Goal: Task Accomplishment & Management: Manage account settings

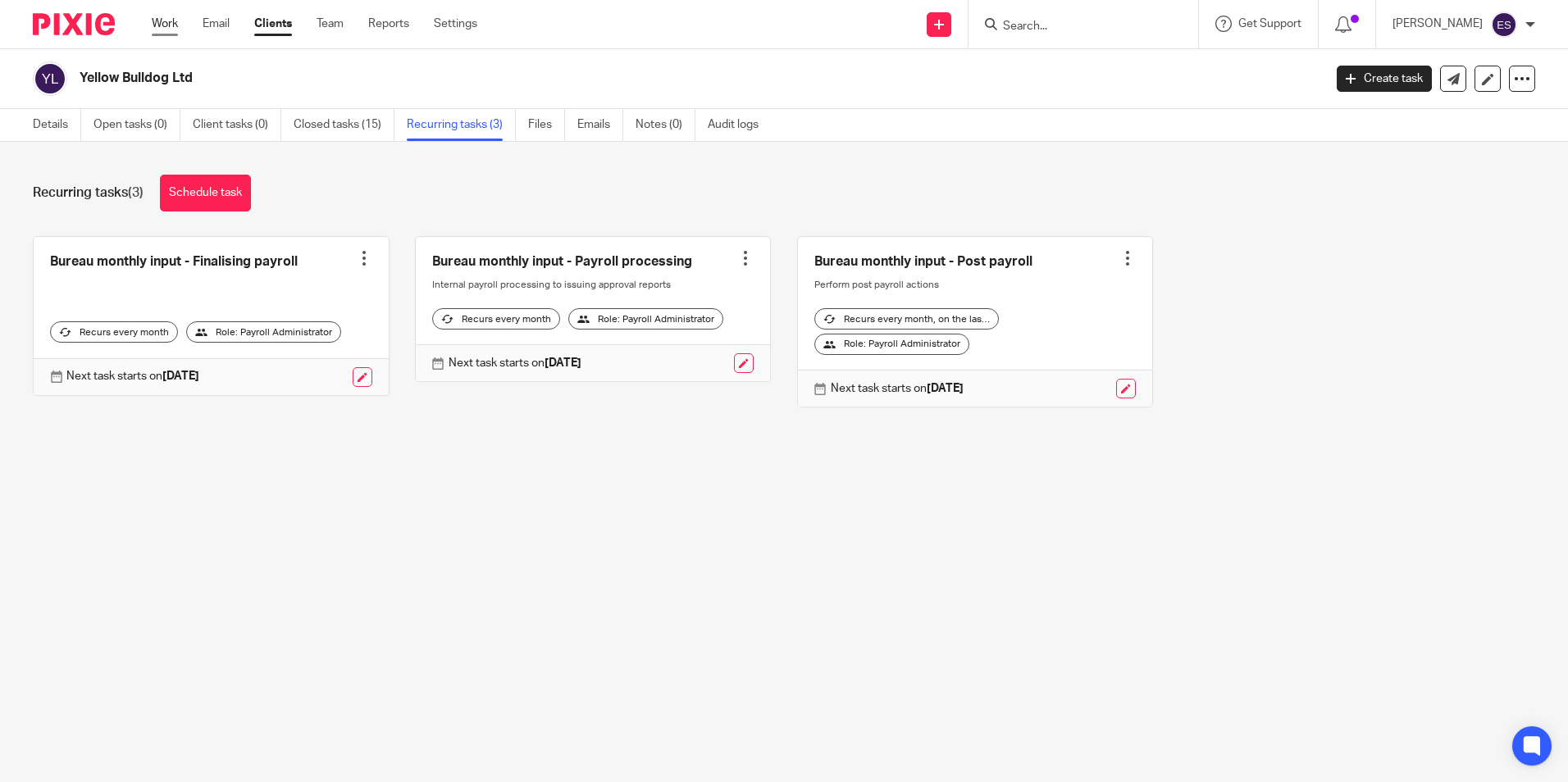
click at [166, 29] on link "Work" at bounding box center [165, 24] width 26 height 17
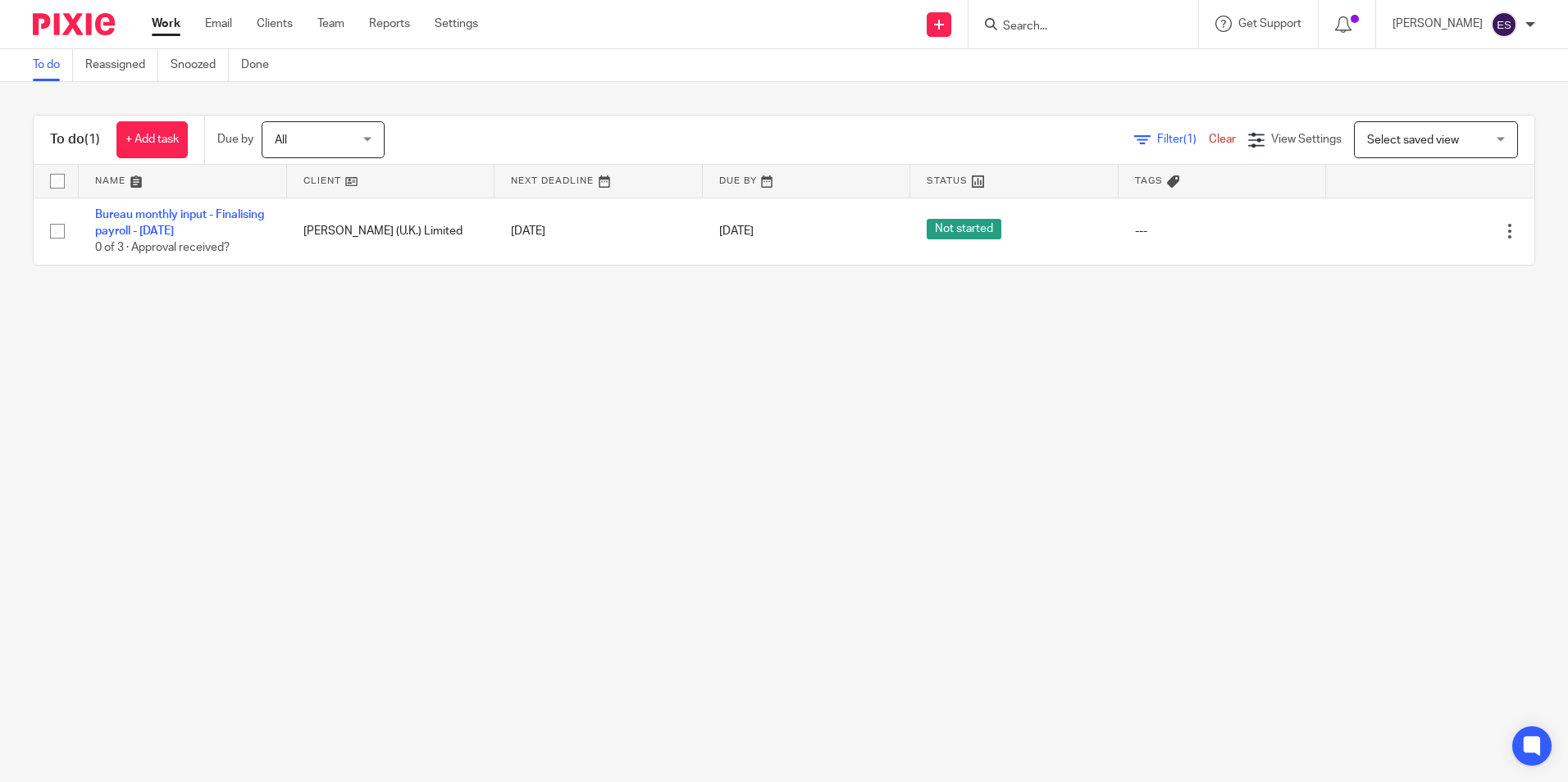
click at [361, 144] on span "All" at bounding box center [318, 139] width 87 height 34
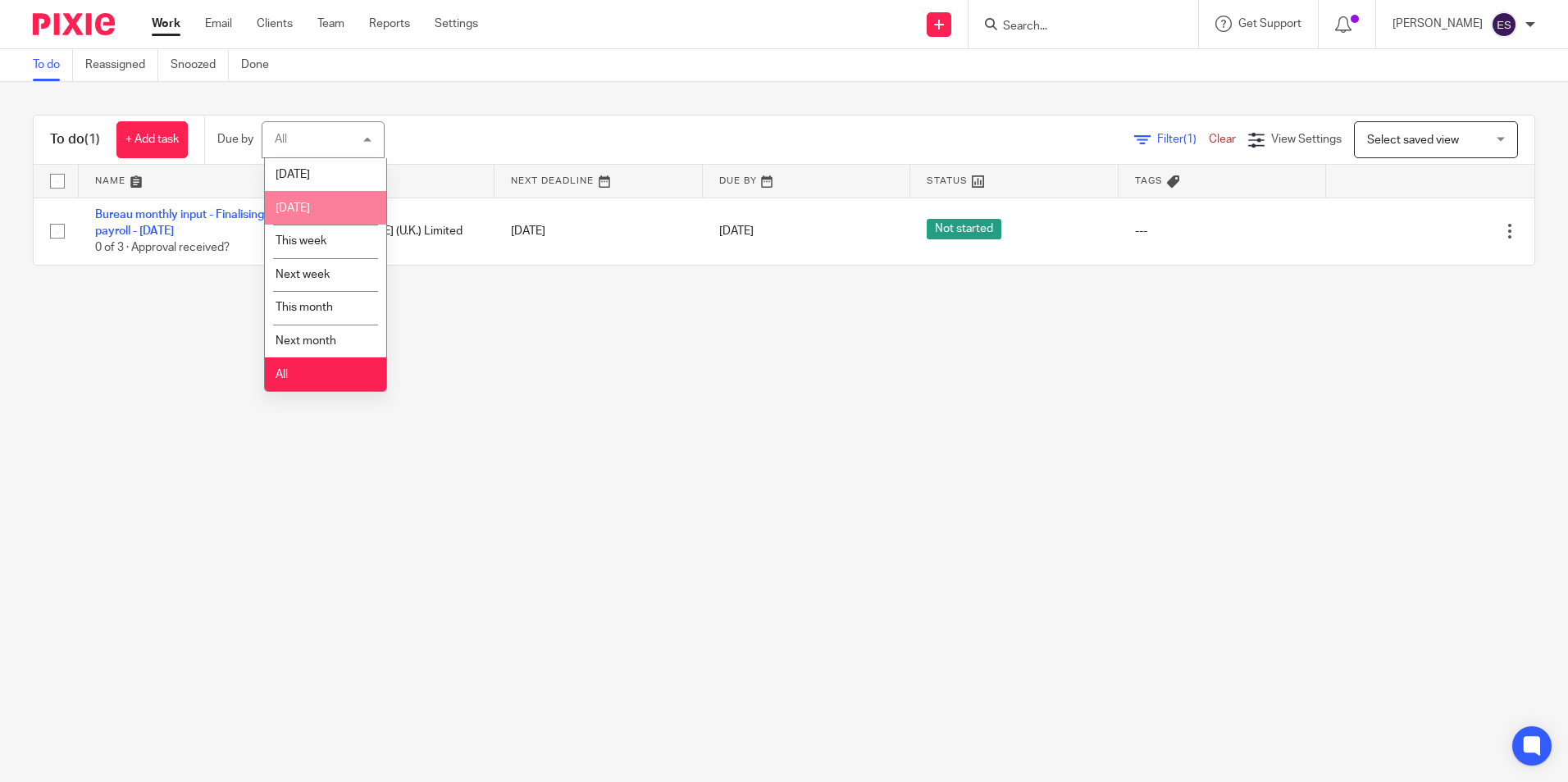
click at [331, 205] on li "[DATE]" at bounding box center [325, 208] width 121 height 34
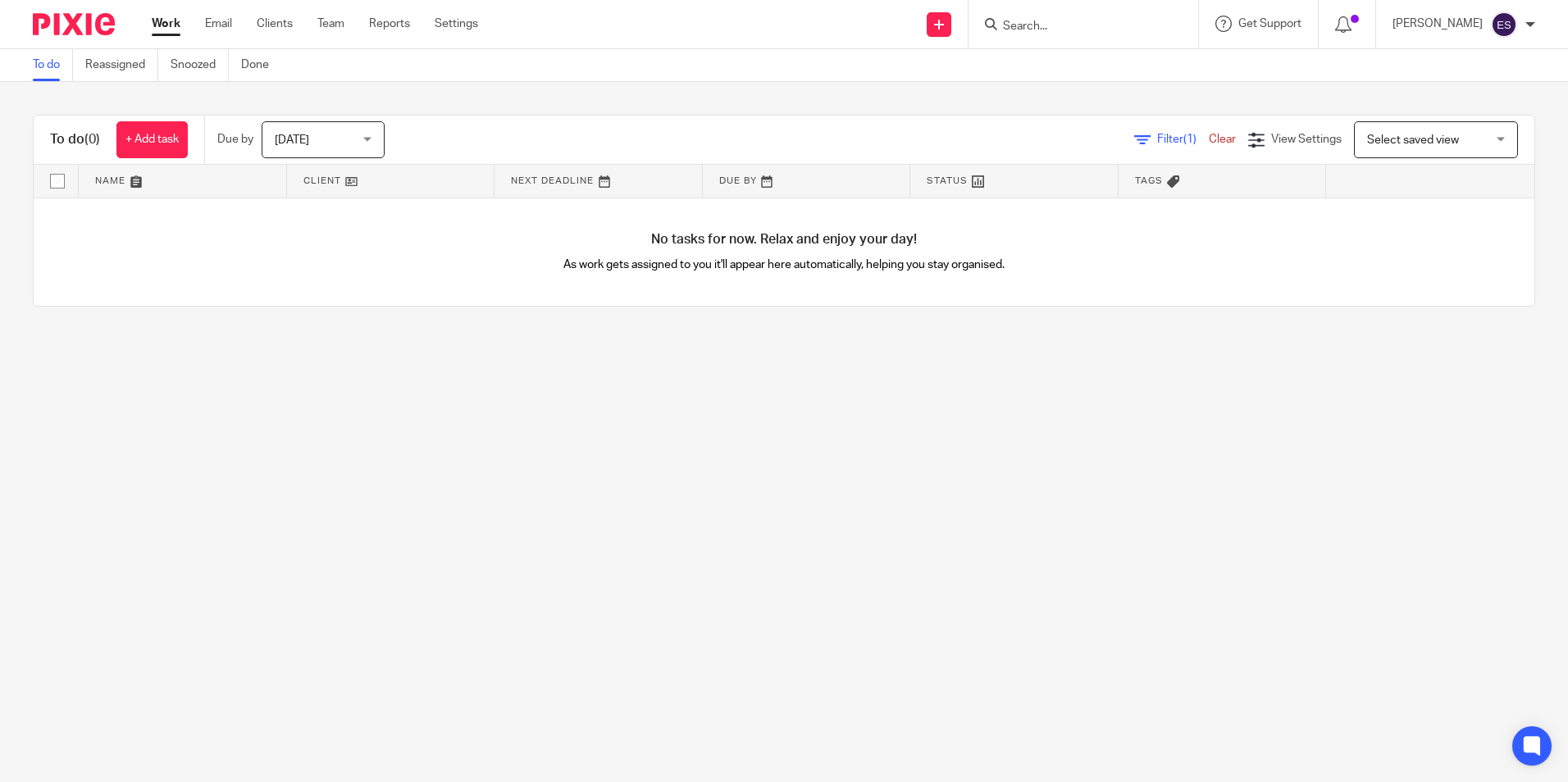
click at [351, 133] on span "[DATE]" at bounding box center [318, 139] width 87 height 34
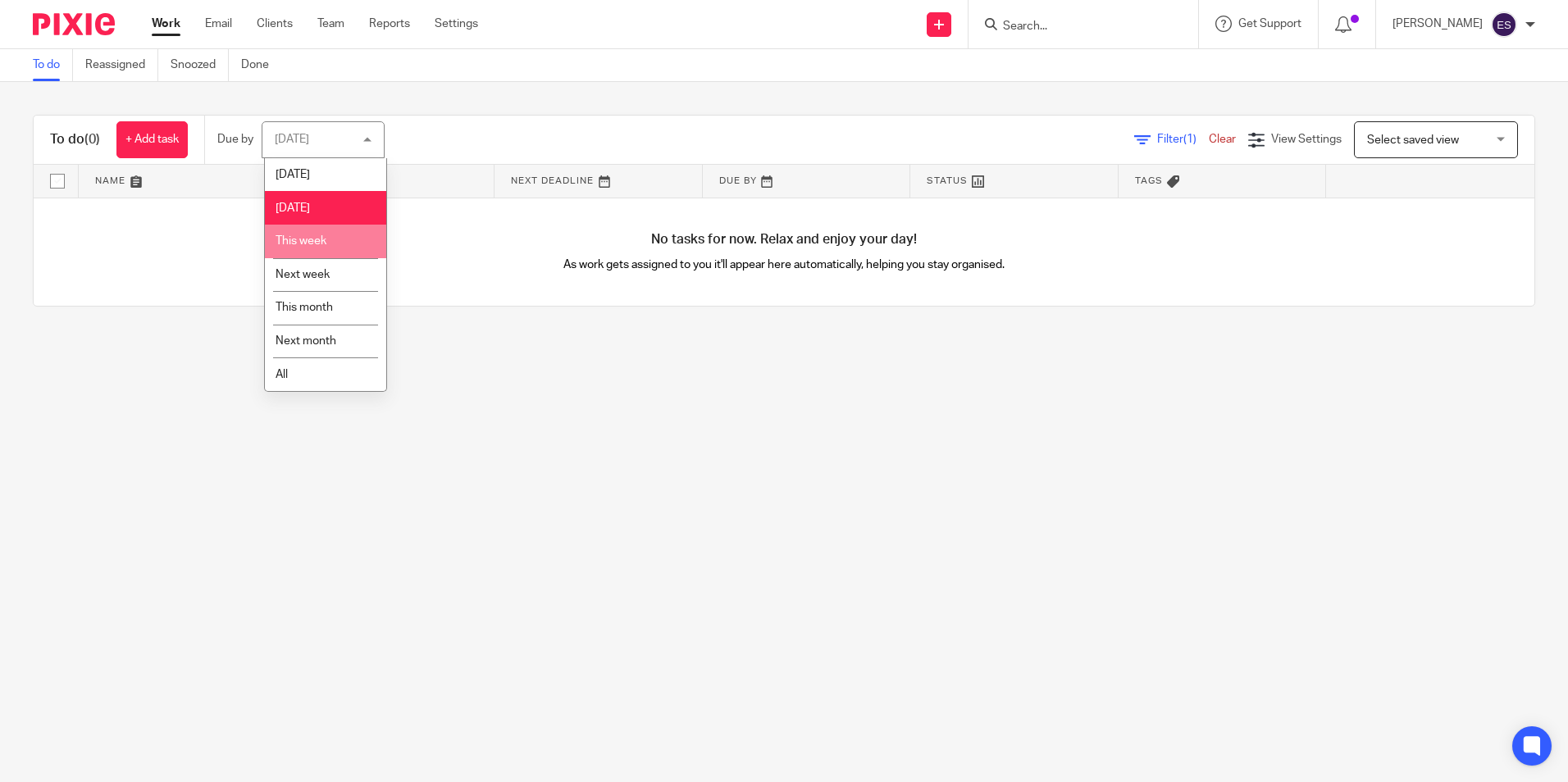
click at [331, 236] on li "This week" at bounding box center [325, 241] width 121 height 34
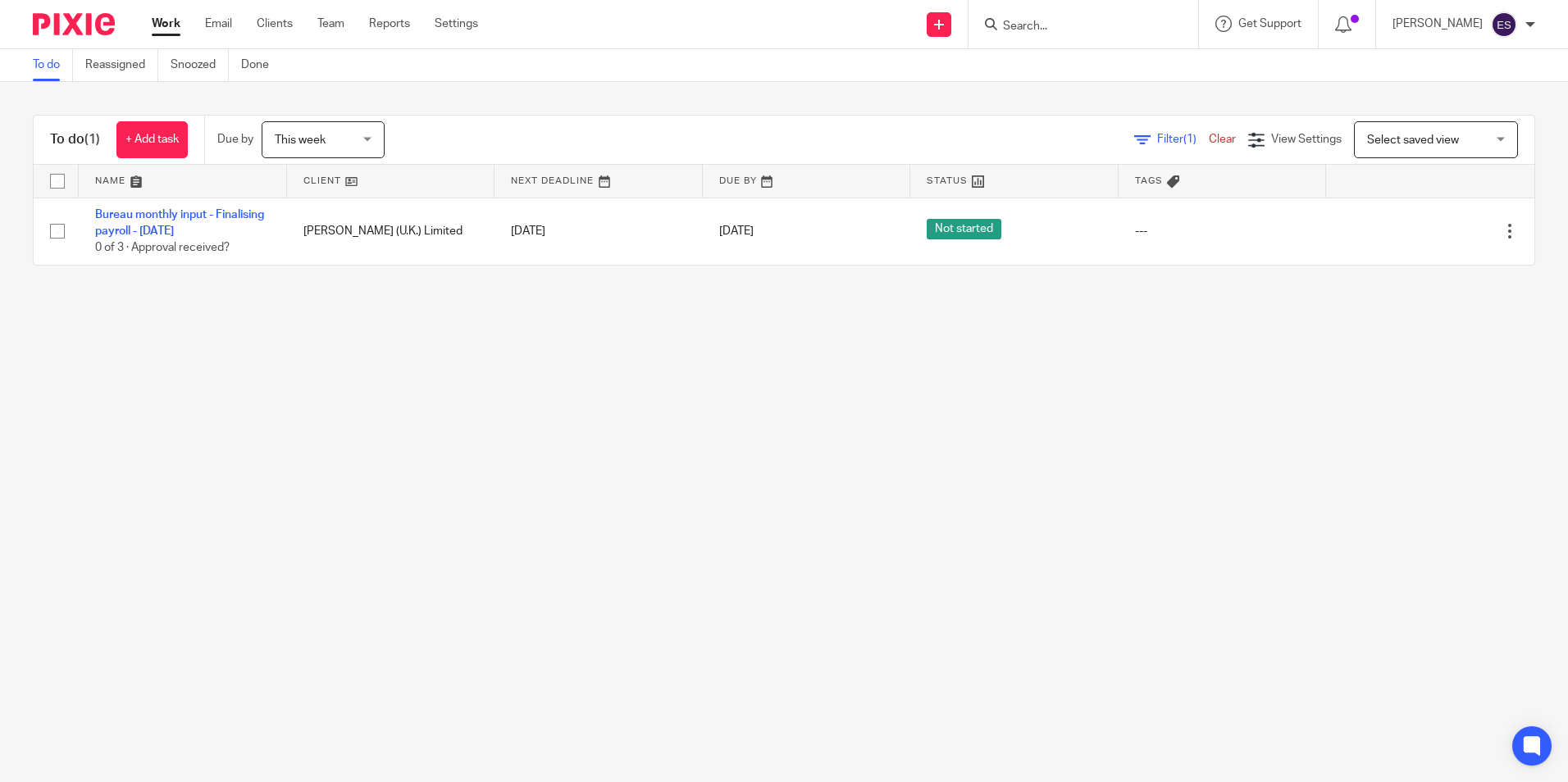
click at [1551, 481] on main "To do Reassigned Snoozed Done To do (1) + Add task Due by This week This week T…" at bounding box center [784, 391] width 1568 height 782
click at [372, 140] on div "This week This week" at bounding box center [323, 140] width 123 height 37
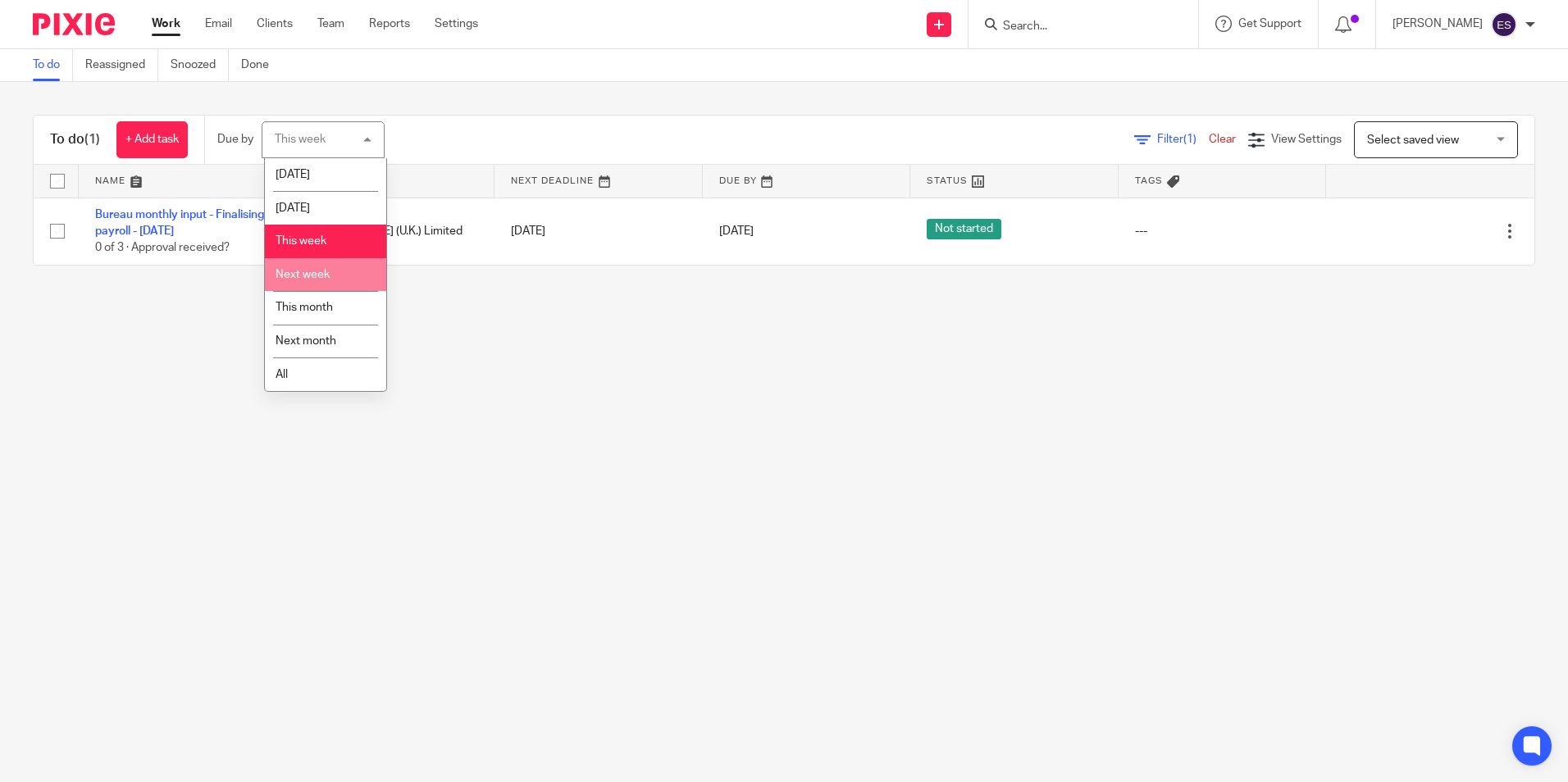
click at [343, 274] on li "Next week" at bounding box center [325, 275] width 121 height 34
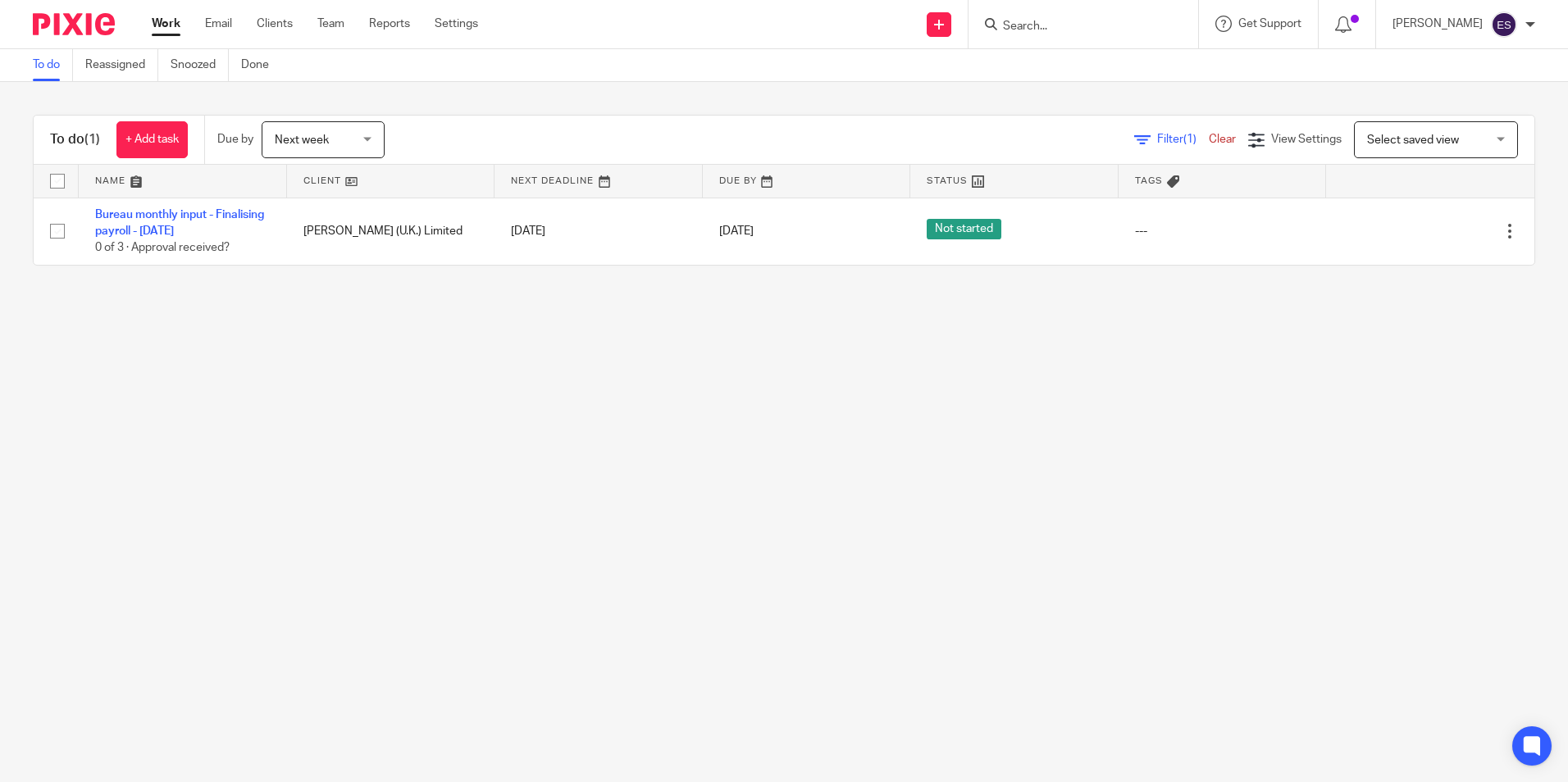
click at [351, 138] on span "Next week" at bounding box center [318, 139] width 87 height 34
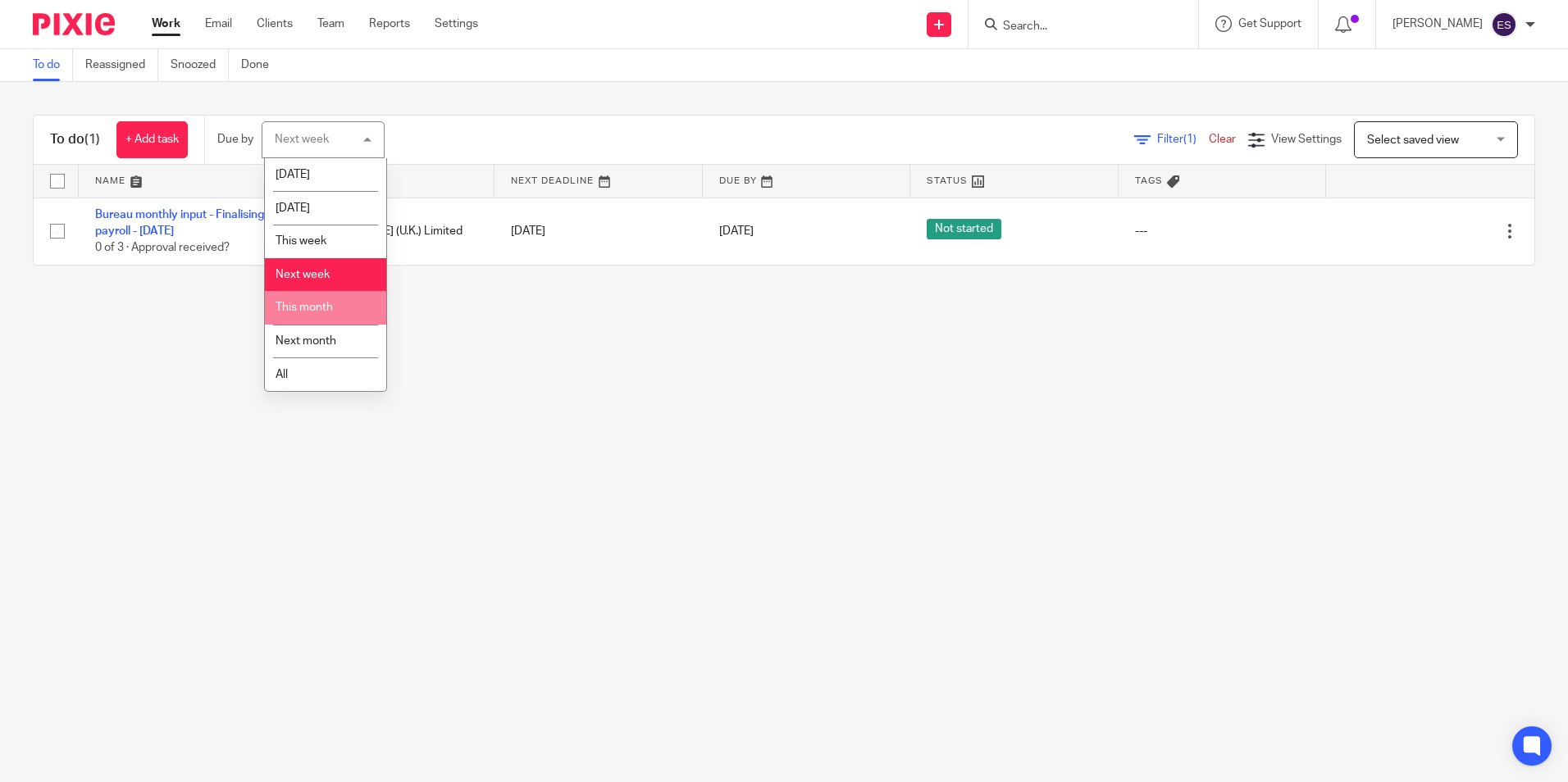
click at [341, 317] on li "This month" at bounding box center [325, 308] width 121 height 34
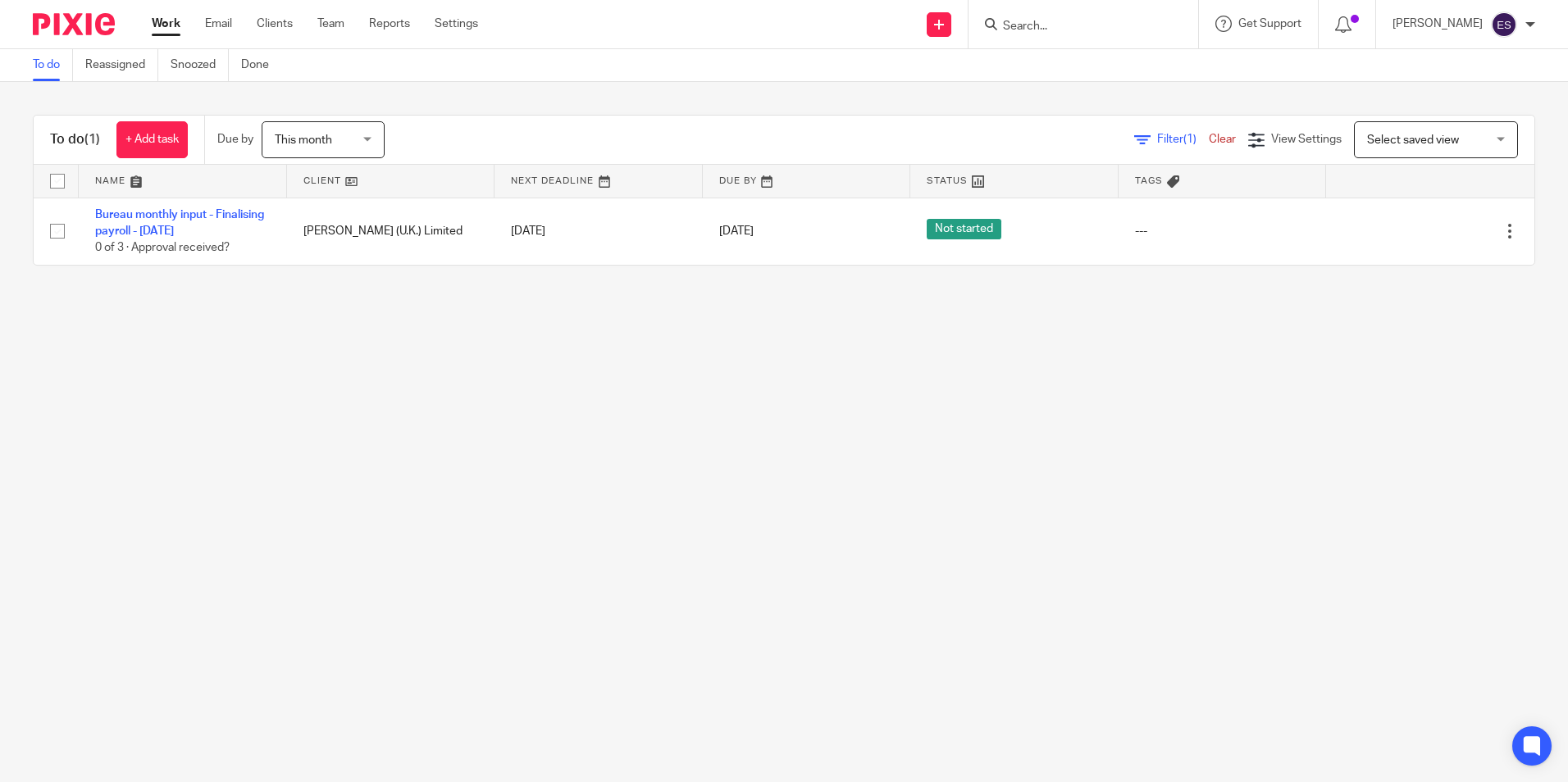
click at [1101, 26] on input "Search" at bounding box center [1075, 27] width 147 height 15
type input "C"
type input "YELL"
click at [1137, 71] on link at bounding box center [1100, 63] width 203 height 24
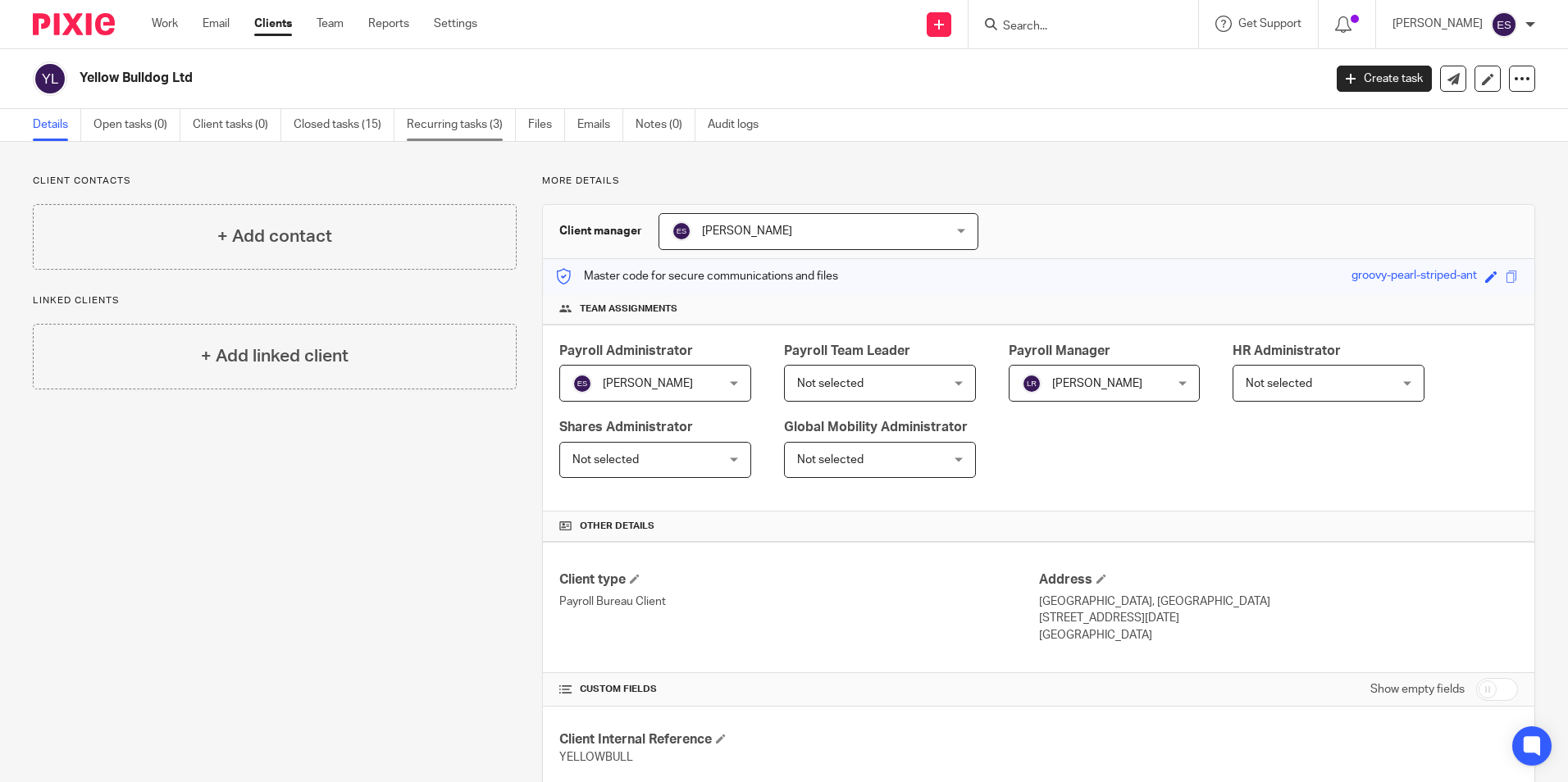
click at [464, 117] on link "Recurring tasks (3)" at bounding box center [461, 125] width 109 height 32
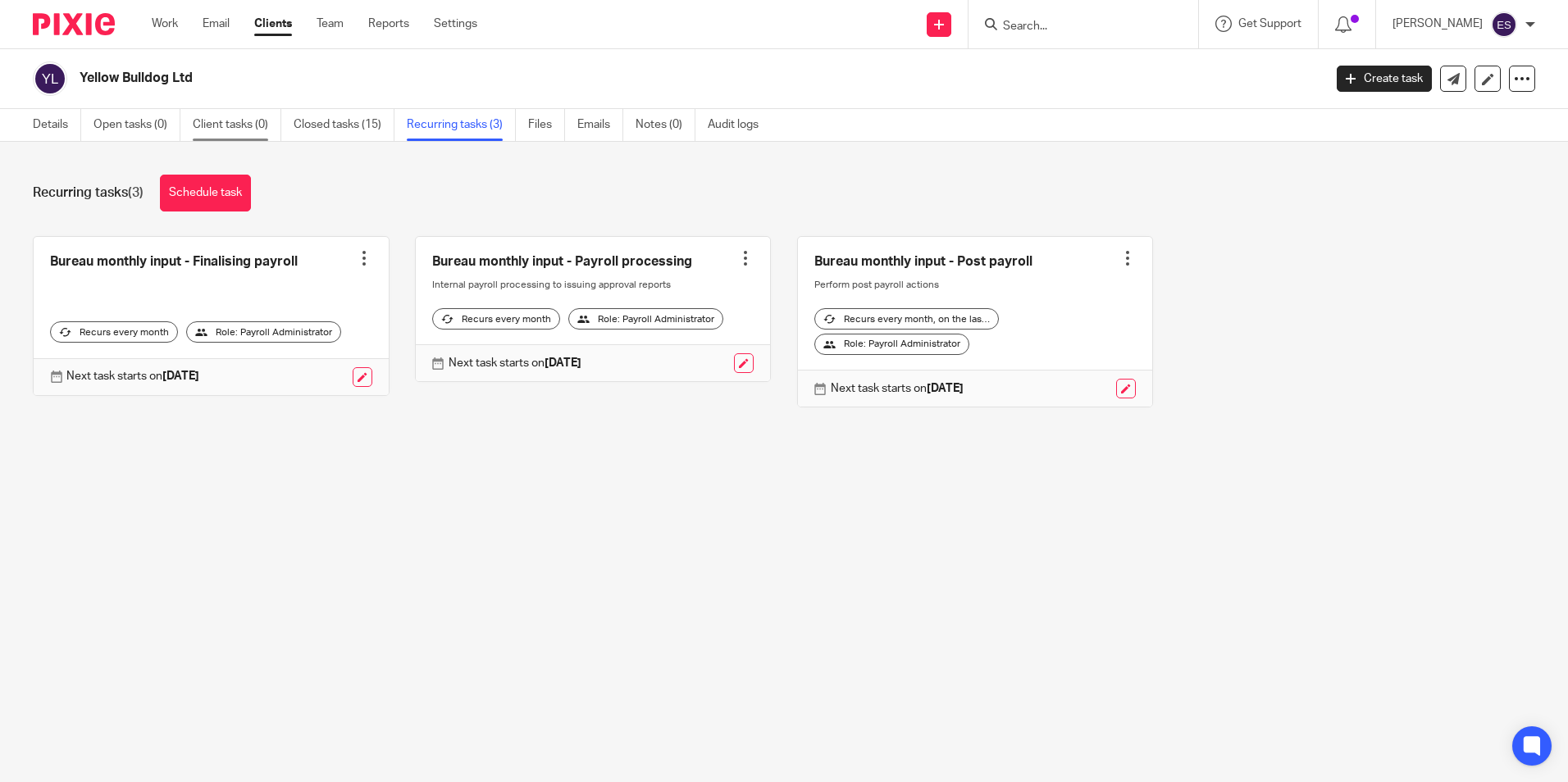
click at [235, 126] on link "Client tasks (0)" at bounding box center [237, 125] width 89 height 32
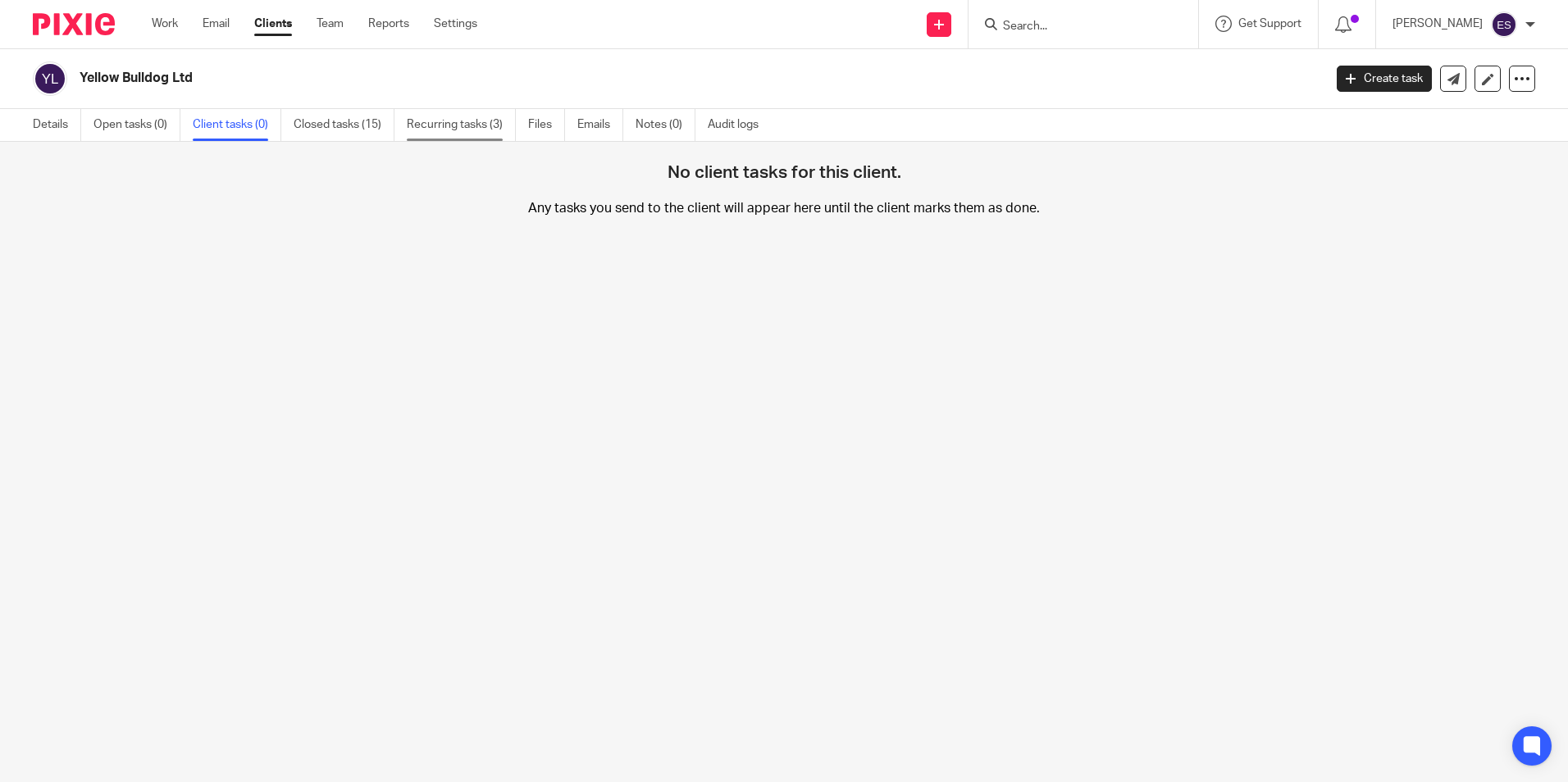
click at [455, 124] on link "Recurring tasks (3)" at bounding box center [461, 125] width 109 height 32
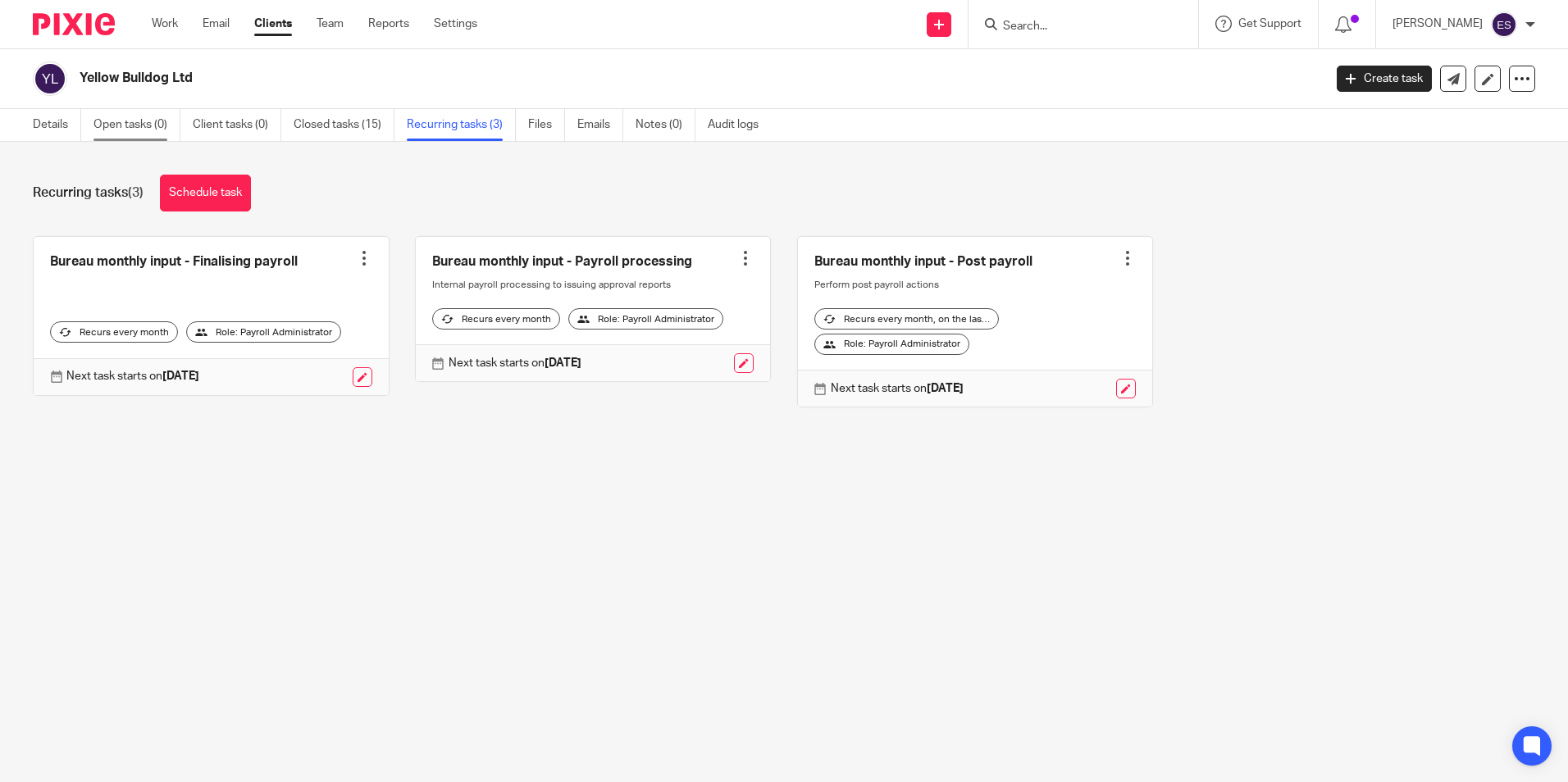
click at [118, 117] on link "Open tasks (0)" at bounding box center [136, 125] width 87 height 32
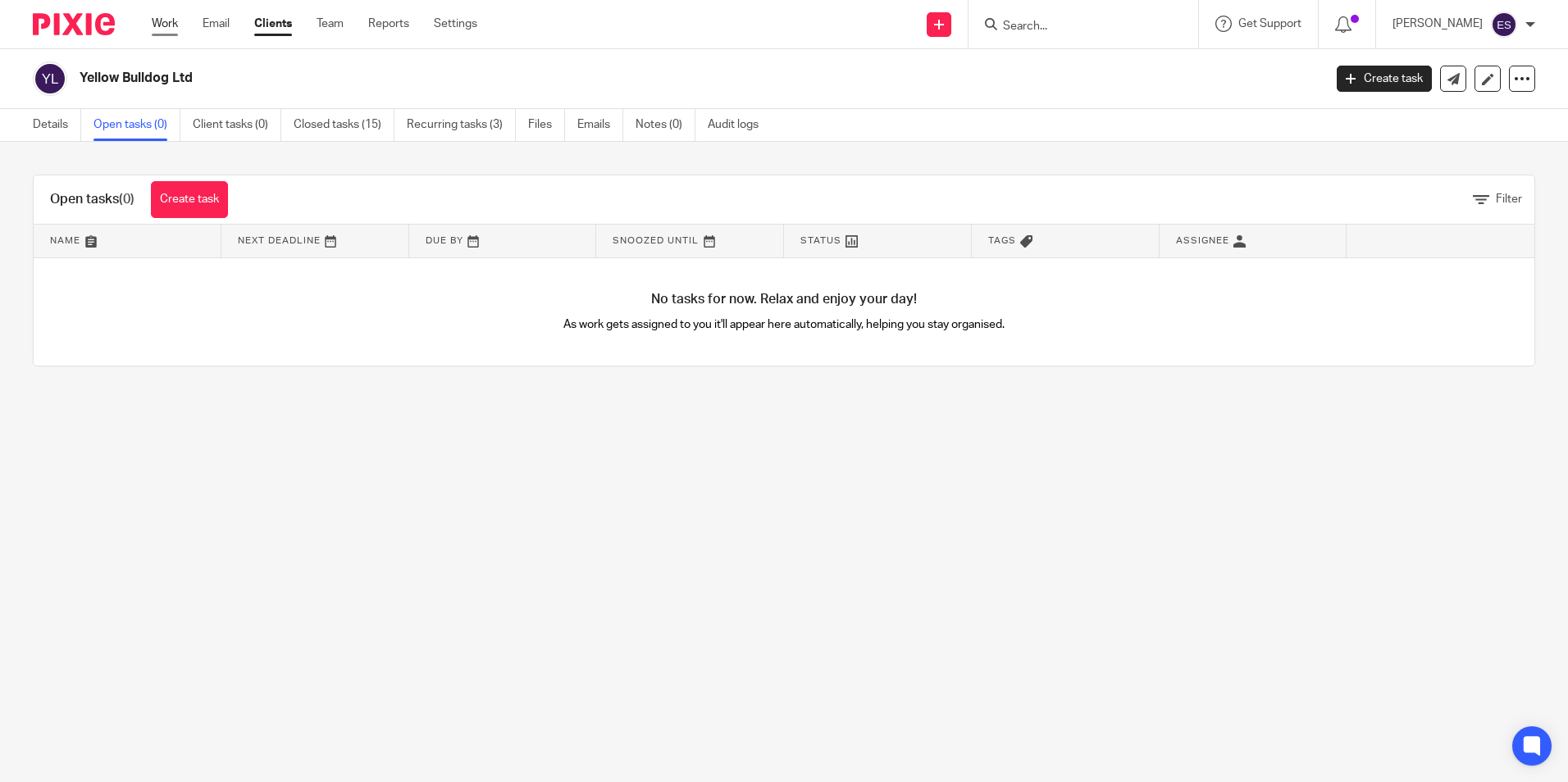
click at [176, 17] on link "Work" at bounding box center [165, 24] width 26 height 17
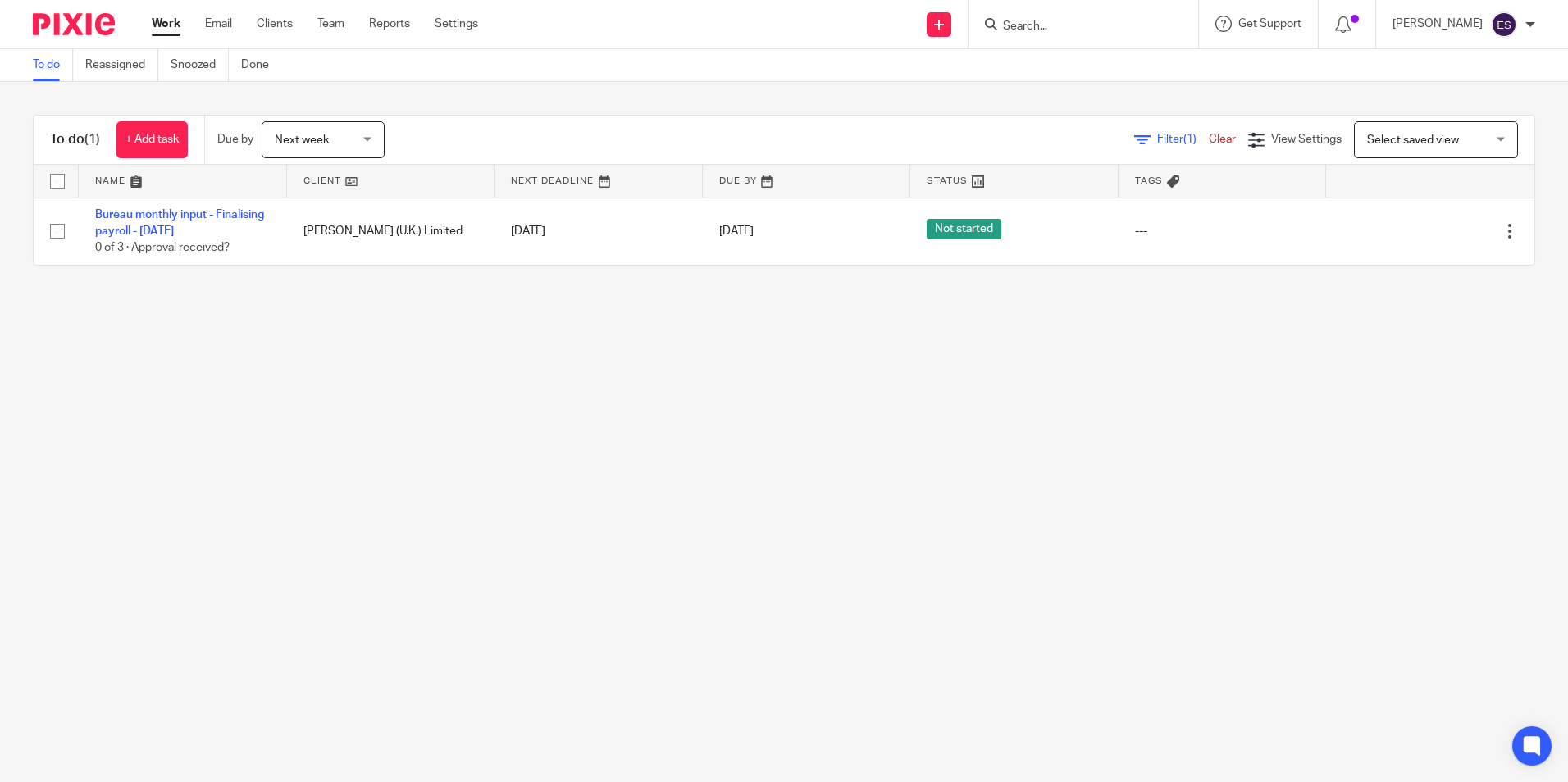
click at [322, 148] on span "Next week" at bounding box center [318, 139] width 87 height 34
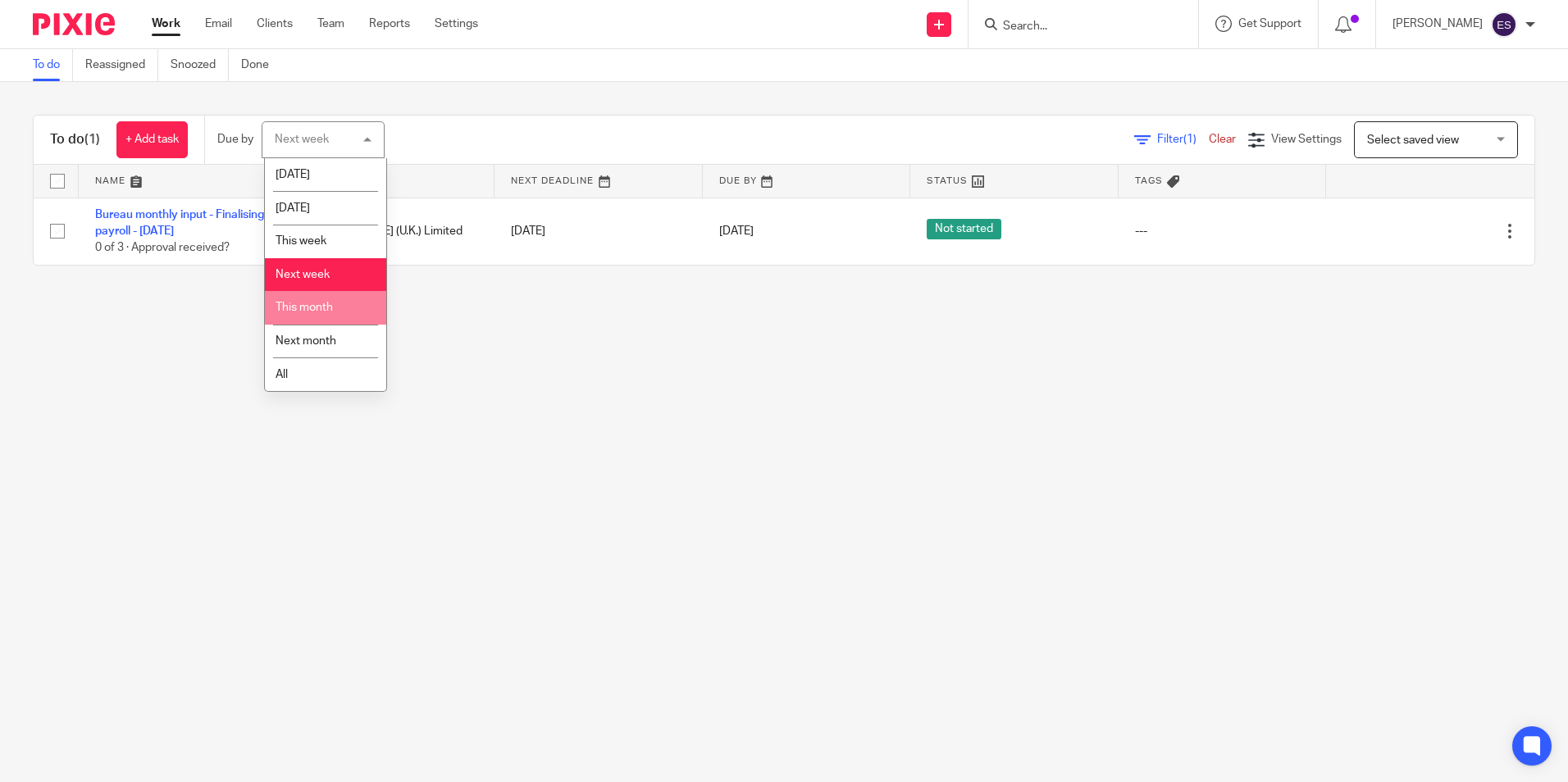
click at [317, 307] on span "This month" at bounding box center [305, 308] width 58 height 11
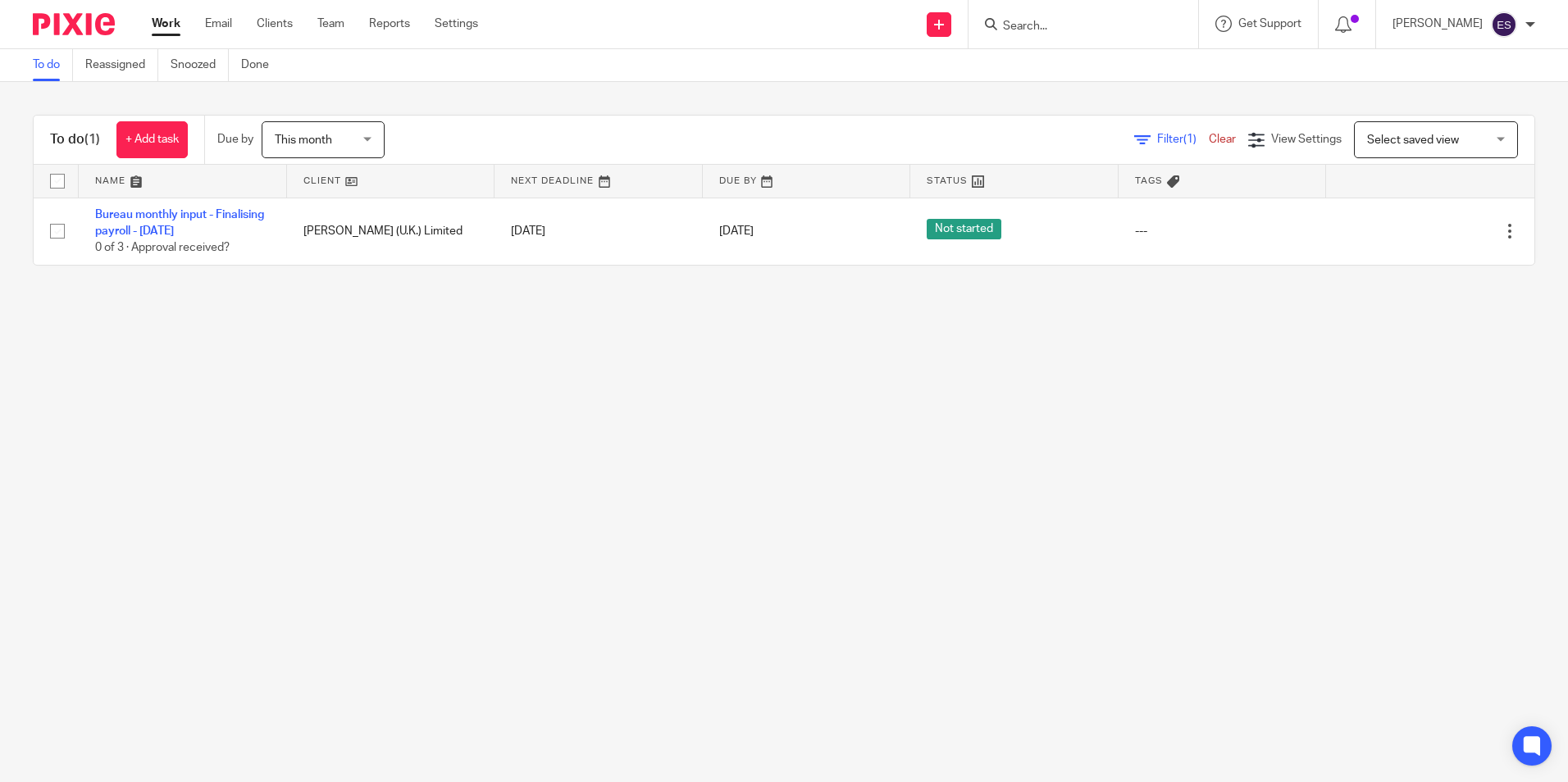
click at [358, 139] on span "This month" at bounding box center [318, 139] width 87 height 34
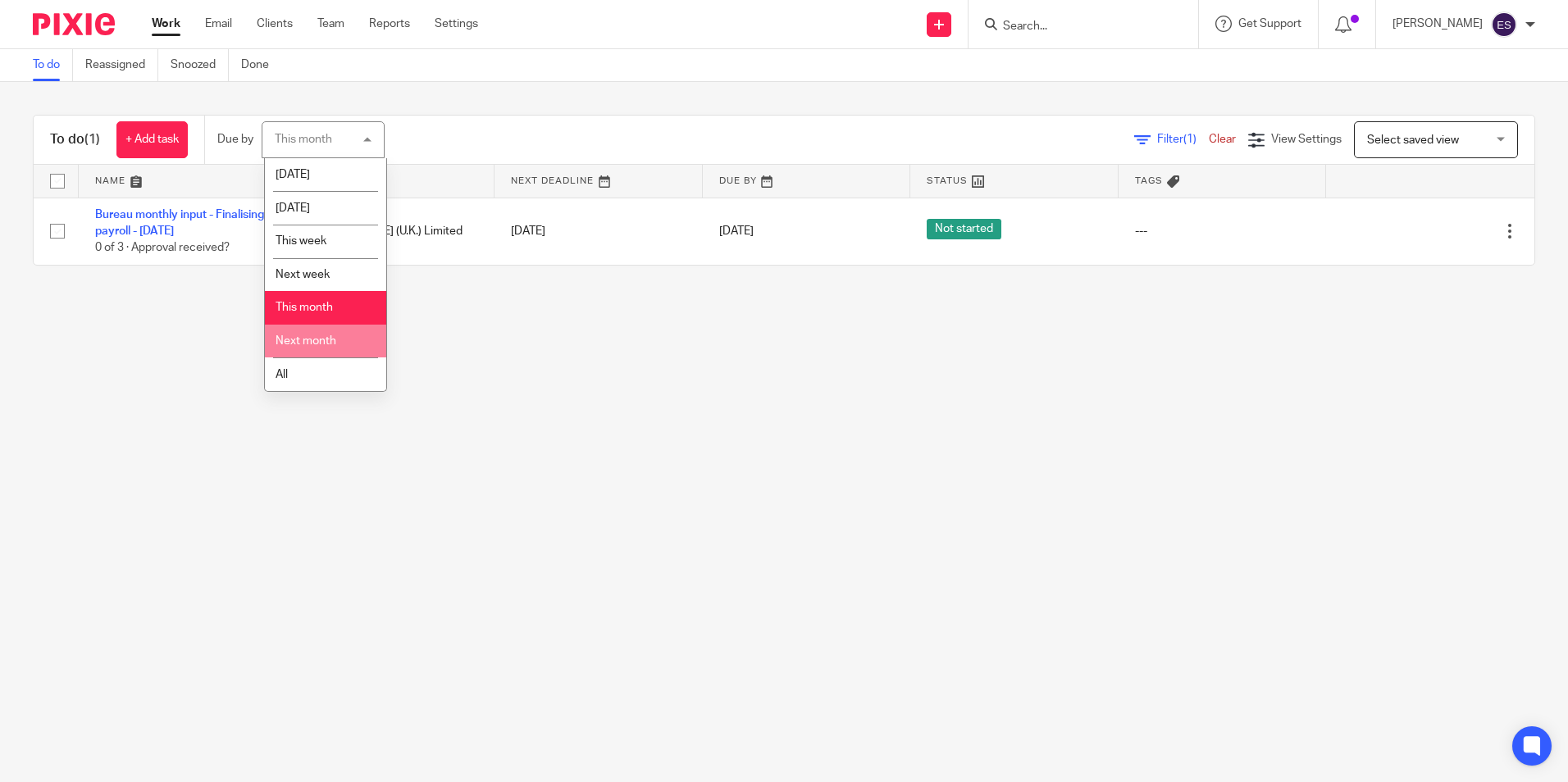
click at [332, 344] on span "Next month" at bounding box center [306, 341] width 61 height 11
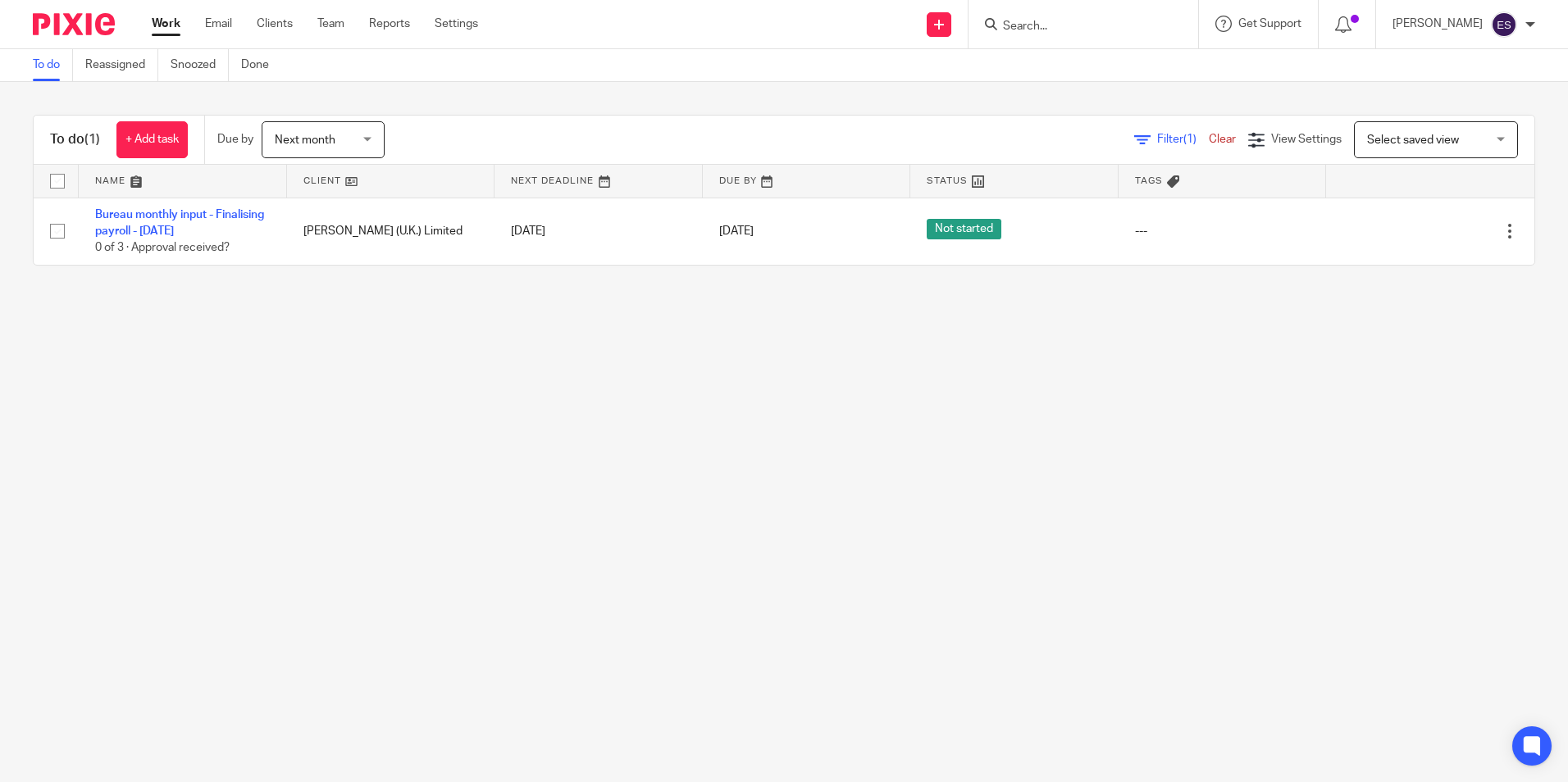
click at [1157, 134] on span "Filter (1)" at bounding box center [1182, 139] width 51 height 11
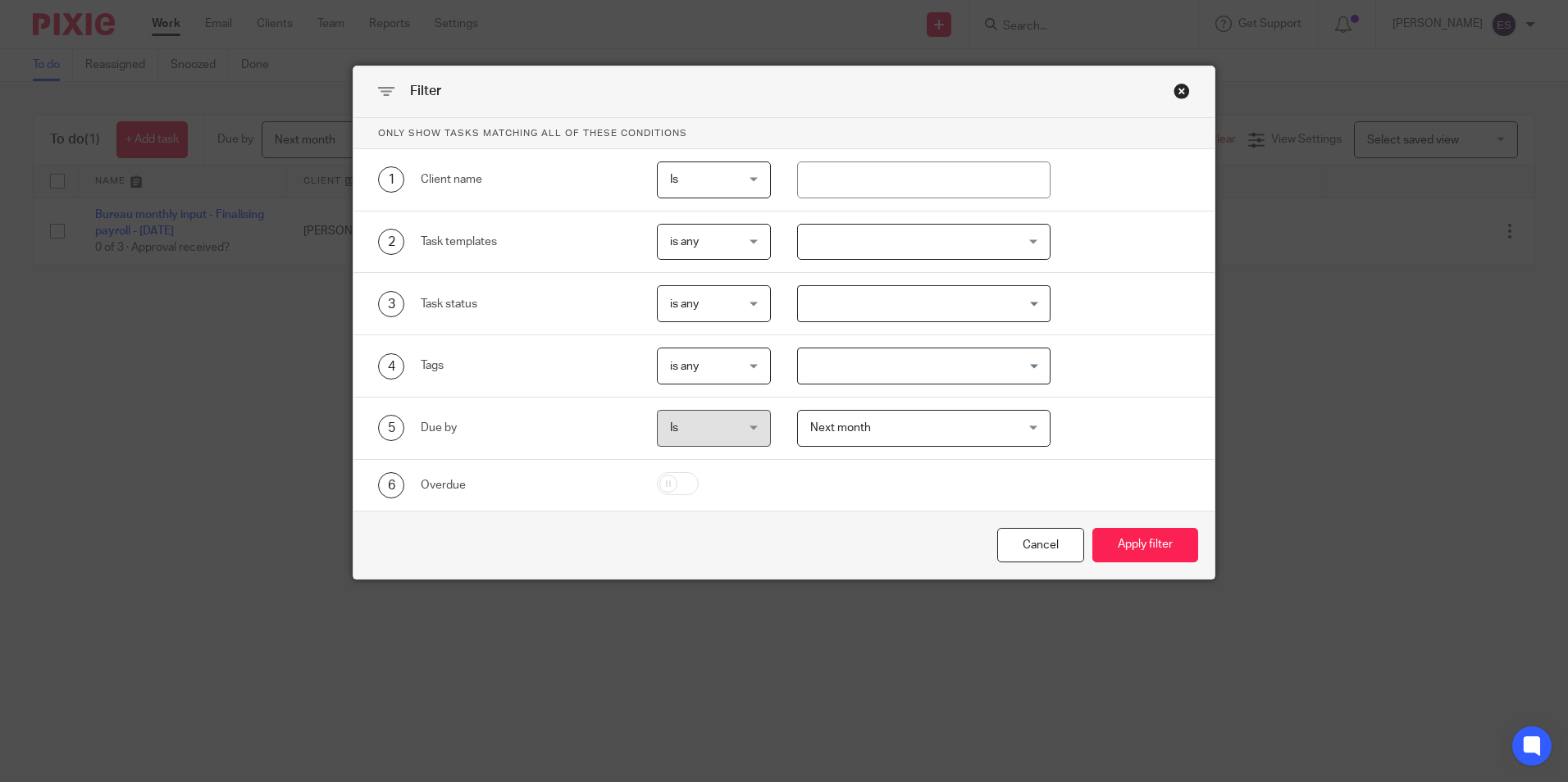
click at [1176, 94] on div "Close this dialog window" at bounding box center [1182, 91] width 17 height 17
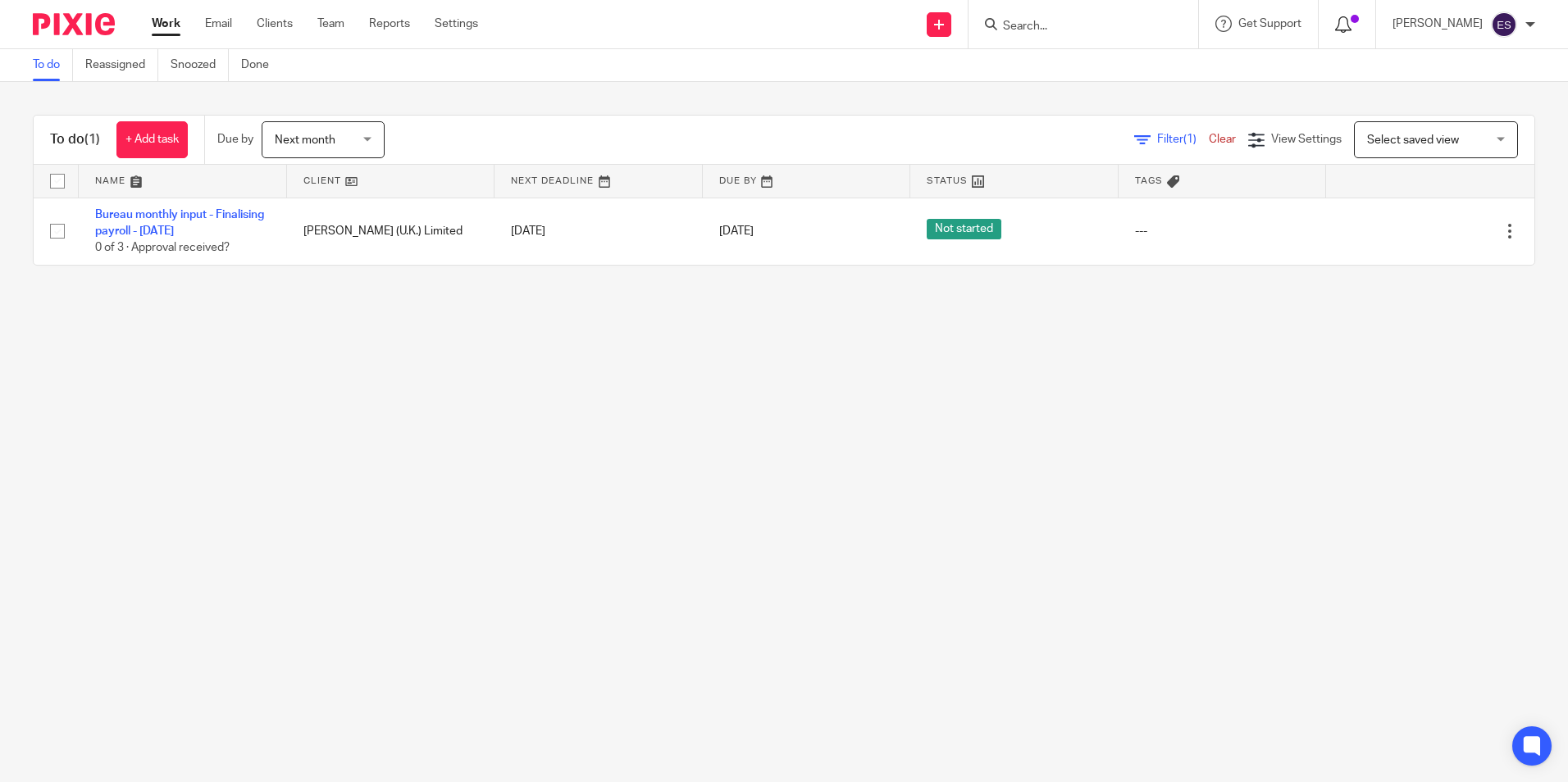
click at [1359, 26] on div at bounding box center [1347, 23] width 24 height 18
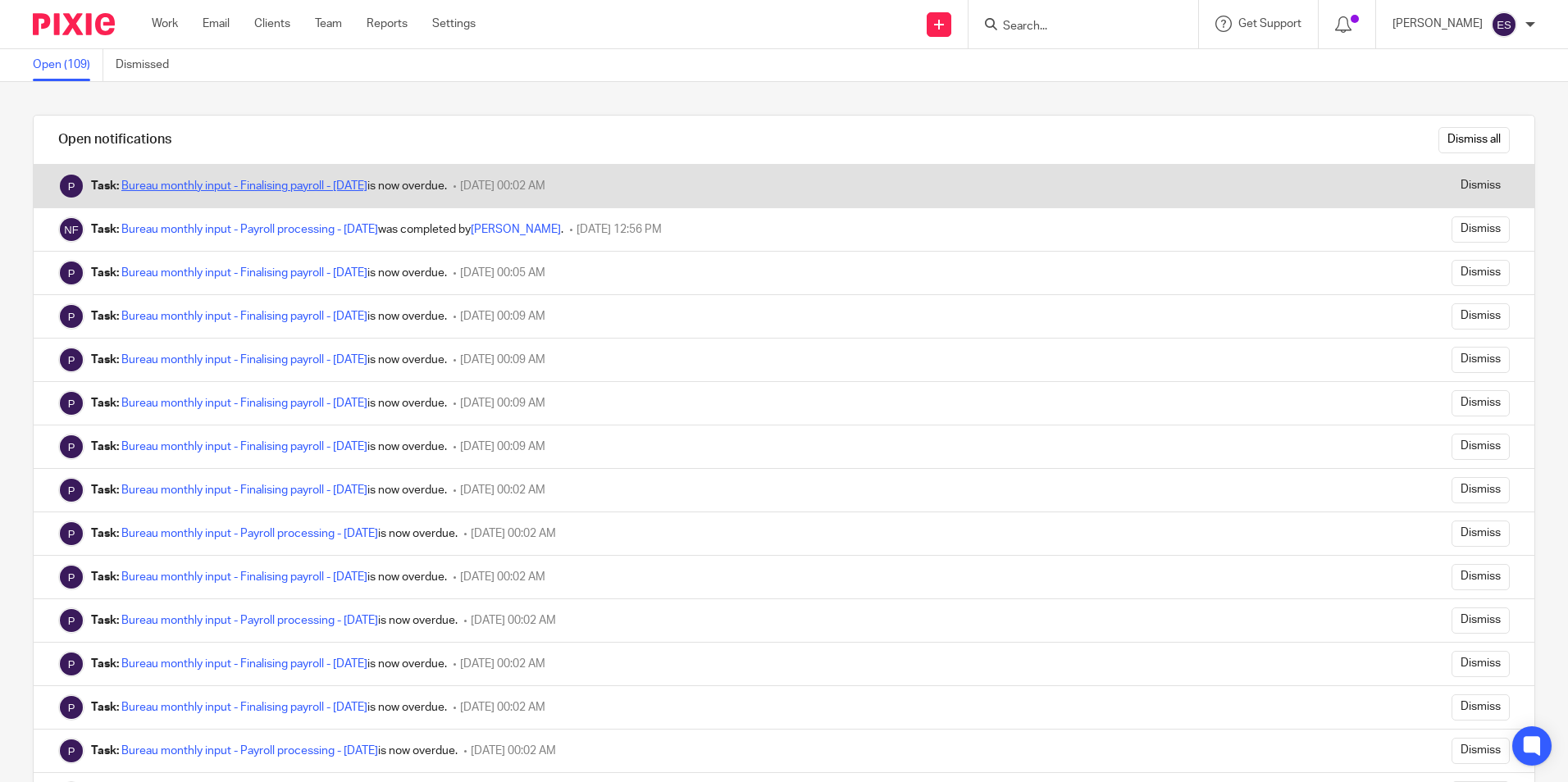
click at [326, 186] on link "Bureau monthly input - Finalising payroll - September 2025" at bounding box center [244, 186] width 246 height 11
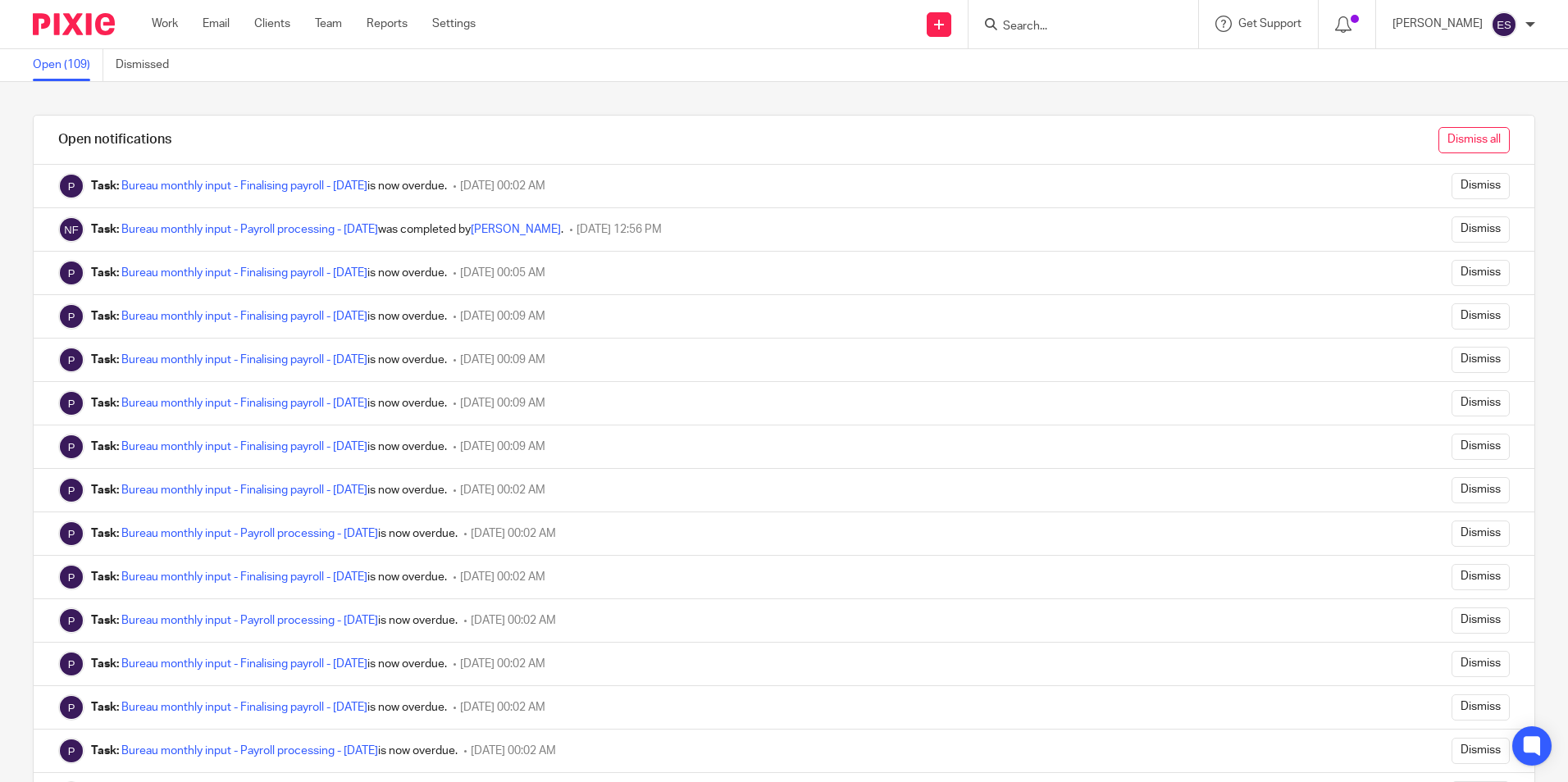
click at [1463, 136] on input "Dismiss all" at bounding box center [1474, 140] width 72 height 26
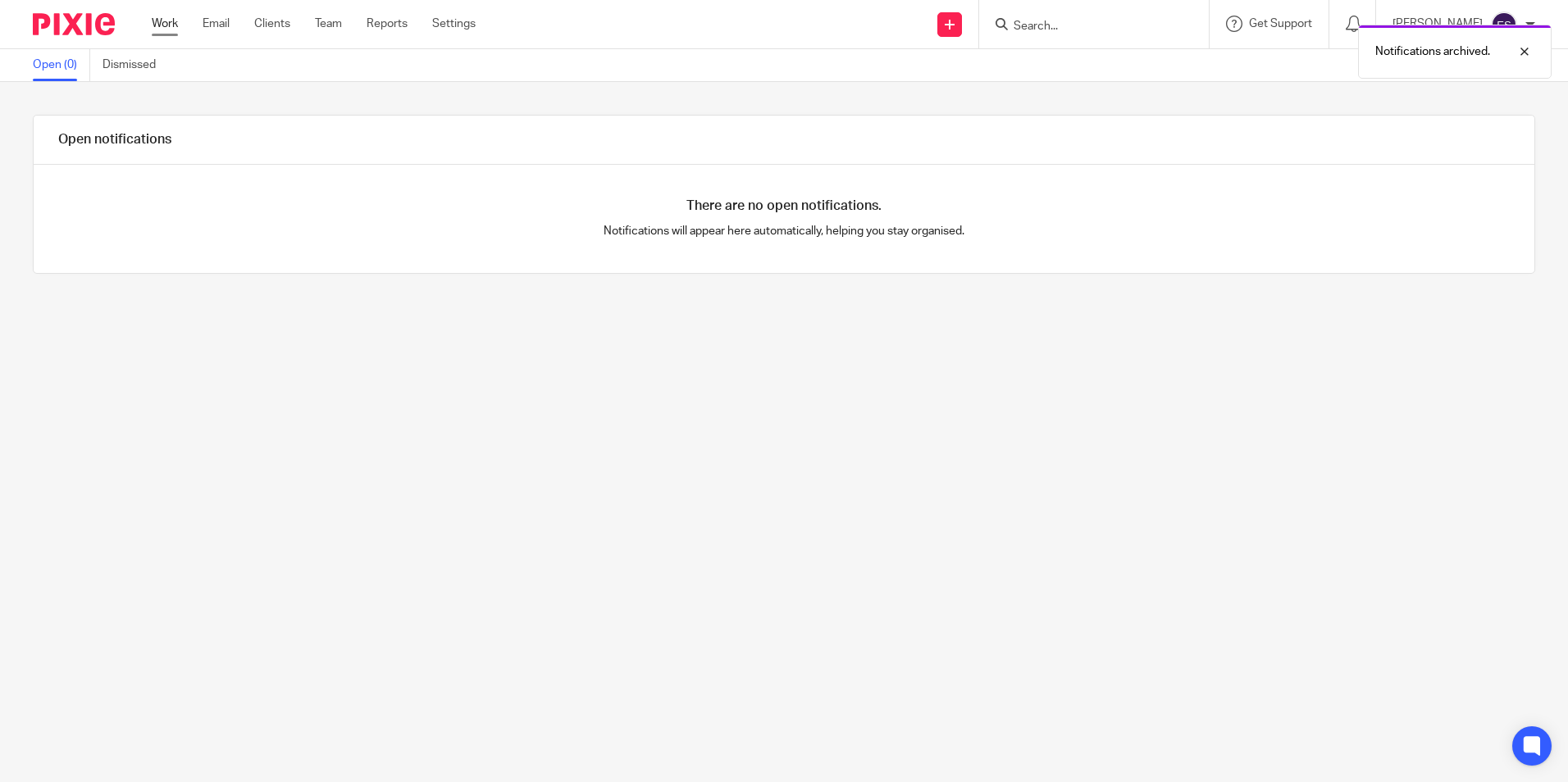
click at [164, 18] on link "Work" at bounding box center [165, 24] width 26 height 17
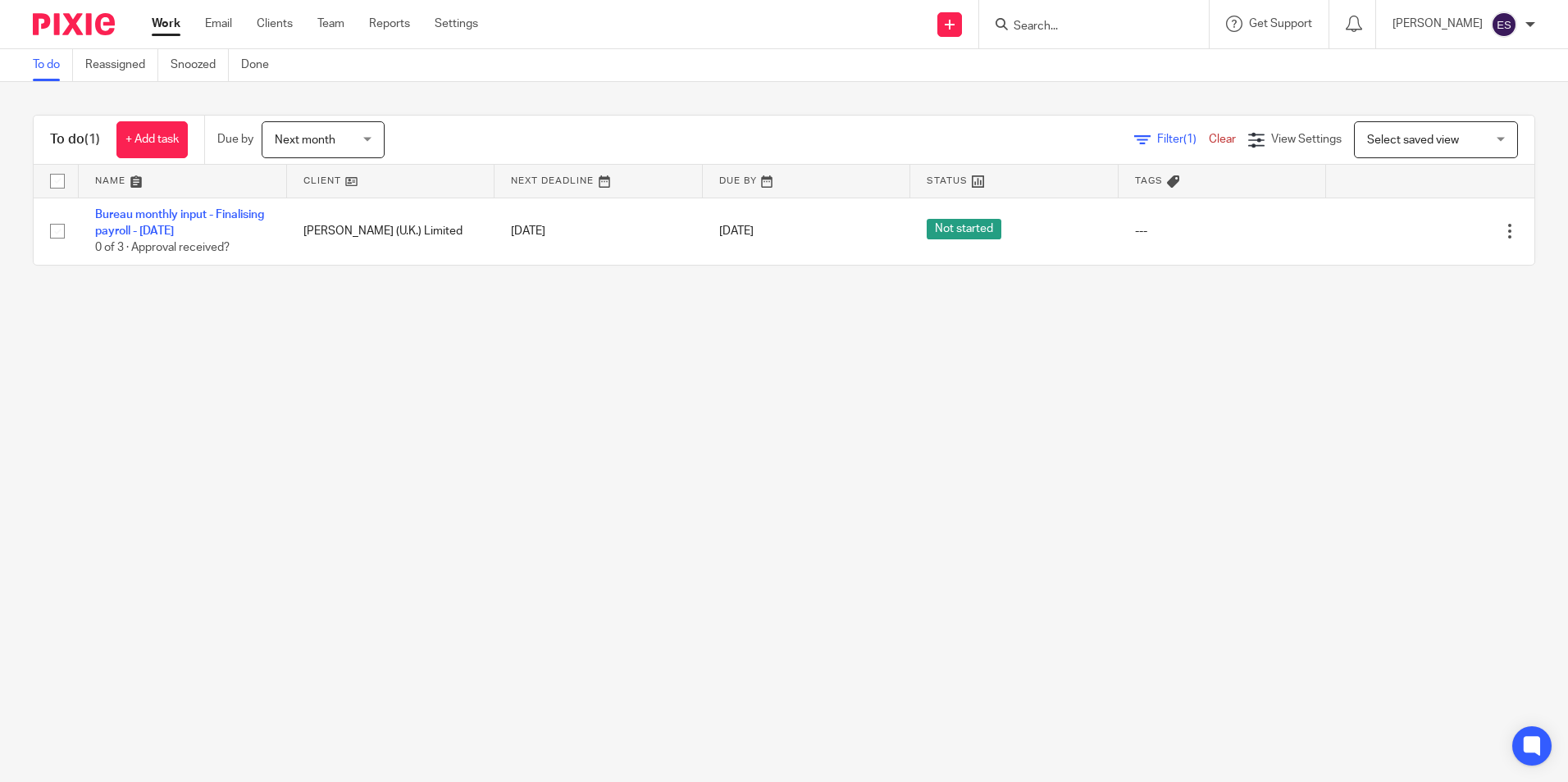
click at [1096, 10] on div at bounding box center [1093, 24] width 229 height 48
click at [1056, 33] on input "Search" at bounding box center [1086, 27] width 147 height 15
type input "YELL"
click at [1101, 62] on link at bounding box center [1110, 63] width 203 height 24
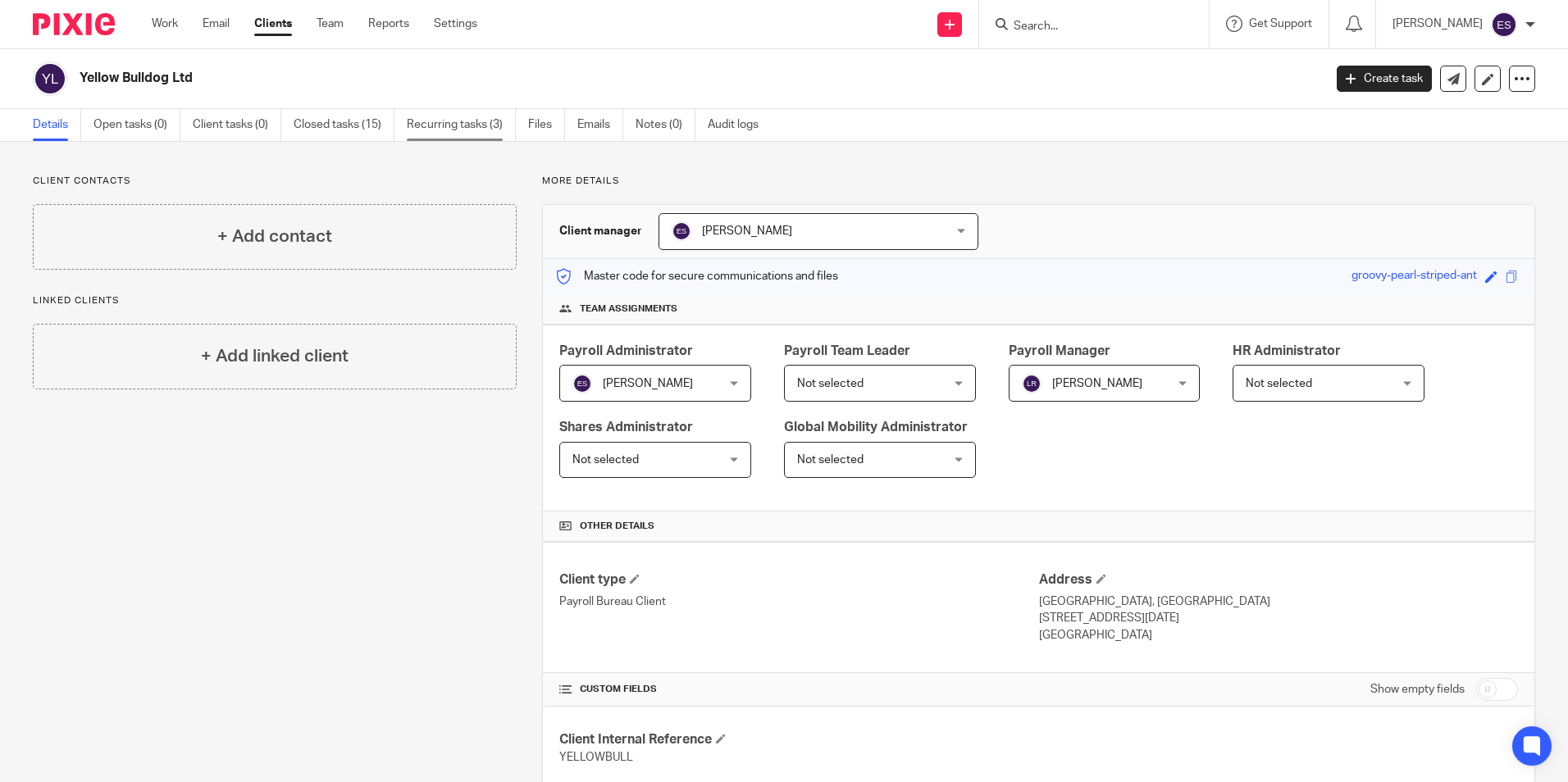
click at [455, 128] on link "Recurring tasks (3)" at bounding box center [461, 125] width 109 height 32
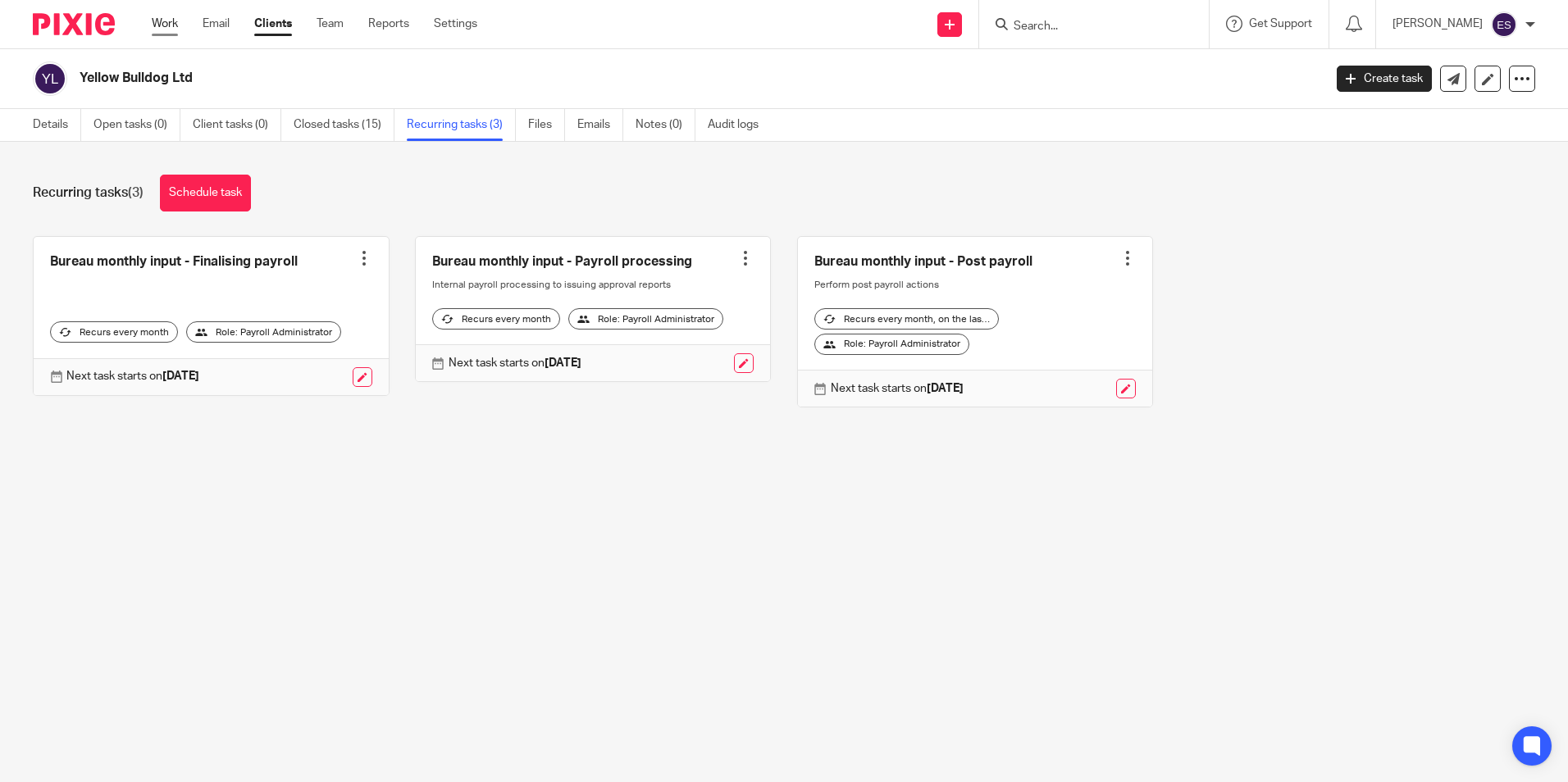
click at [171, 27] on link "Work" at bounding box center [165, 24] width 26 height 17
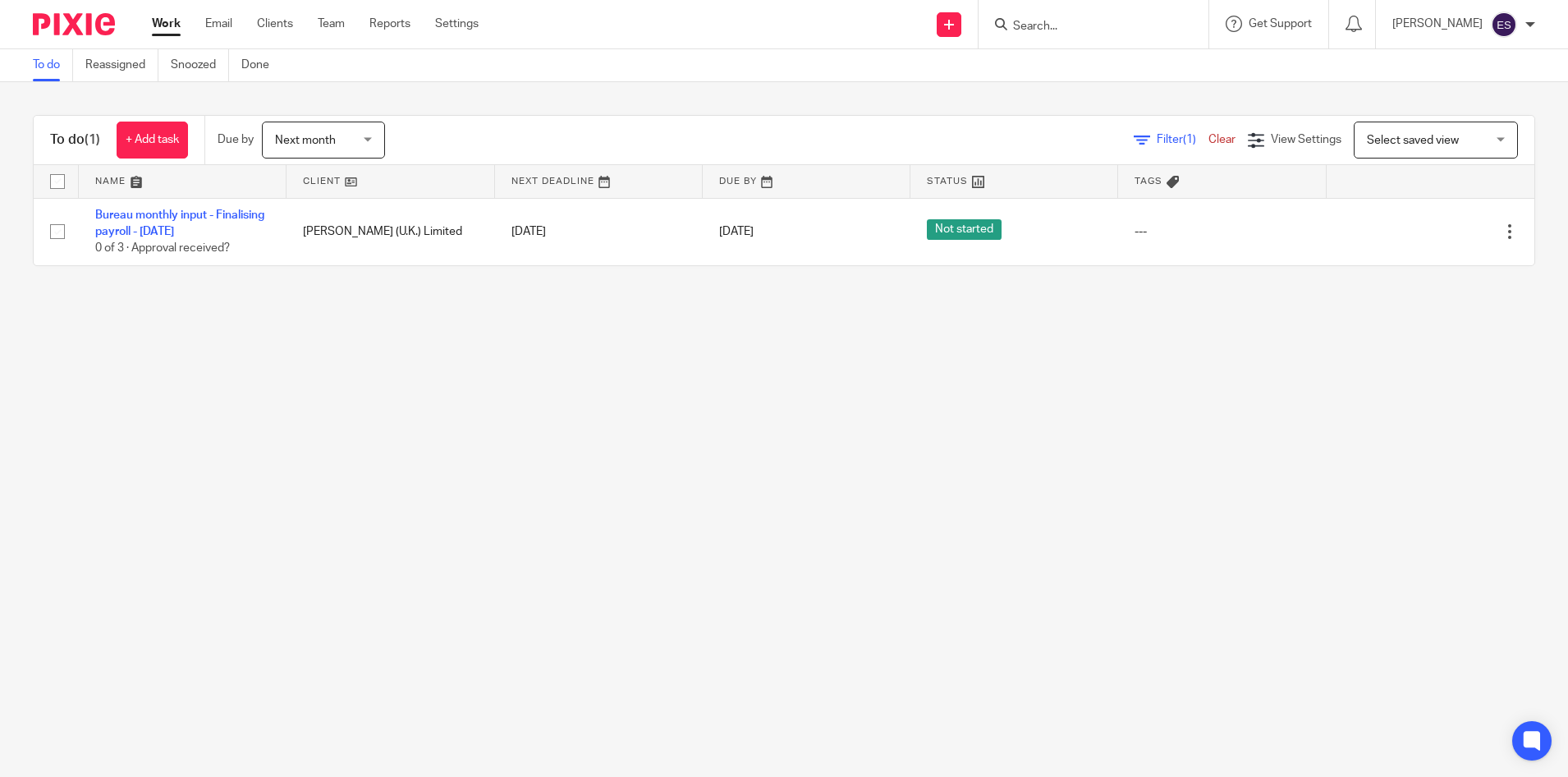
click at [1096, 28] on input "Search" at bounding box center [1085, 27] width 147 height 15
type input "[PERSON_NAME]"
click at [1115, 62] on link at bounding box center [1154, 64] width 291 height 24
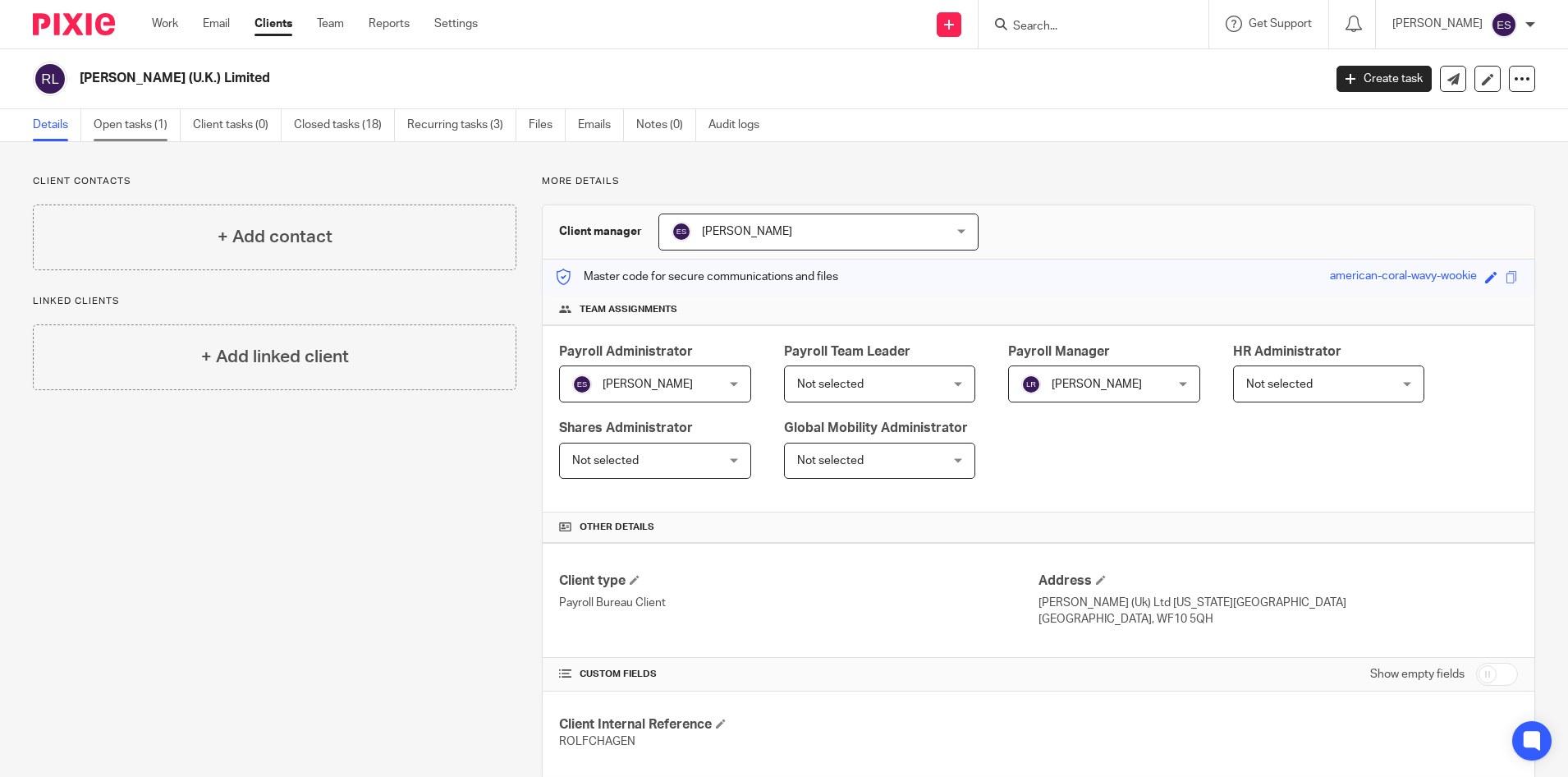
click at [146, 124] on link "Open tasks (1)" at bounding box center [136, 125] width 87 height 32
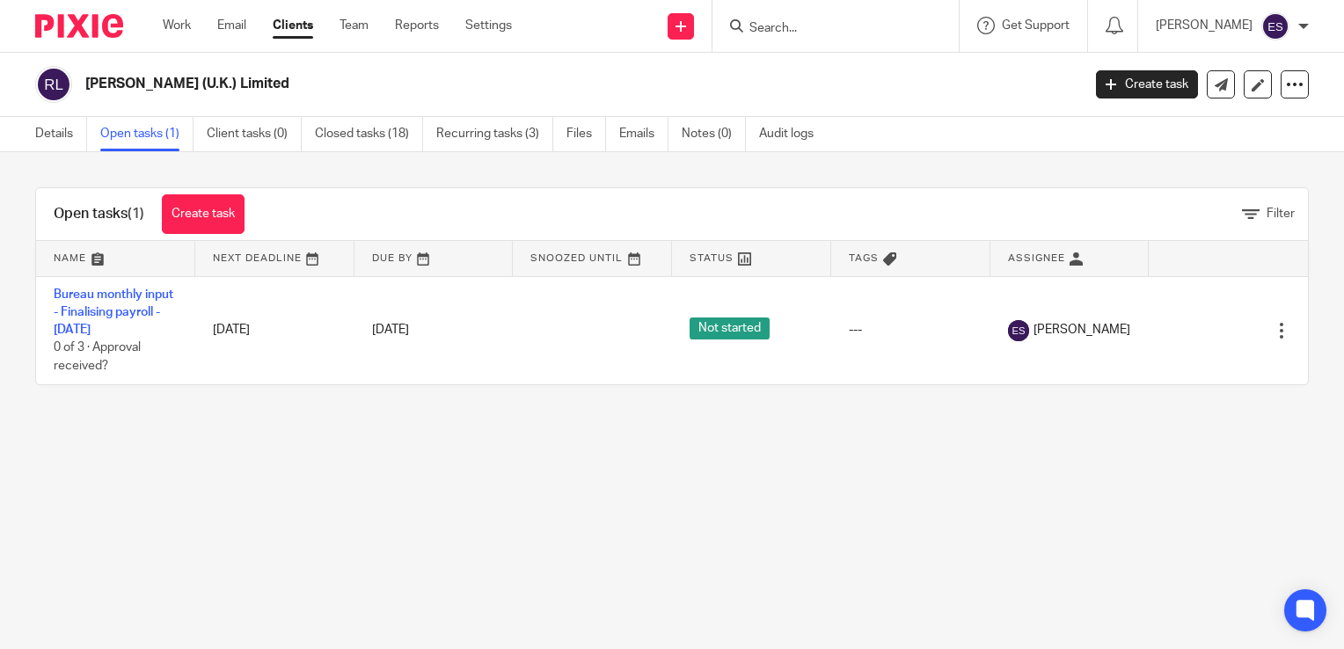
click at [785, 27] on input "Search" at bounding box center [827, 29] width 158 height 16
type input "YELL"
click at [797, 71] on link at bounding box center [853, 68] width 218 height 26
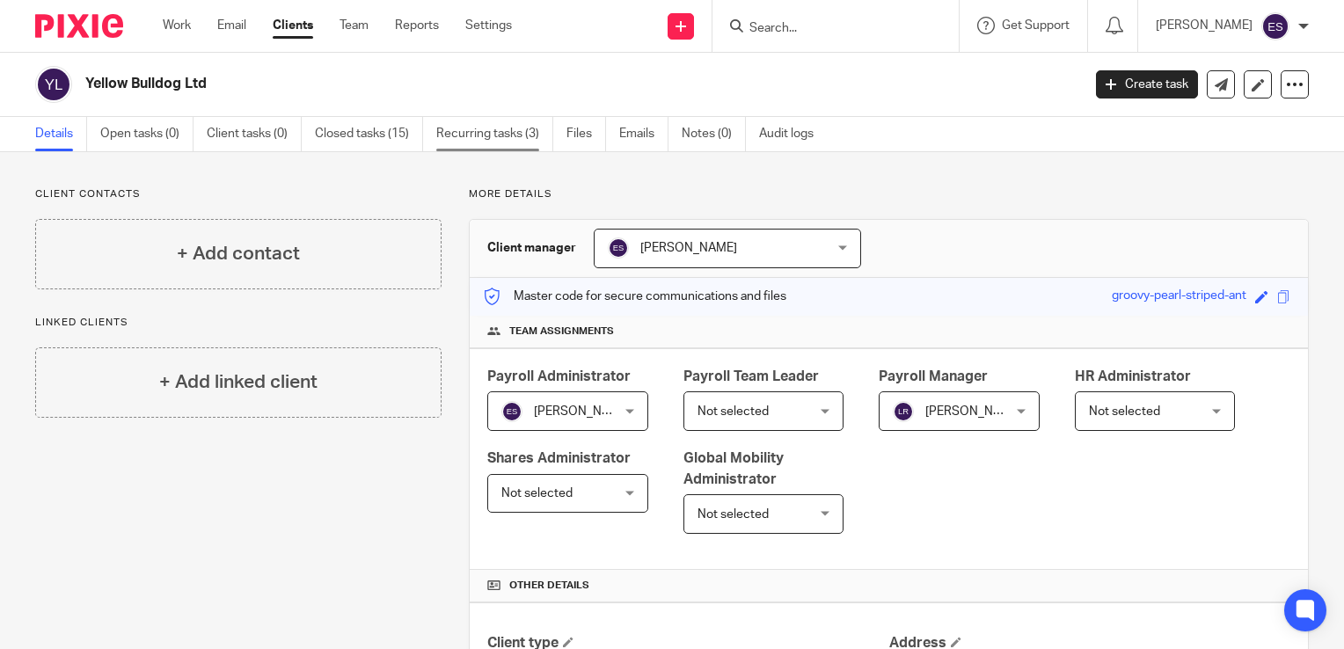
click at [508, 137] on link "Recurring tasks (3)" at bounding box center [494, 134] width 117 height 34
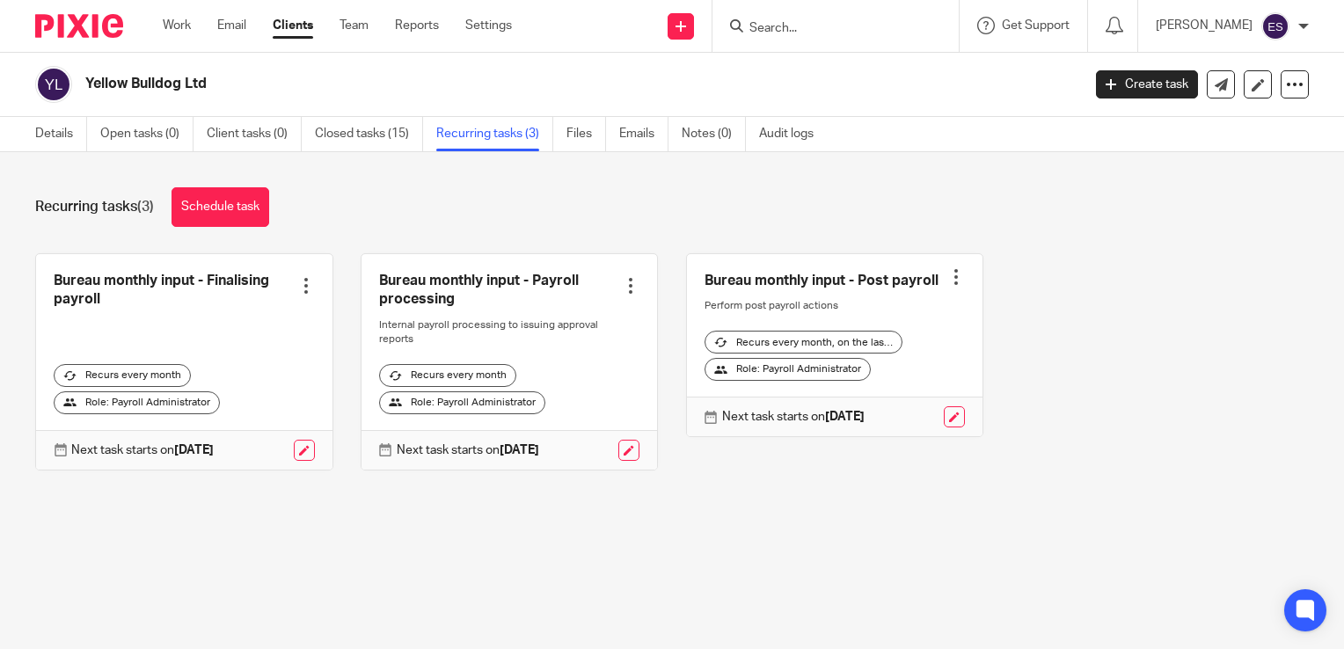
click at [194, 22] on ul "Work Email Clients Team Reports Settings" at bounding box center [351, 26] width 376 height 18
click at [191, 22] on link "Work" at bounding box center [177, 26] width 28 height 18
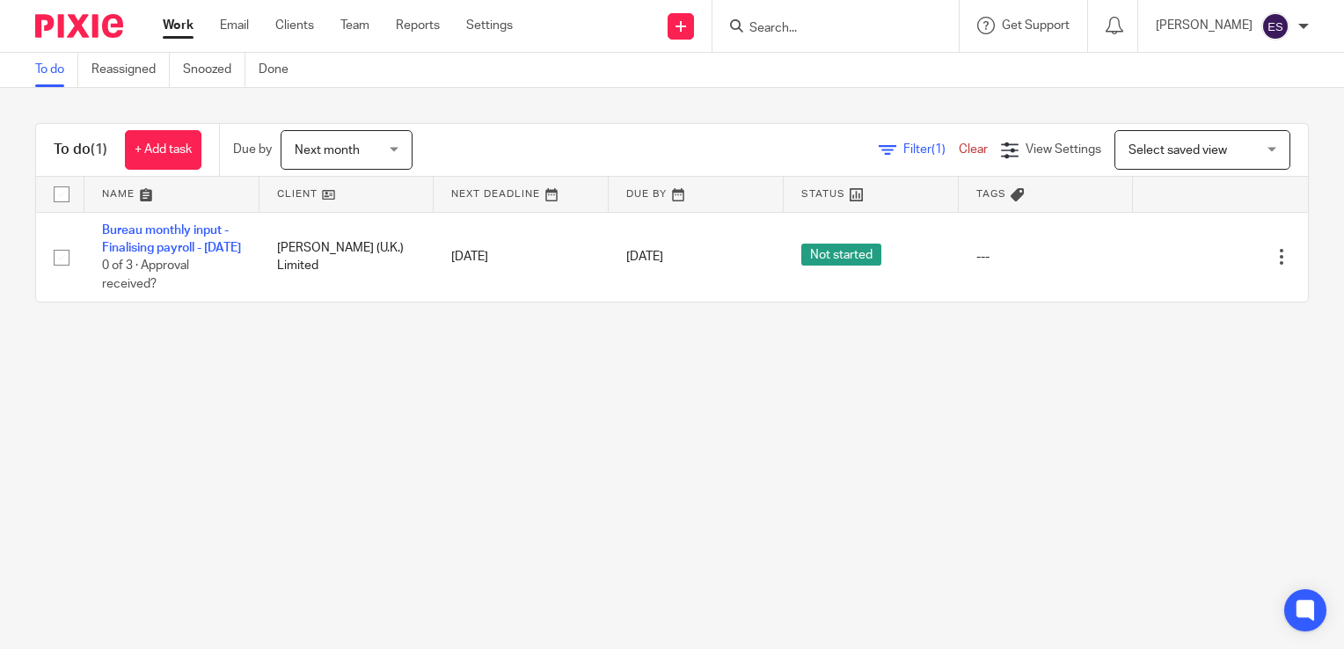
click at [367, 157] on span "Next month" at bounding box center [341, 149] width 93 height 37
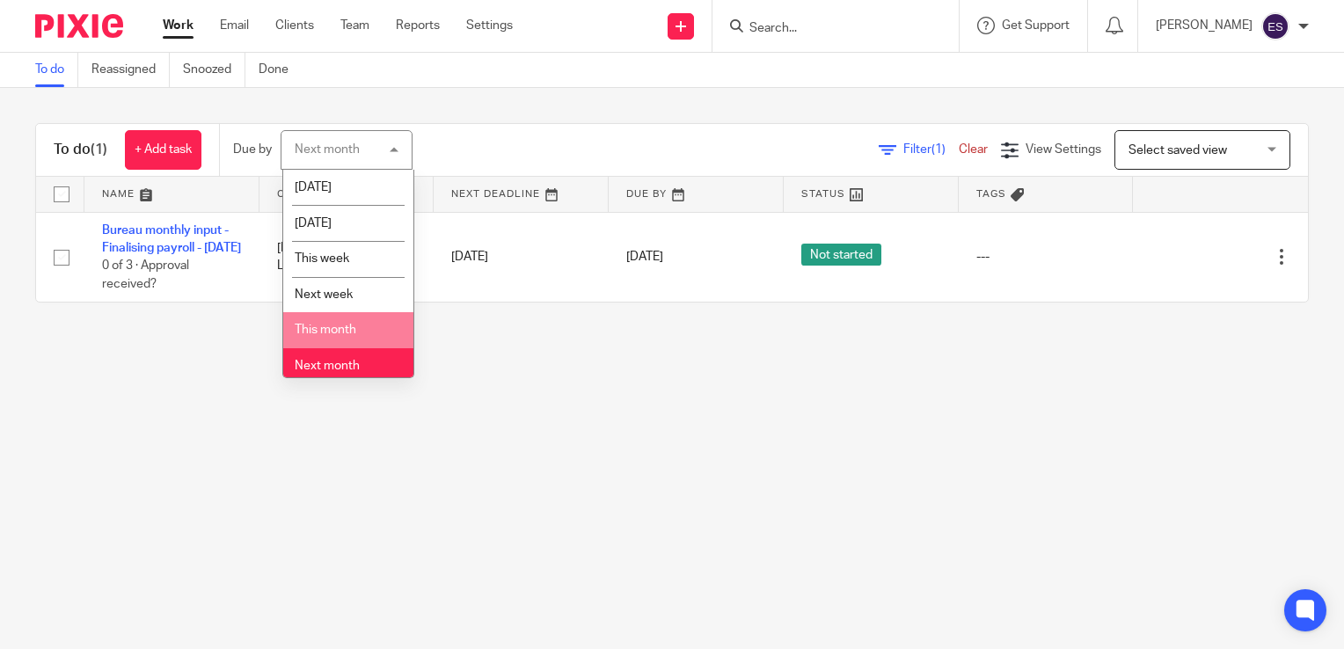
click at [341, 334] on span "This month" at bounding box center [326, 330] width 62 height 12
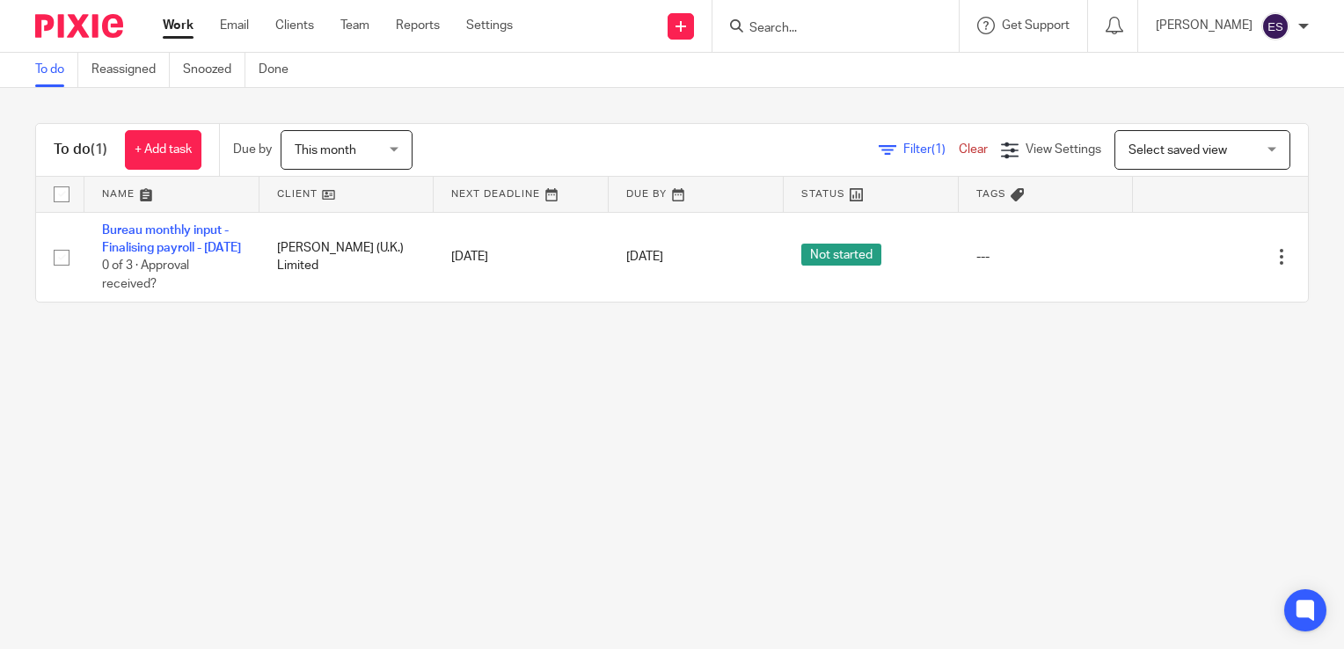
click at [344, 158] on span "This month" at bounding box center [341, 149] width 93 height 37
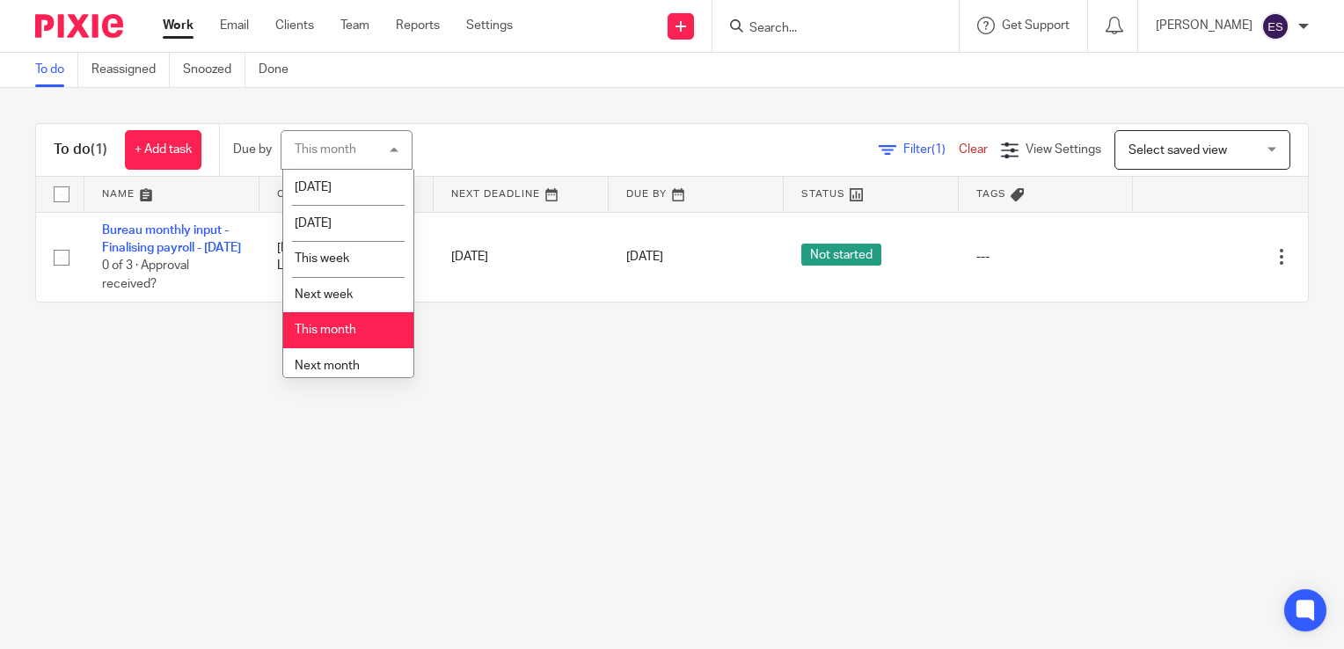
click at [330, 328] on span "This month" at bounding box center [326, 330] width 62 height 12
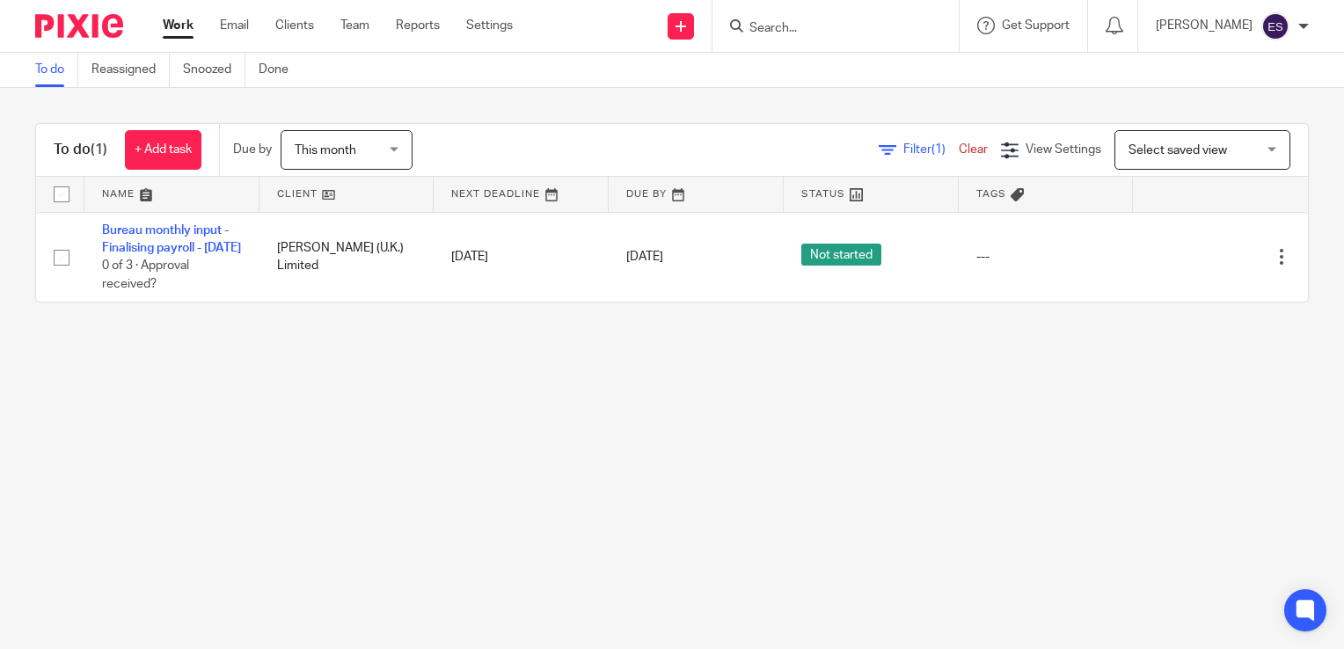
click at [879, 155] on link "Filter (1)" at bounding box center [919, 149] width 80 height 12
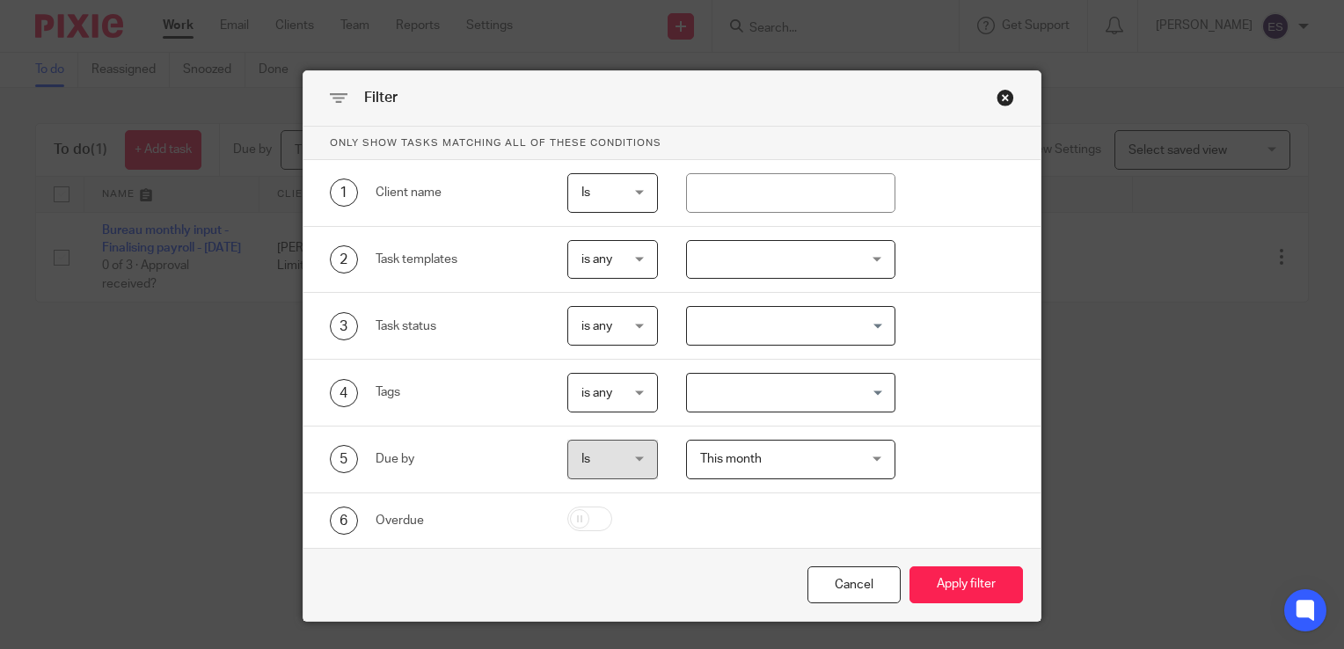
click at [999, 104] on div "Close this dialog window" at bounding box center [1006, 98] width 18 height 18
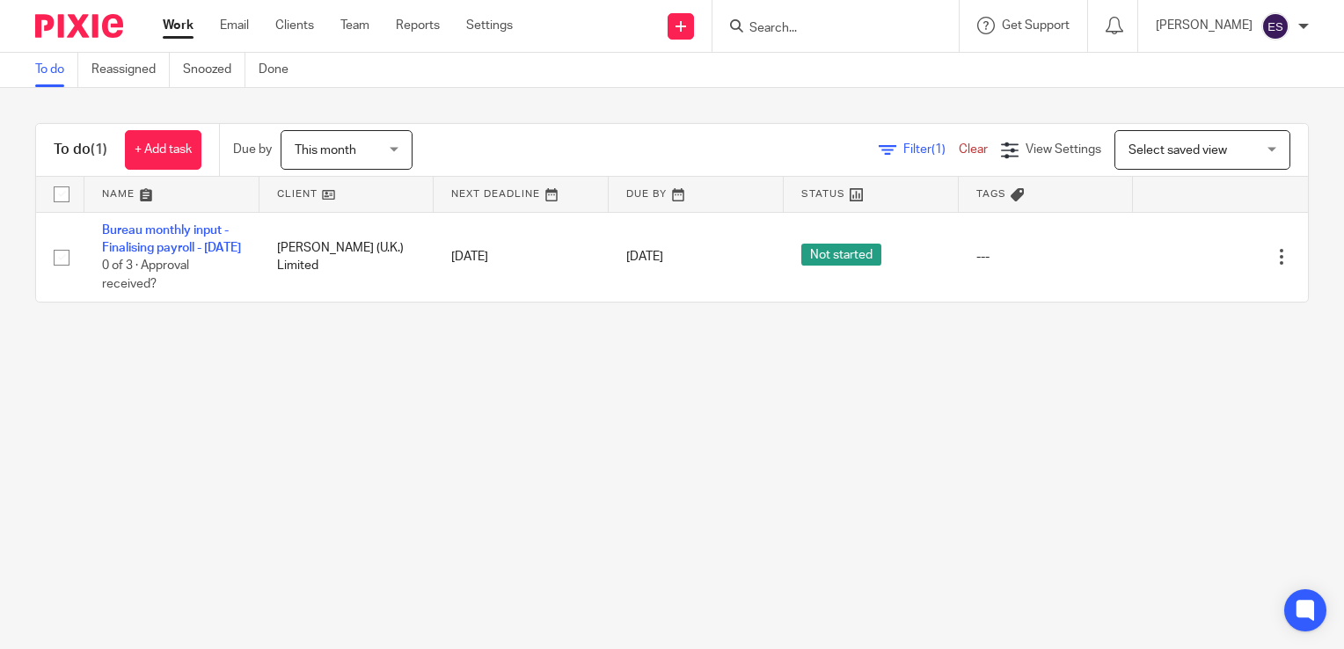
click at [312, 150] on span "This month" at bounding box center [326, 150] width 62 height 12
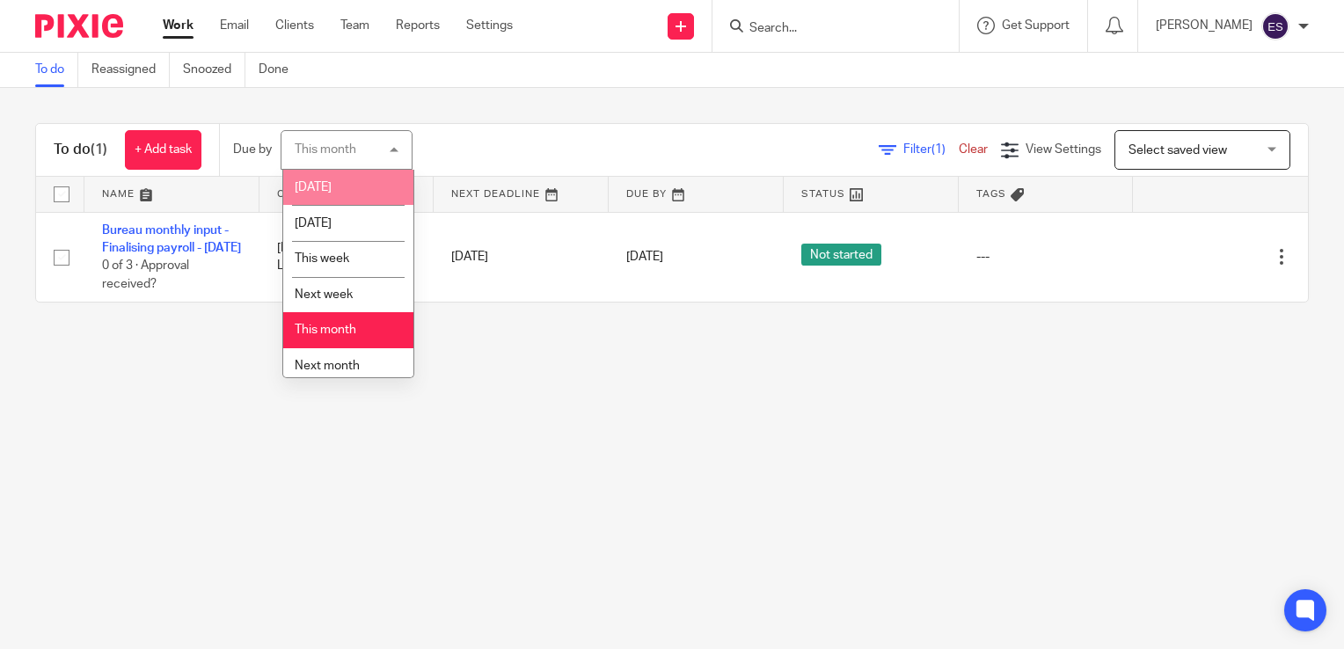
click at [333, 195] on li "[DATE]" at bounding box center [348, 188] width 130 height 36
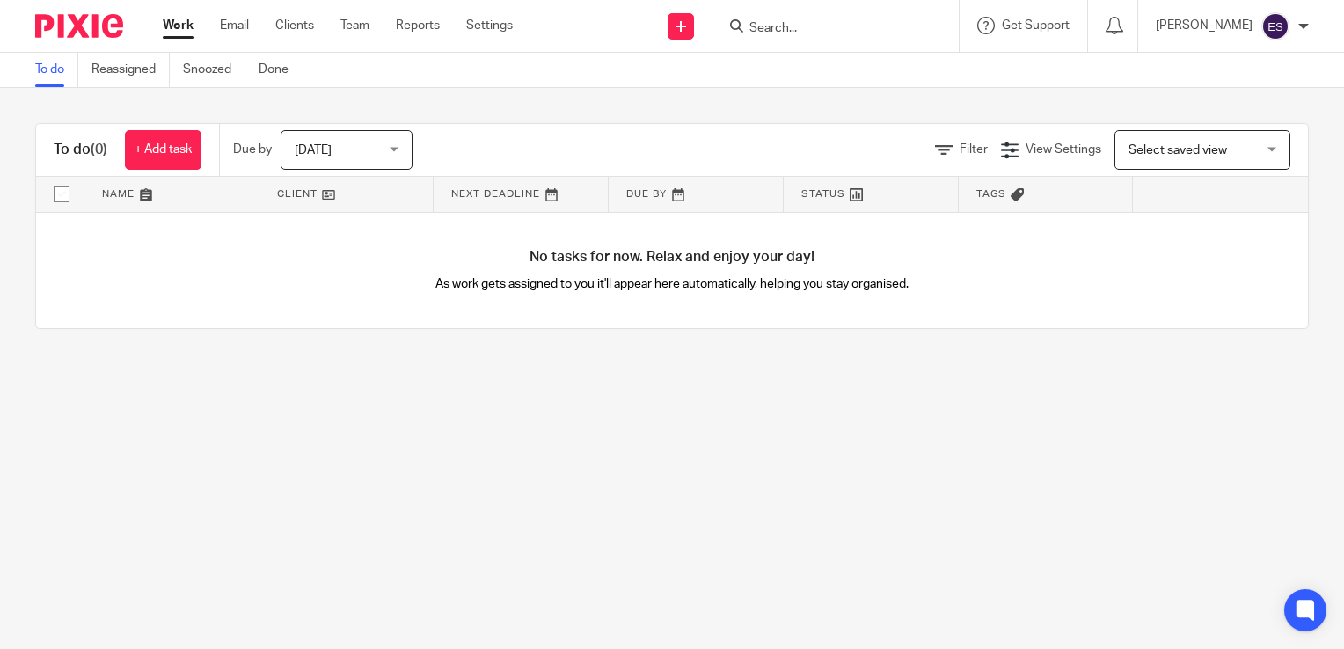
click at [376, 160] on span "[DATE]" at bounding box center [341, 149] width 93 height 37
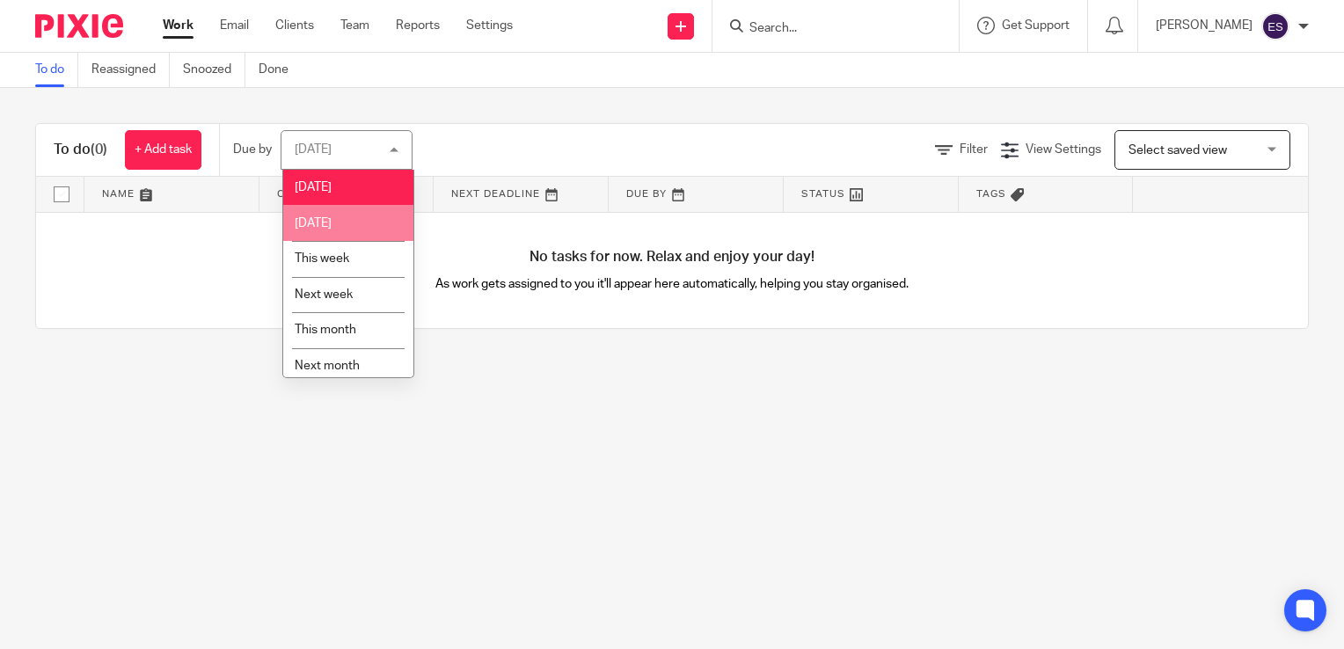
click at [359, 219] on li "[DATE]" at bounding box center [348, 223] width 130 height 36
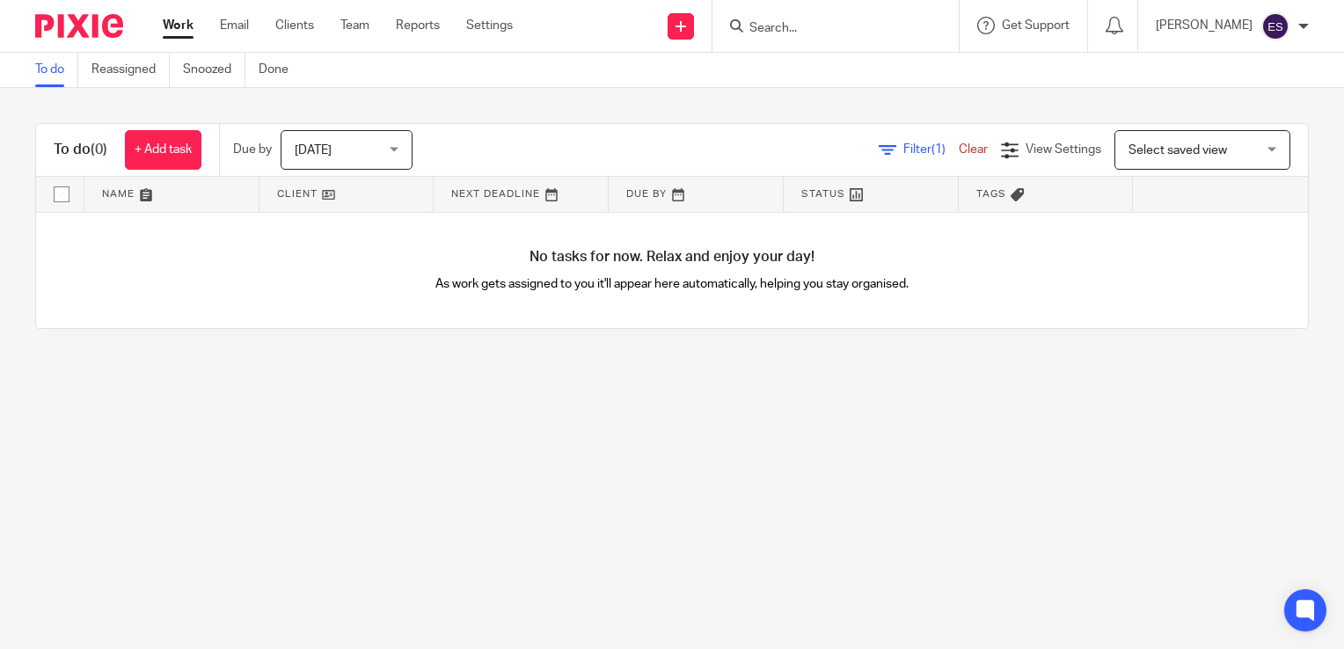
click at [362, 152] on span "Tomorrow" at bounding box center [341, 149] width 93 height 37
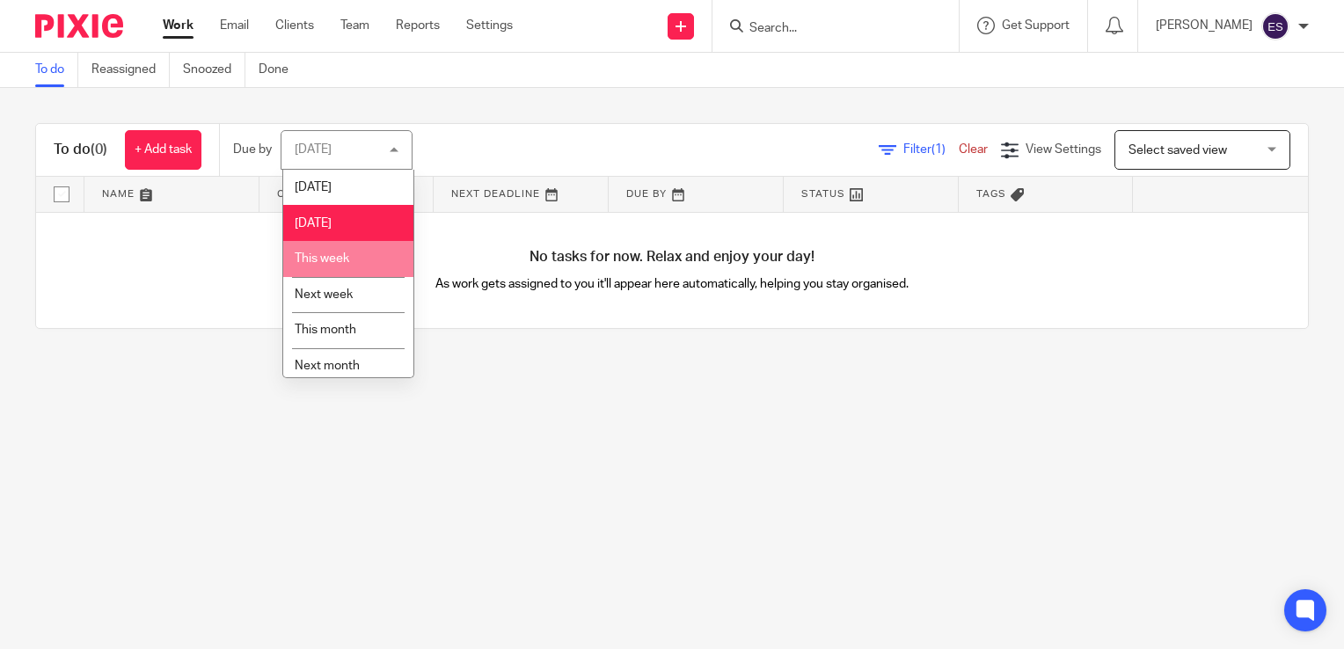
click at [353, 264] on li "This week" at bounding box center [348, 259] width 130 height 36
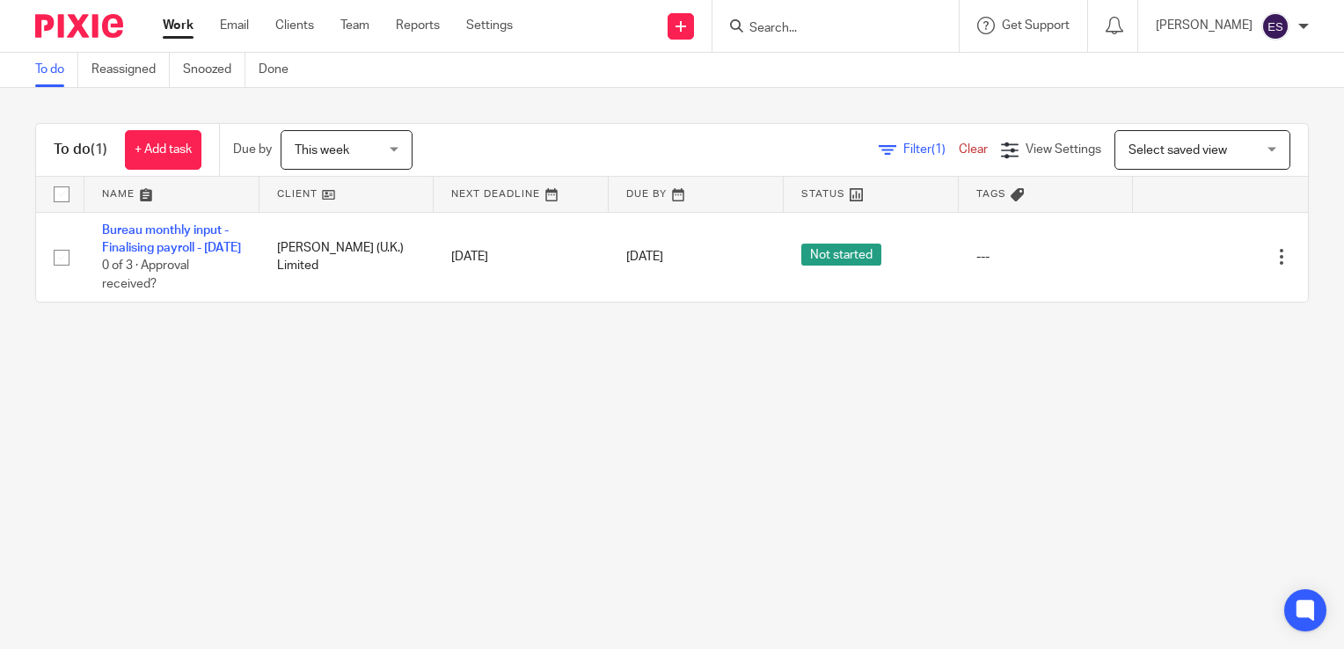
click at [354, 150] on span "This week" at bounding box center [341, 149] width 93 height 37
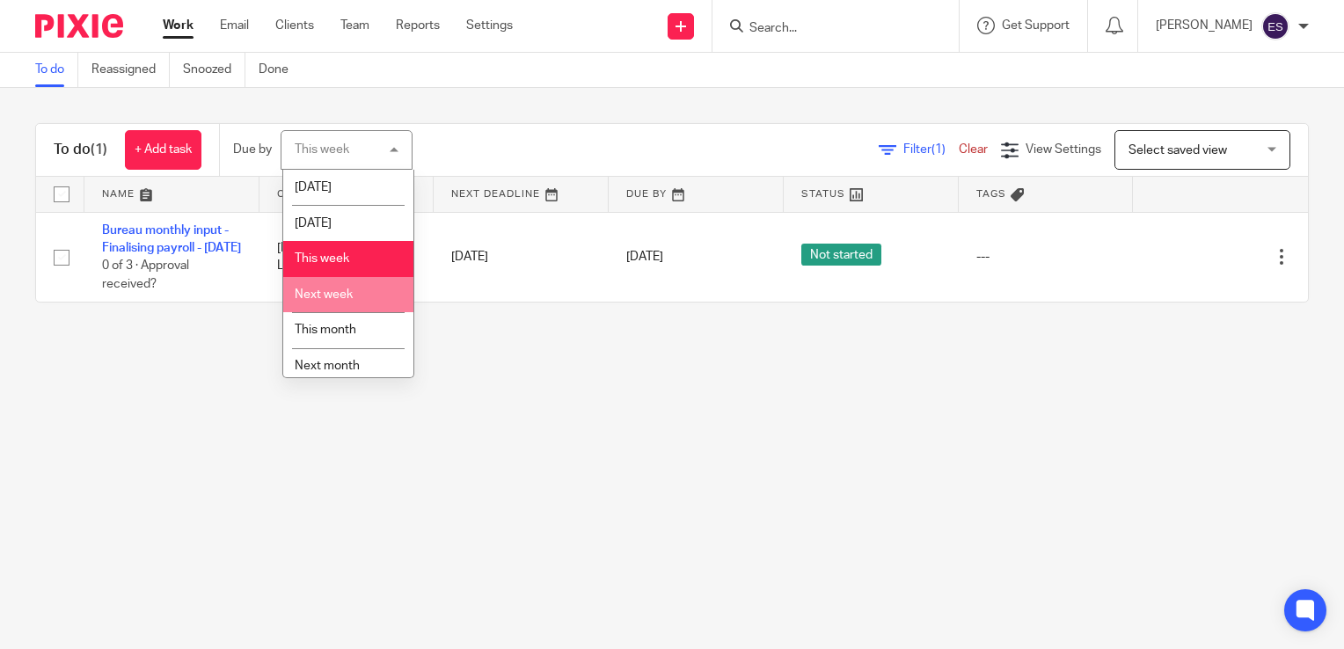
click at [340, 292] on span "Next week" at bounding box center [324, 295] width 58 height 12
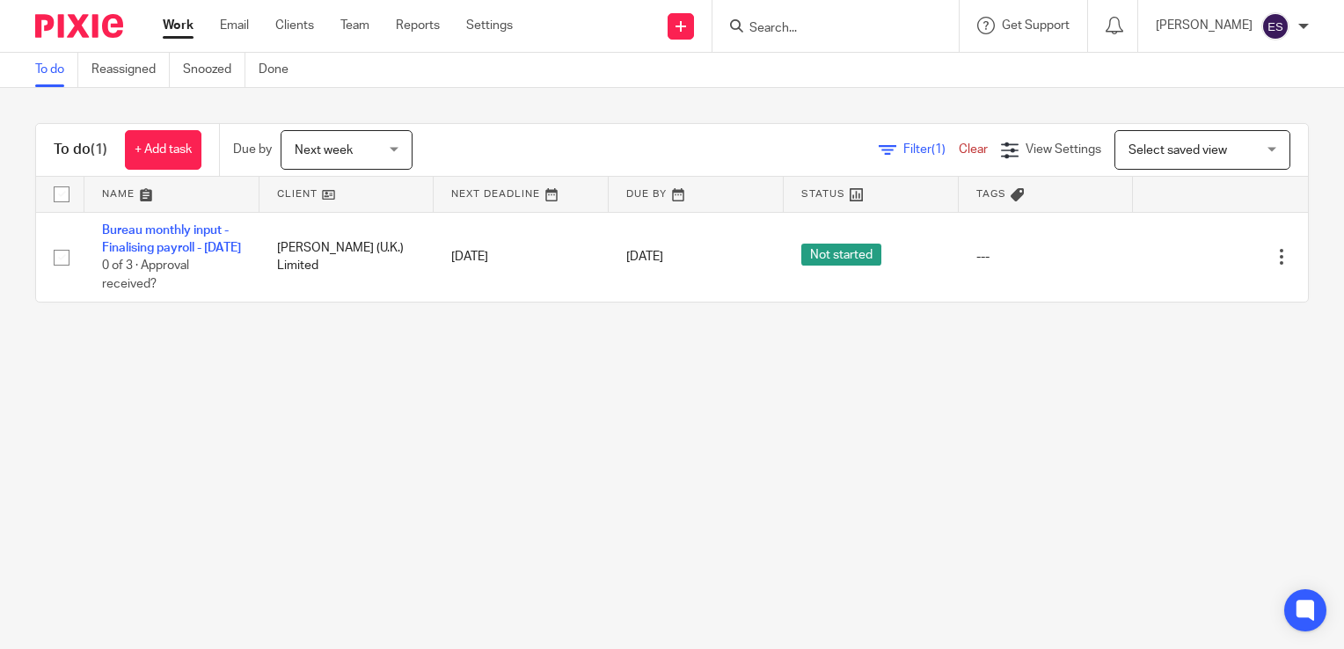
click at [355, 147] on span "Next week" at bounding box center [341, 149] width 93 height 37
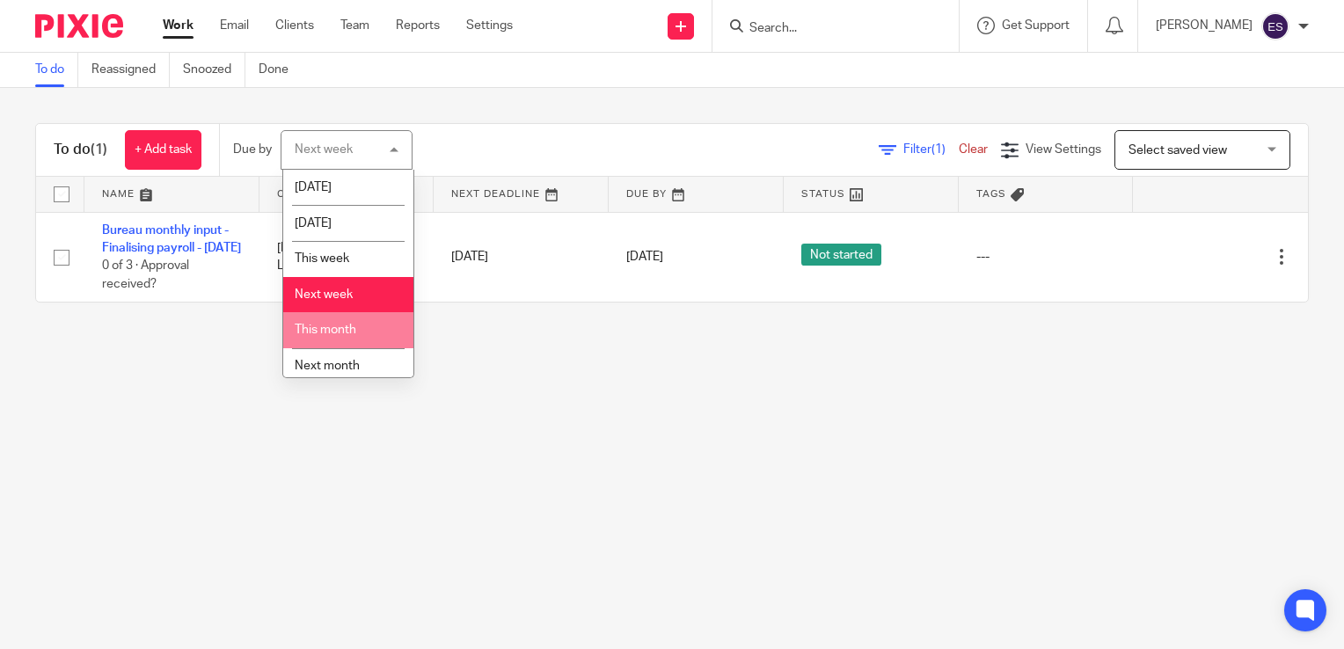
click at [362, 333] on li "This month" at bounding box center [348, 330] width 130 height 36
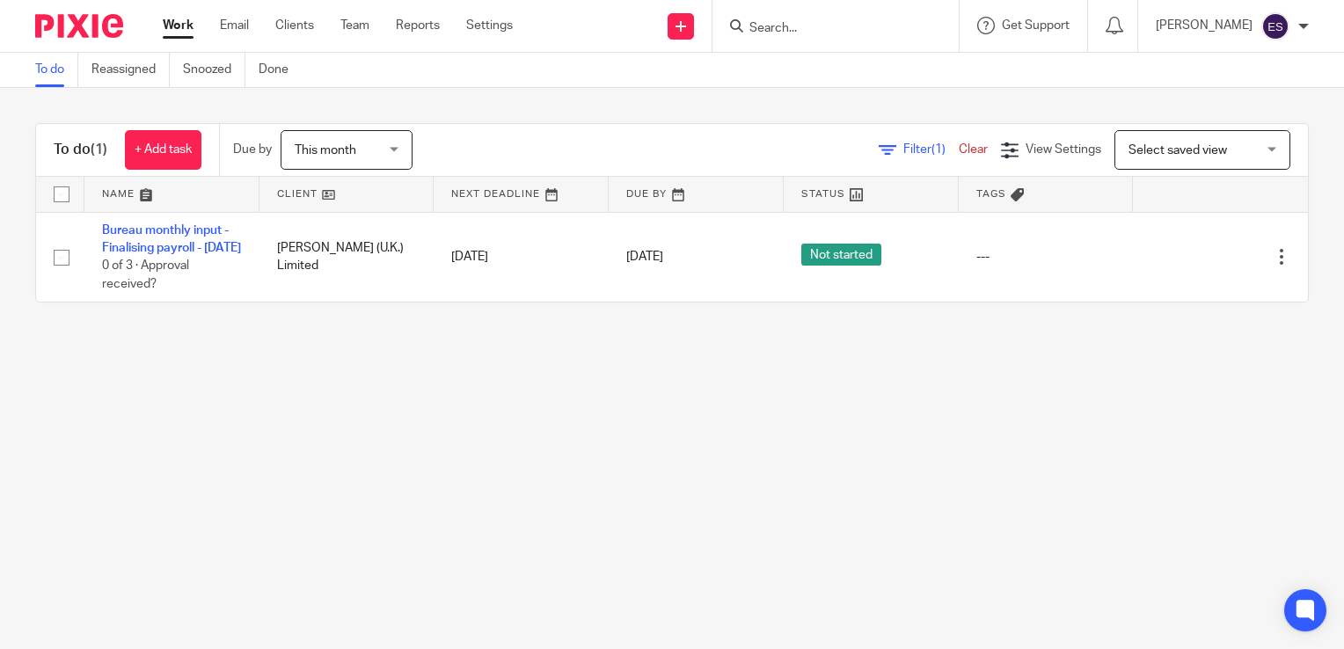
click at [367, 158] on span "This month" at bounding box center [341, 149] width 93 height 37
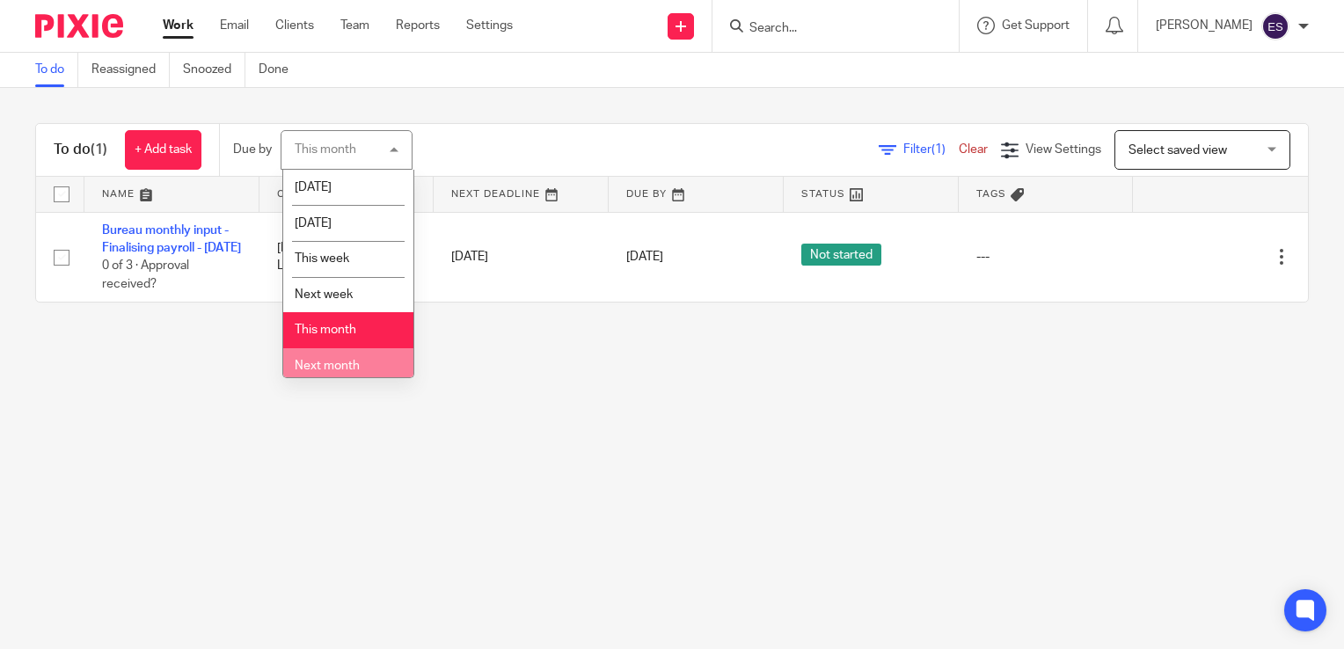
click at [355, 363] on span "Next month" at bounding box center [327, 366] width 65 height 12
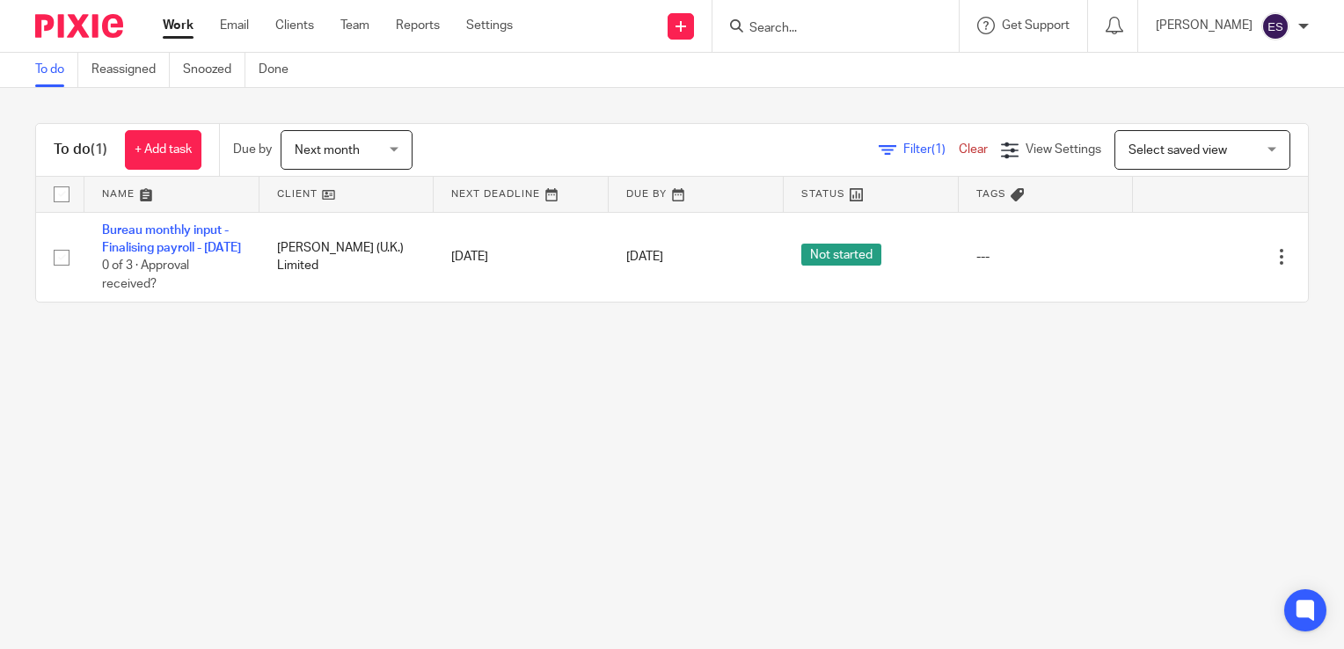
click at [369, 153] on span "Next month" at bounding box center [341, 149] width 93 height 37
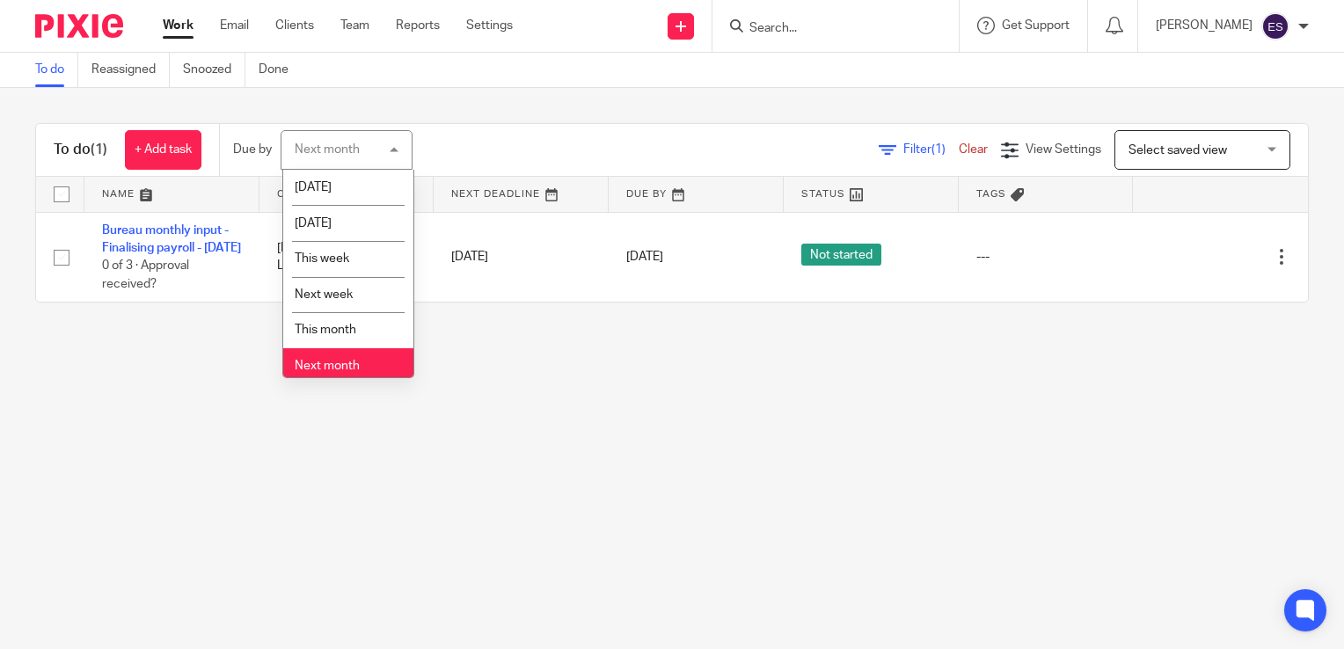
scroll to position [45, 0]
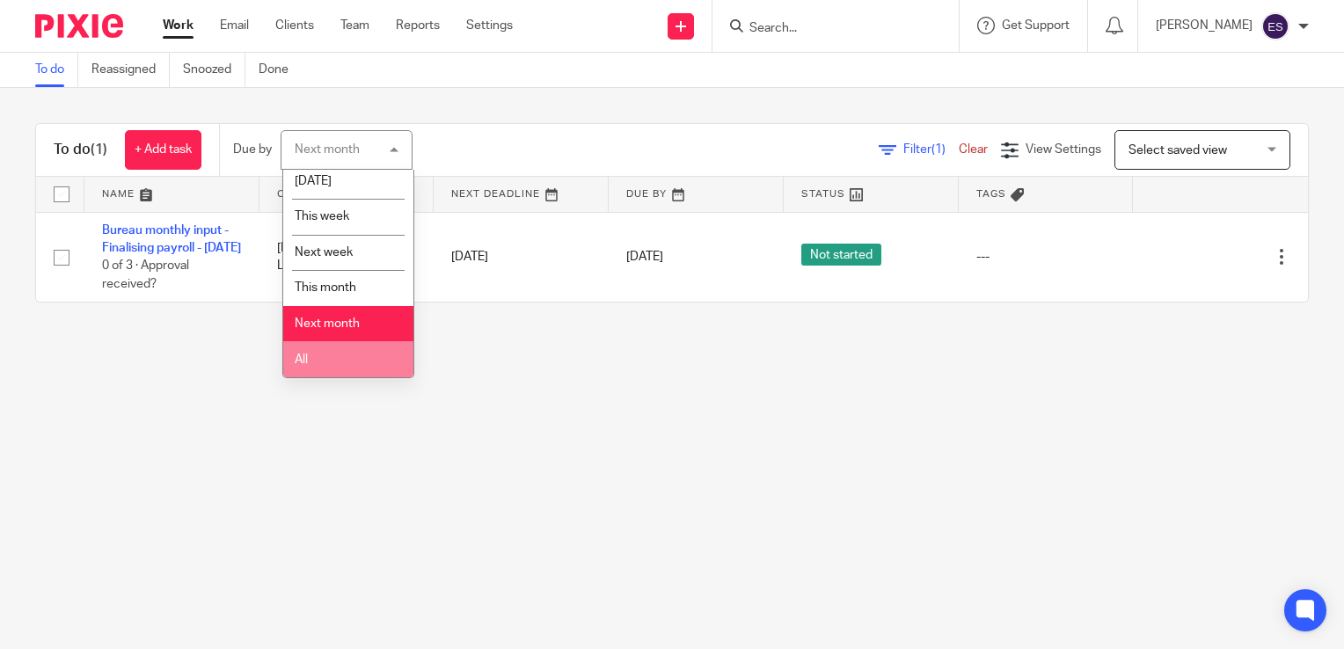
click at [369, 352] on li "All" at bounding box center [348, 359] width 130 height 36
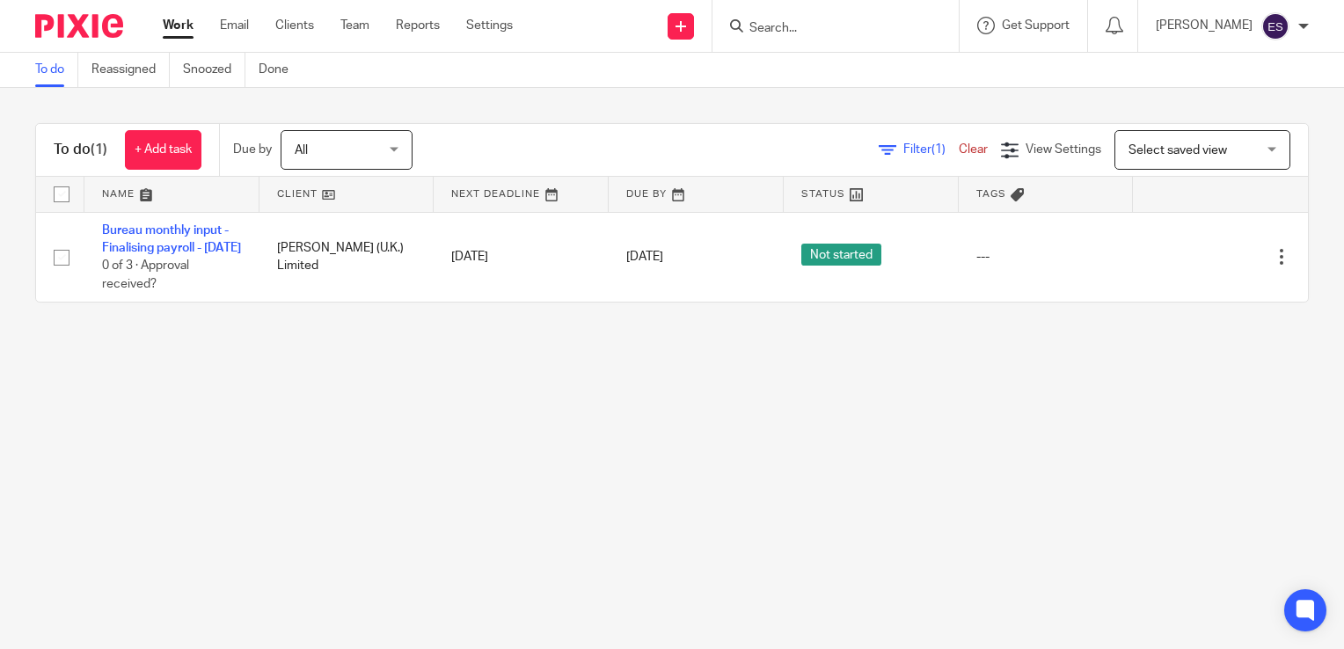
click at [832, 33] on input "Search" at bounding box center [827, 29] width 158 height 16
type input "YELL"
click at [837, 79] on link at bounding box center [853, 68] width 218 height 26
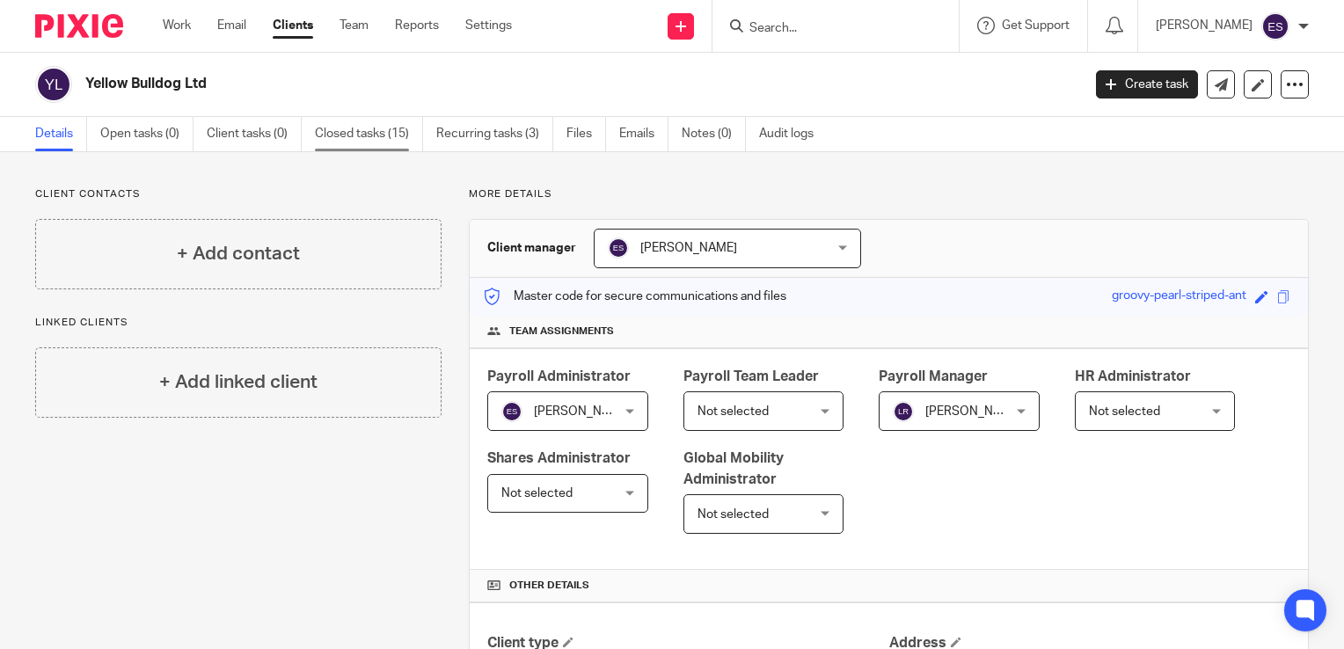
click at [403, 136] on link "Closed tasks (15)" at bounding box center [369, 134] width 108 height 34
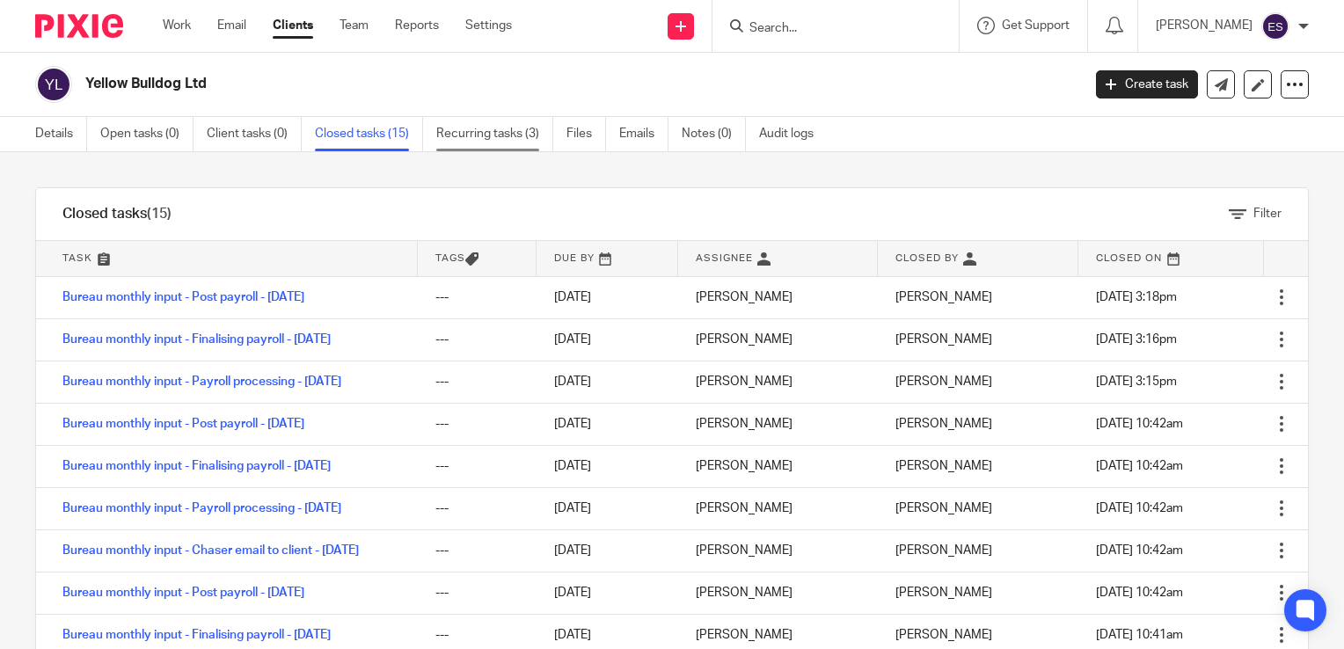
click at [473, 131] on link "Recurring tasks (3)" at bounding box center [494, 134] width 117 height 34
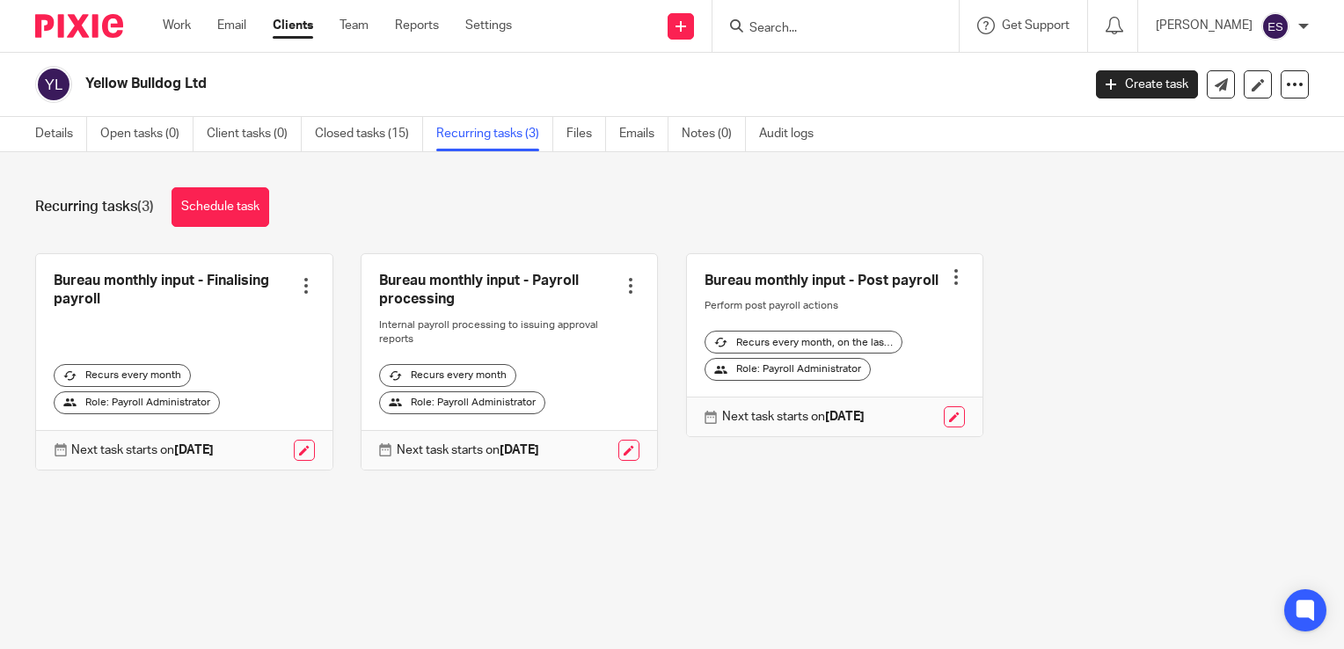
click at [508, 532] on div "Recurring tasks (3) Schedule task Bureau monthly input - Finalising payroll Cre…" at bounding box center [672, 342] width 1344 height 380
click at [606, 512] on div "Recurring tasks (3) Schedule task Bureau monthly input - Finalising payroll Cre…" at bounding box center [672, 342] width 1344 height 380
click at [835, 532] on div "Recurring tasks (3) Schedule task Bureau monthly input - Finalising payroll Cre…" at bounding box center [672, 342] width 1344 height 380
click at [821, 36] on form at bounding box center [841, 26] width 187 height 22
click at [49, 128] on link "Details" at bounding box center [61, 134] width 52 height 34
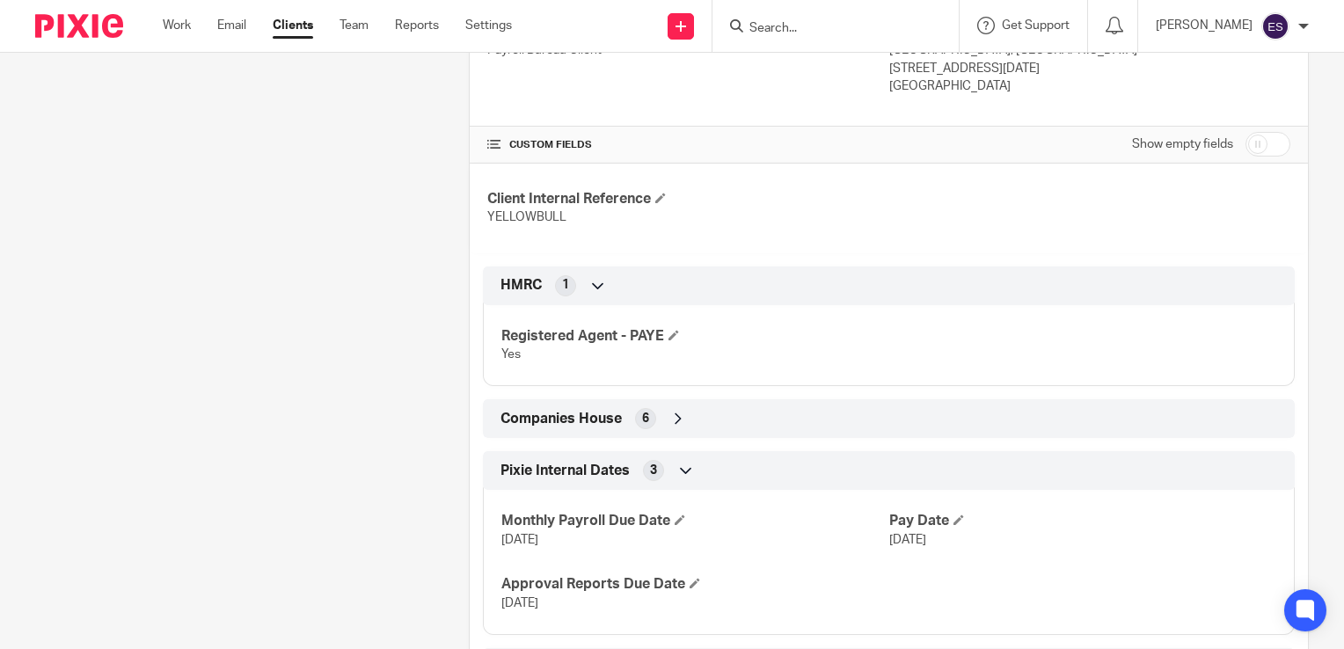
scroll to position [700, 0]
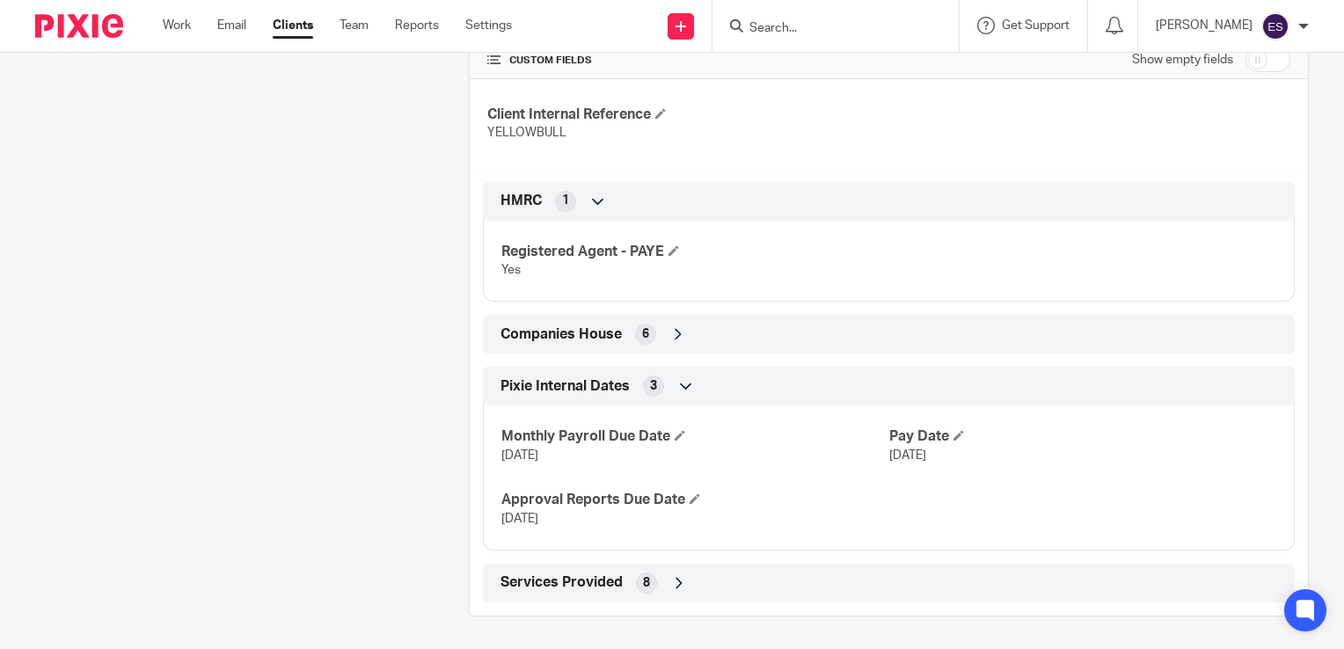
click at [996, 499] on div "Monthly Payroll Due Date 23 Sep 2025 Pay Date 26 Sep 2025 Approval Reports Due …" at bounding box center [889, 471] width 812 height 158
click at [975, 502] on div "Monthly Payroll Due Date 23 Sep 2025 Pay Date 26 Sep 2025 Approval Reports Due …" at bounding box center [889, 471] width 812 height 158
click at [954, 435] on span at bounding box center [959, 435] width 11 height 11
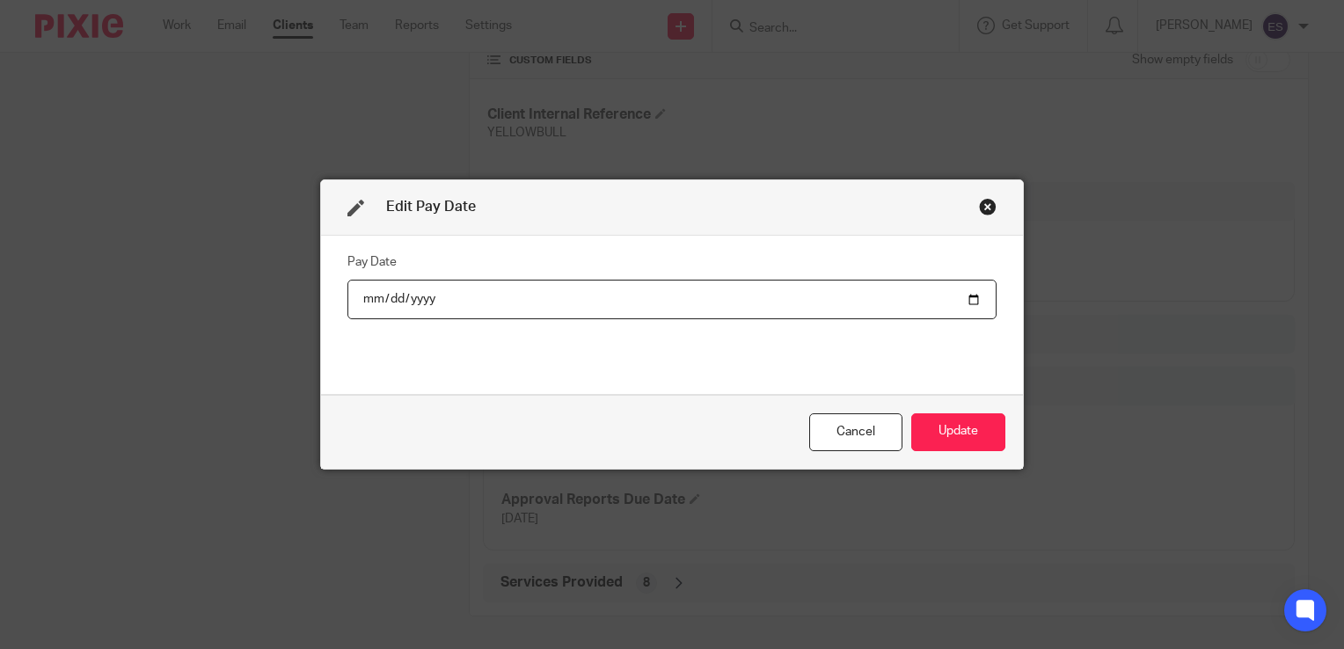
type input "2025-09-03"
type input "2025-10-31"
click at [947, 434] on button "Update" at bounding box center [958, 432] width 94 height 38
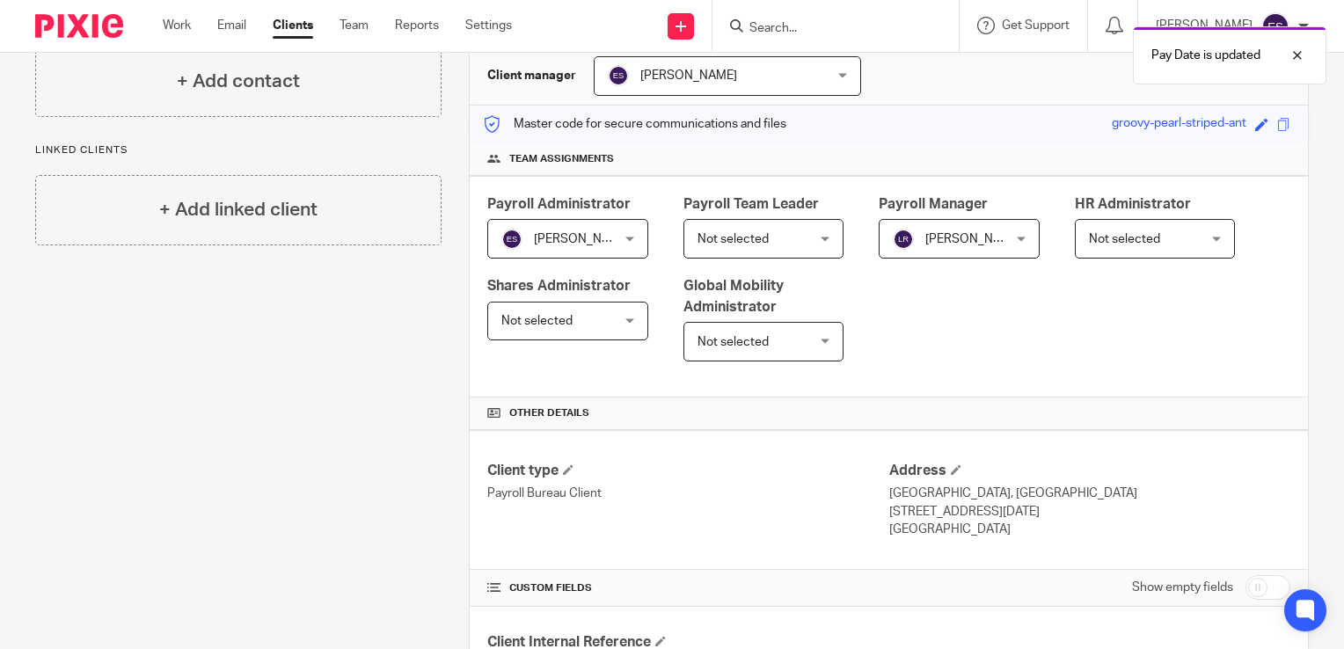
scroll to position [0, 0]
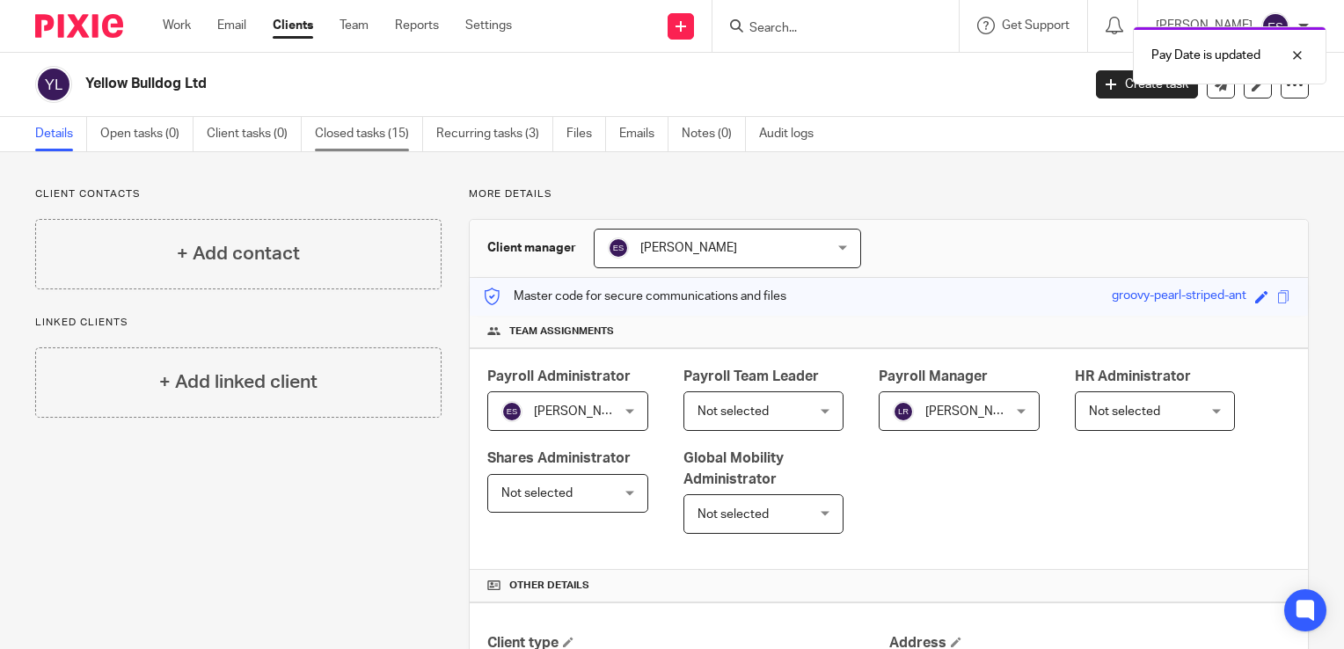
click at [381, 132] on link "Closed tasks (15)" at bounding box center [369, 134] width 108 height 34
click at [472, 136] on link "Recurring tasks (3)" at bounding box center [494, 134] width 117 height 34
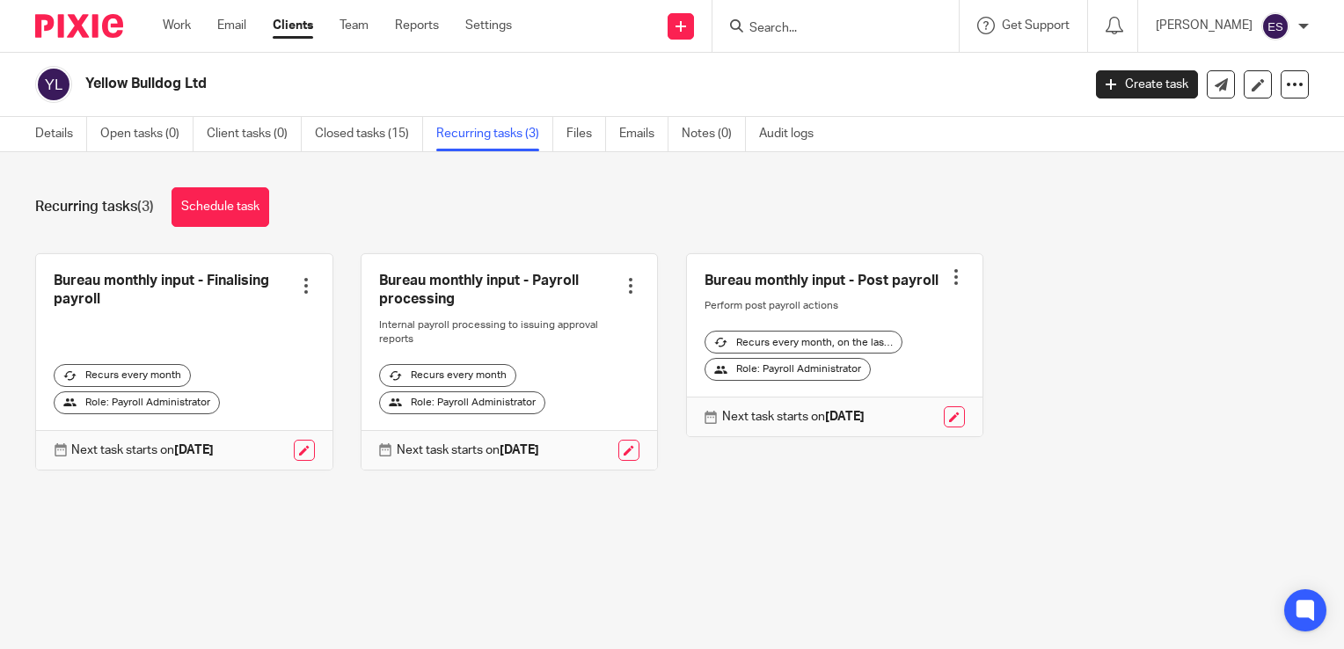
click at [157, 23] on div "Work Email Clients Team Reports Settings Work Email Clients Team Reports Settin…" at bounding box center [341, 26] width 393 height 52
click at [190, 33] on link "Work" at bounding box center [177, 26] width 28 height 18
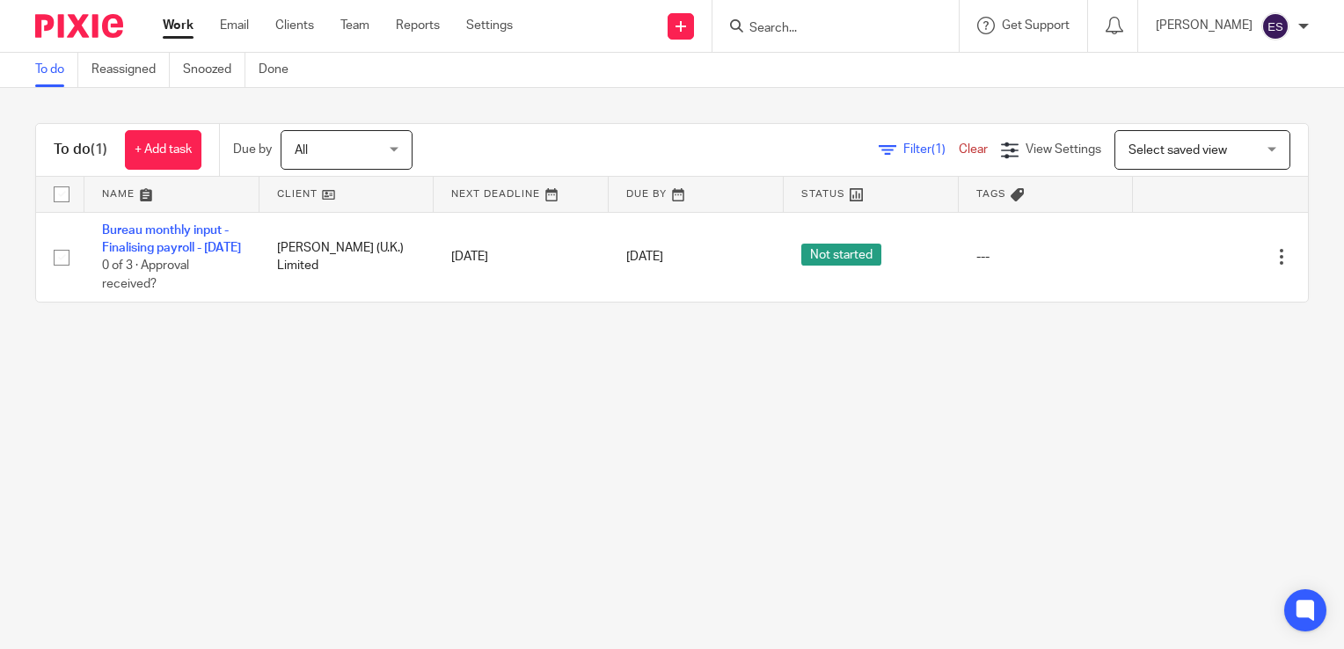
click at [333, 150] on span "All" at bounding box center [341, 149] width 93 height 37
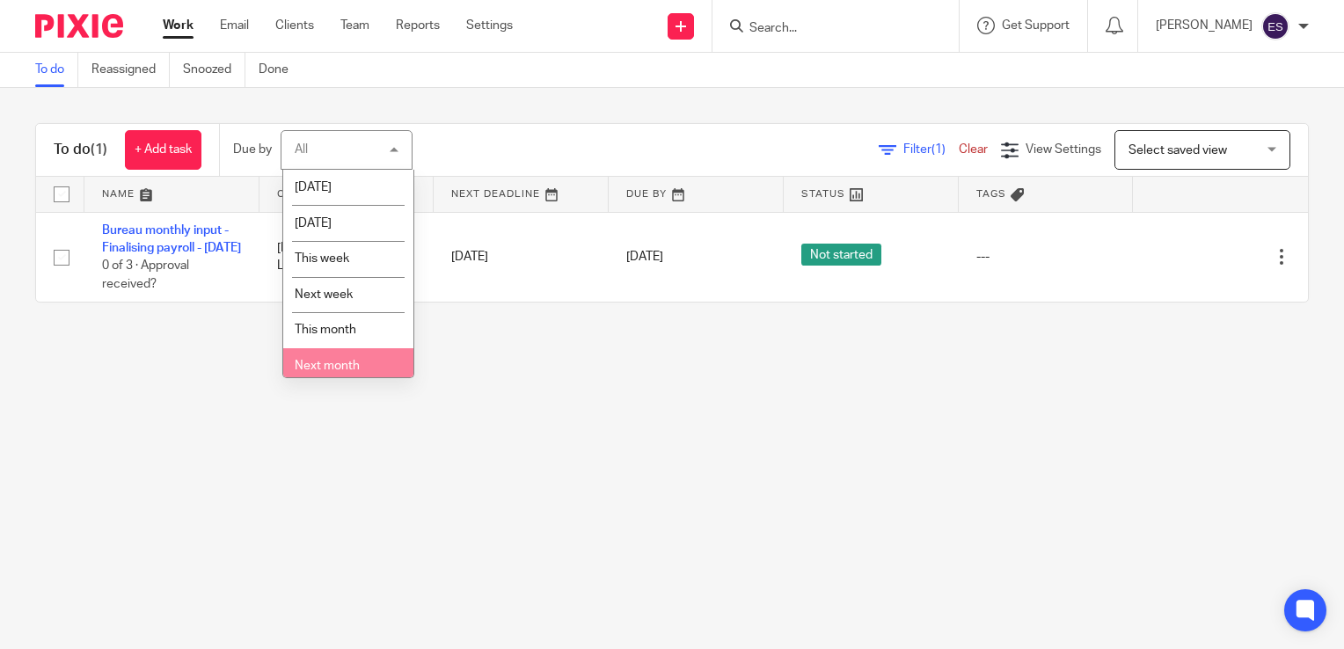
click at [347, 333] on span "This month" at bounding box center [326, 330] width 62 height 12
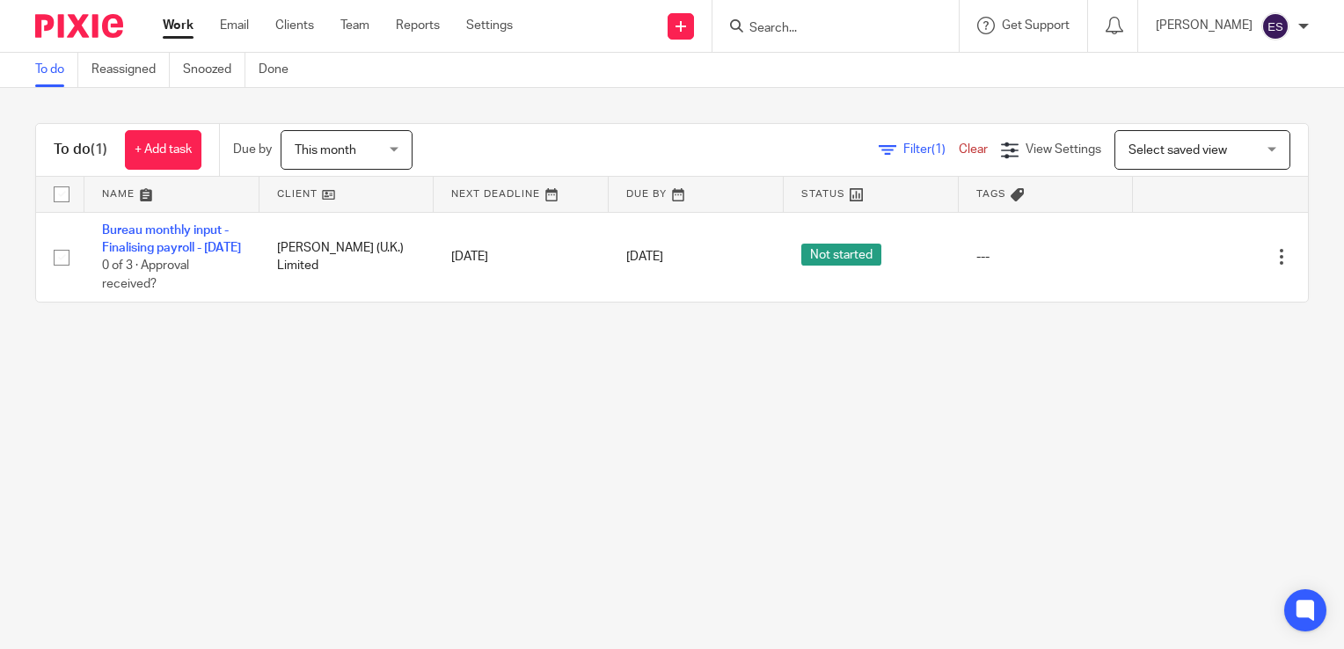
click at [873, 16] on form at bounding box center [841, 26] width 187 height 22
click at [797, 33] on input "Search" at bounding box center [827, 29] width 158 height 16
type input "YE"
click at [796, 60] on link at bounding box center [853, 68] width 218 height 26
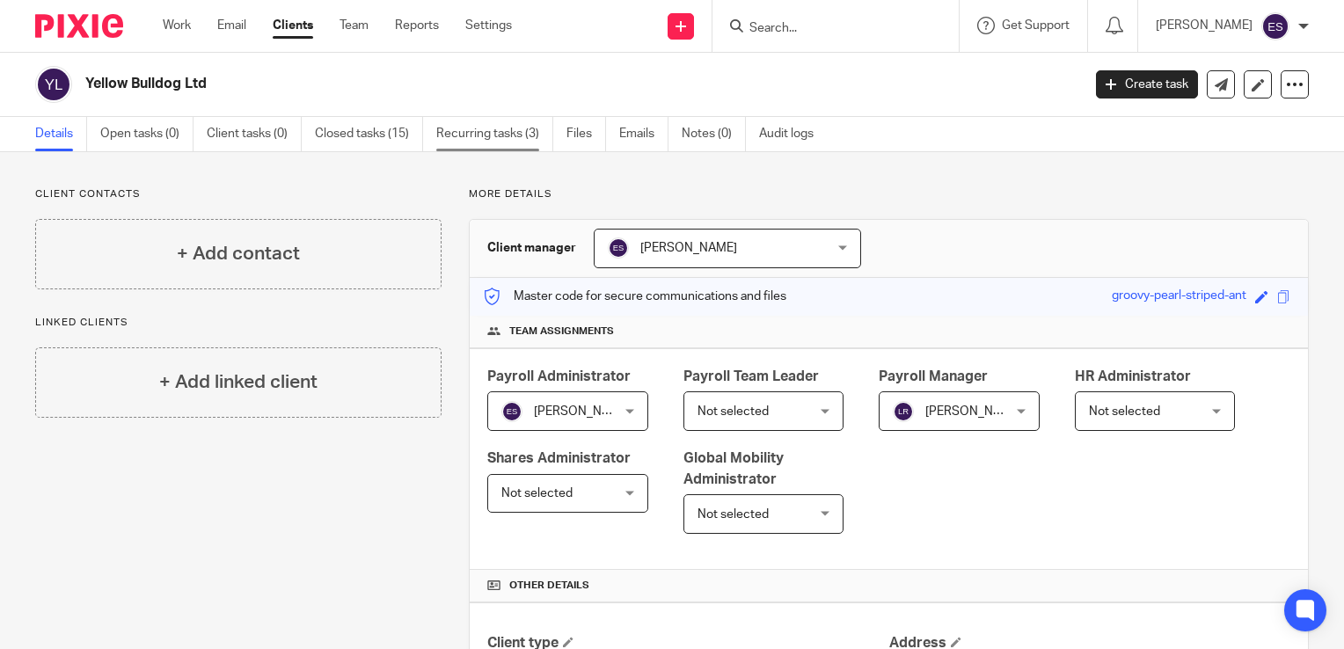
click at [480, 139] on link "Recurring tasks (3)" at bounding box center [494, 134] width 117 height 34
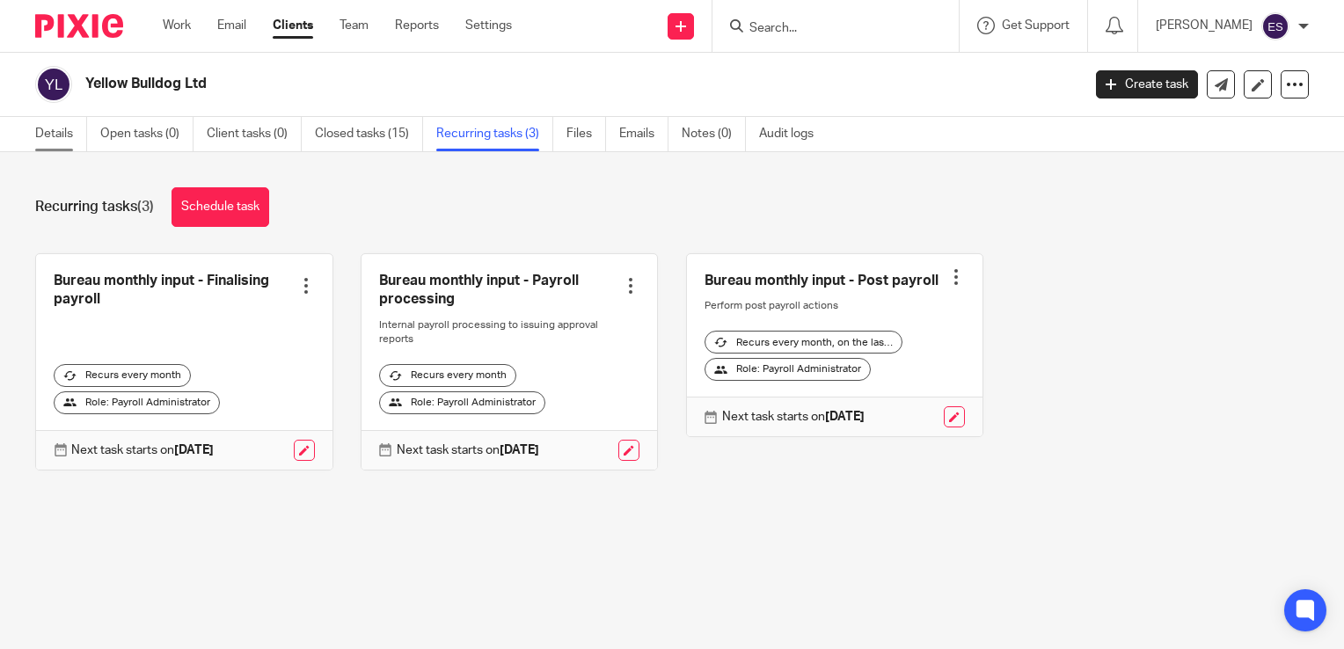
click at [63, 130] on link "Details" at bounding box center [61, 134] width 52 height 34
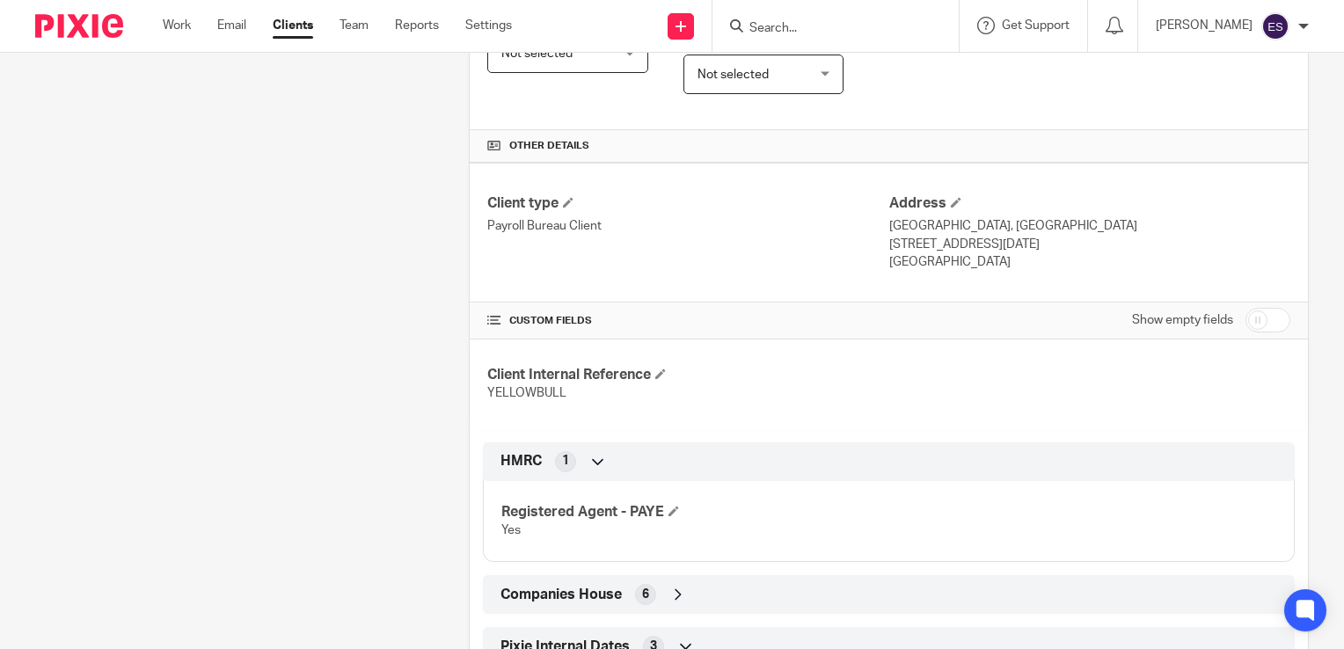
scroll to position [700, 0]
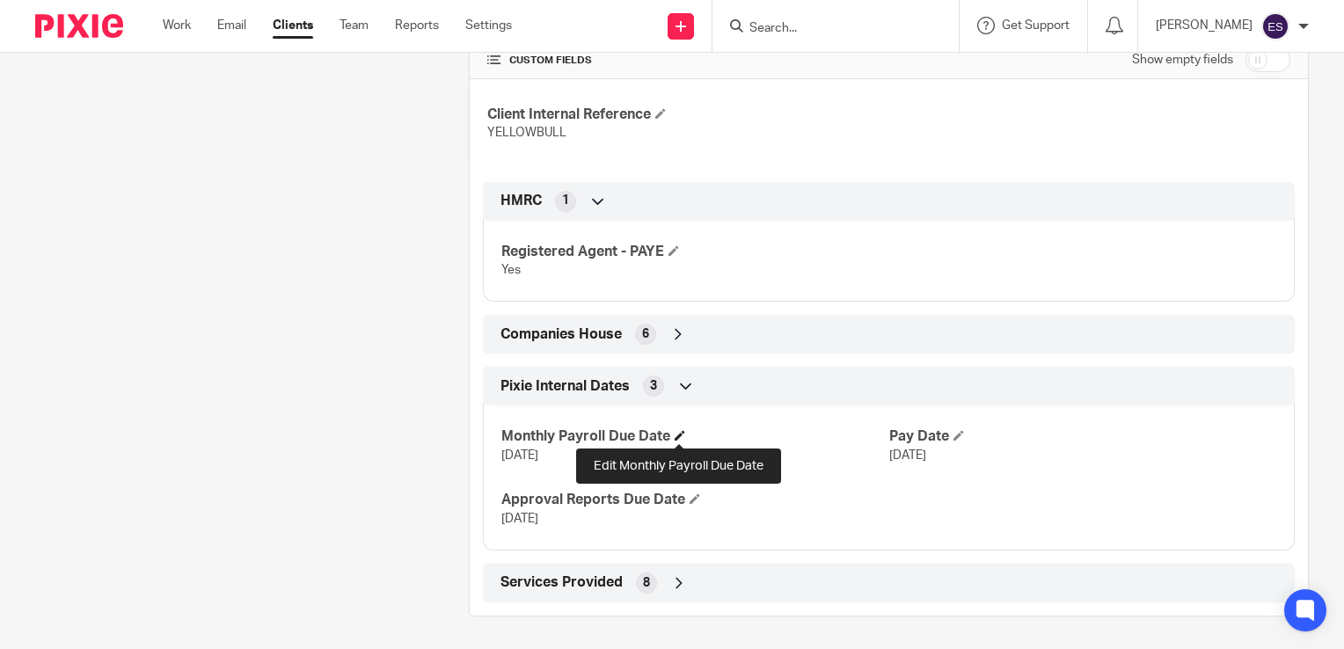
click at [676, 431] on span at bounding box center [680, 435] width 11 height 11
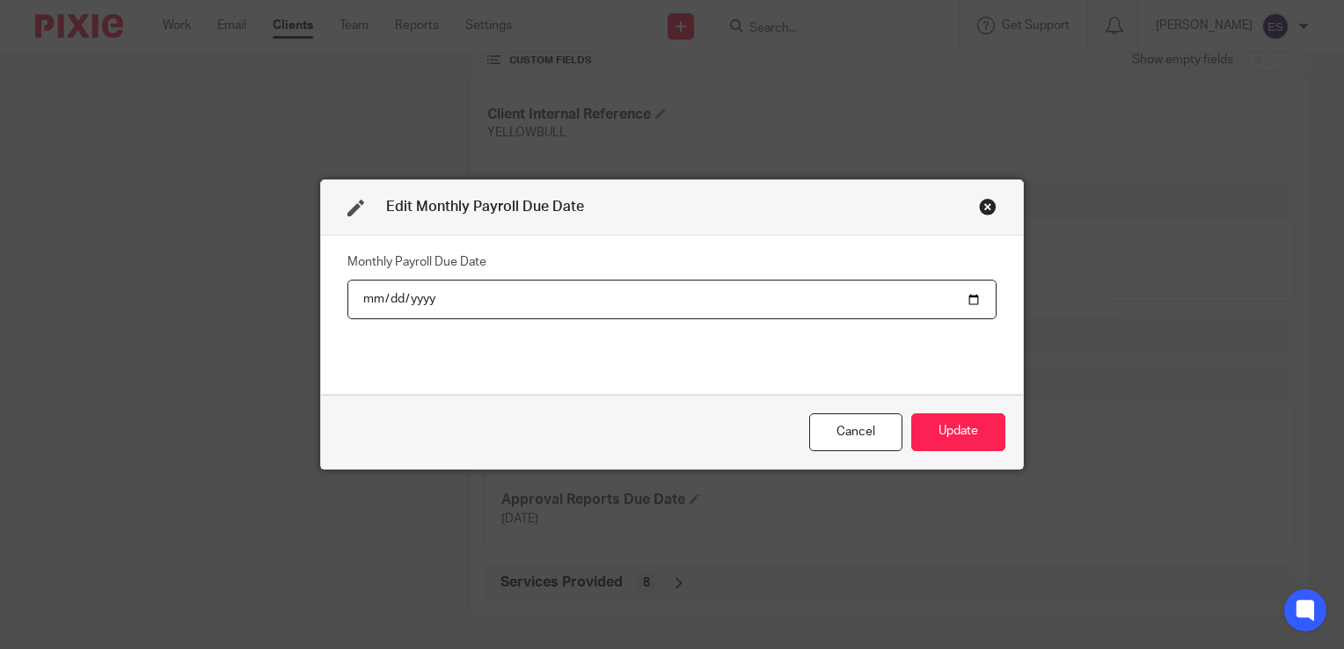
type input "[DATE]"
click at [977, 436] on button "Update" at bounding box center [958, 432] width 94 height 38
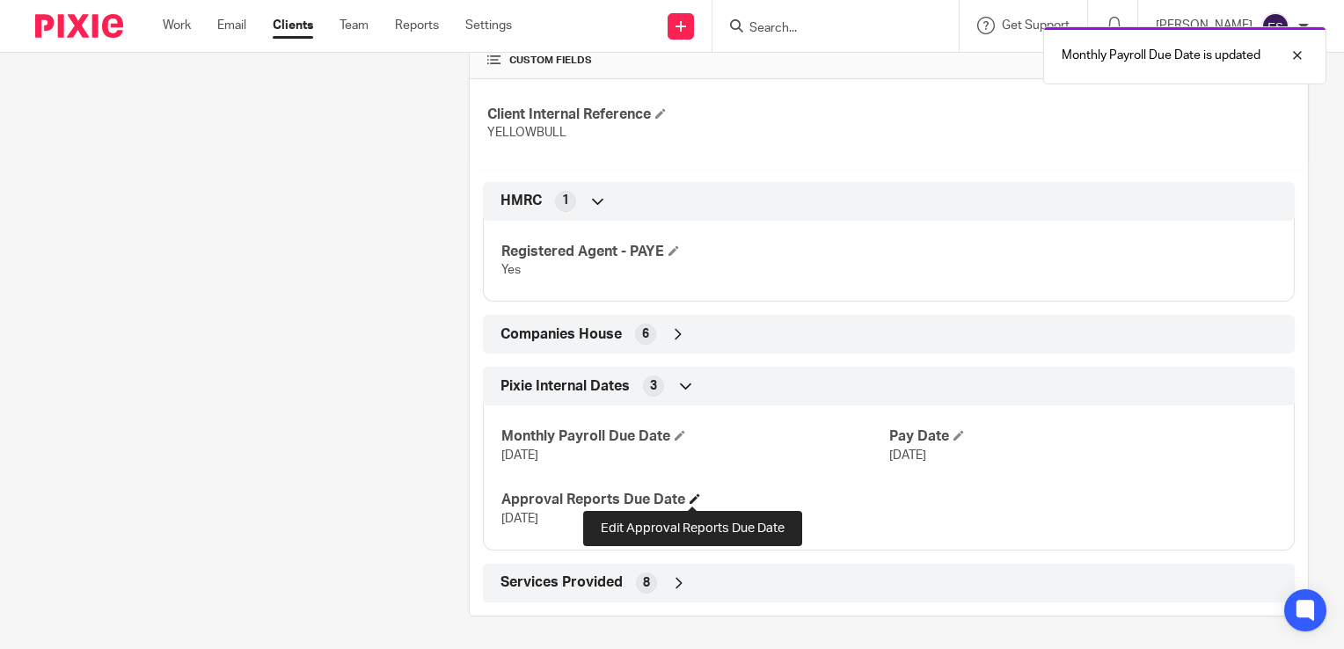
click at [694, 495] on span at bounding box center [695, 499] width 11 height 11
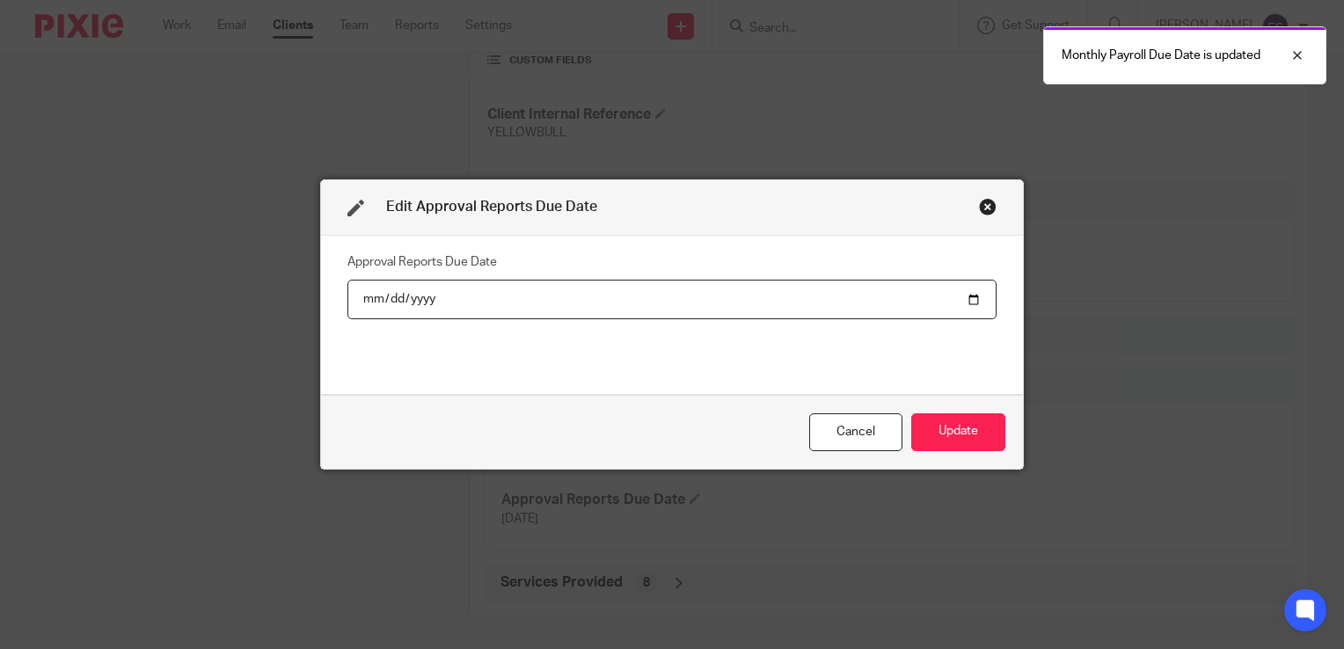
click at [961, 300] on input "2025-06-25" at bounding box center [671, 300] width 649 height 40
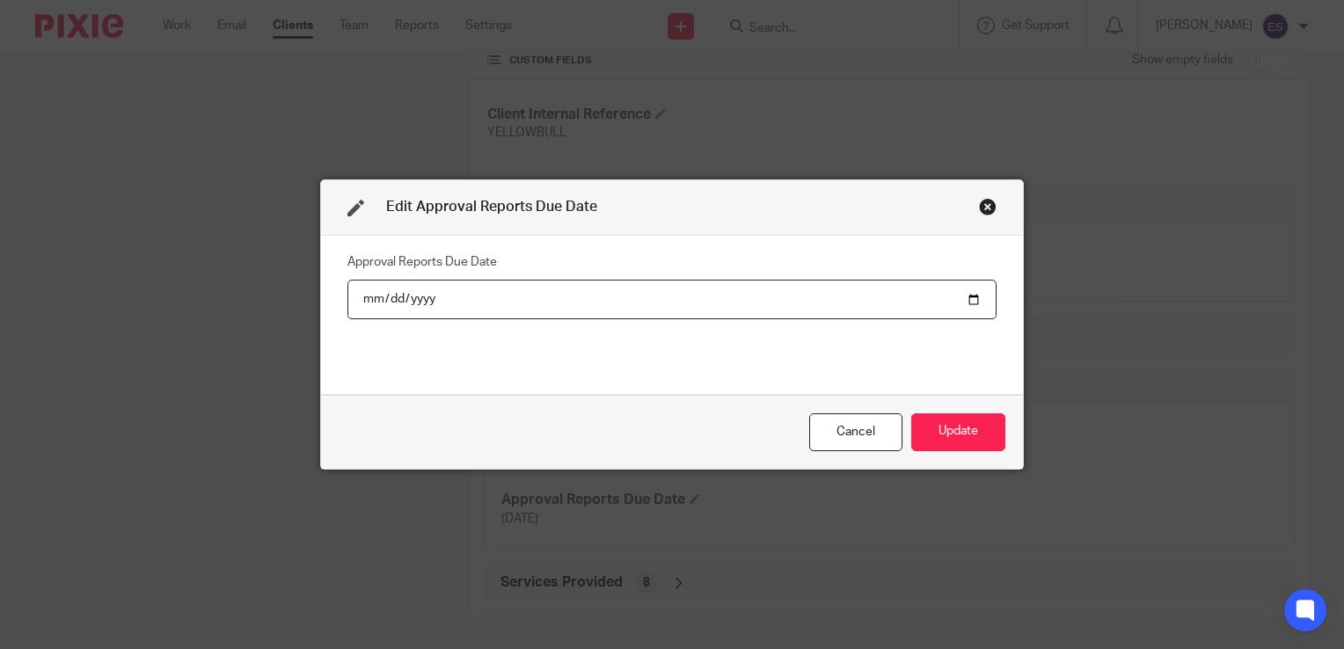
type input "2025-10-29"
click at [959, 428] on button "Update" at bounding box center [958, 432] width 94 height 38
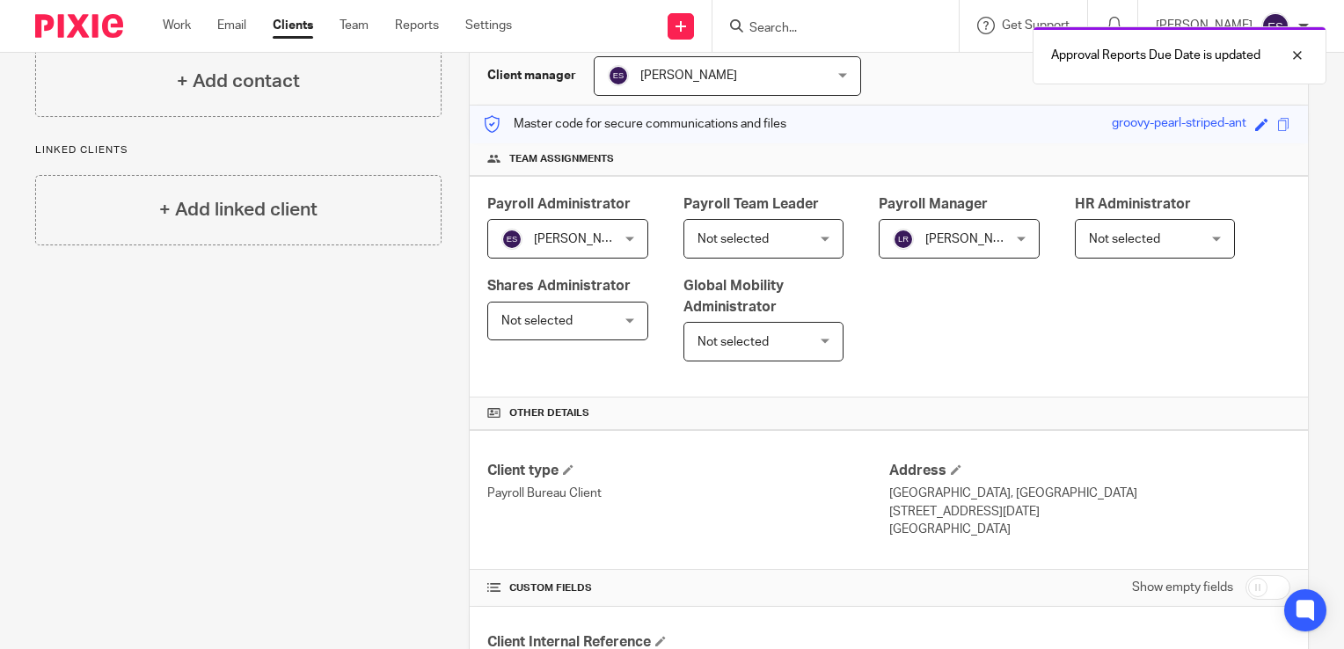
scroll to position [0, 0]
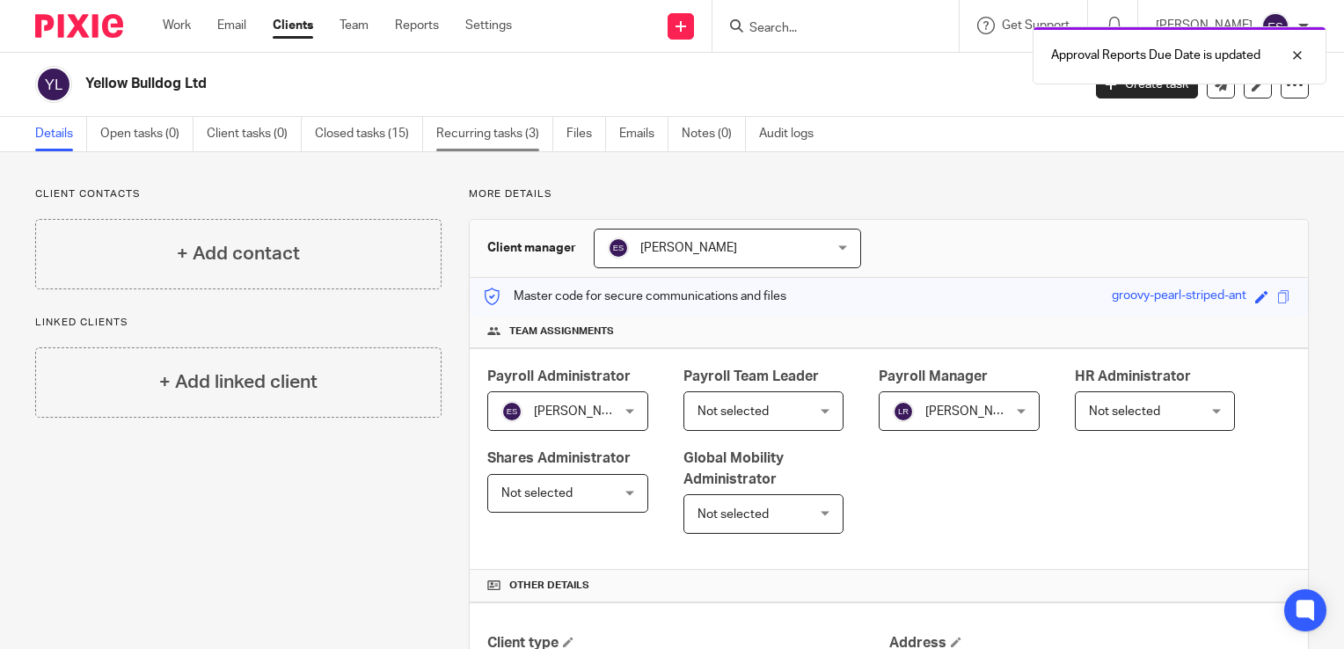
click at [514, 131] on link "Recurring tasks (3)" at bounding box center [494, 134] width 117 height 34
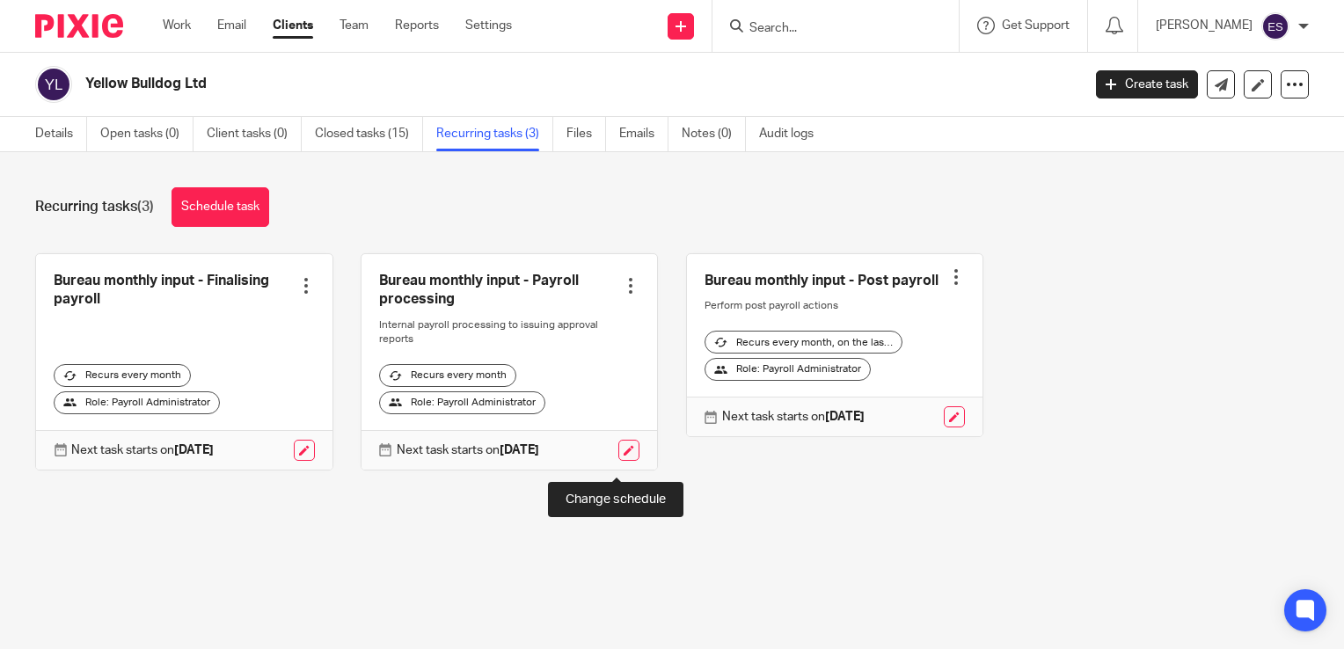
click at [618, 457] on link at bounding box center [628, 450] width 21 height 21
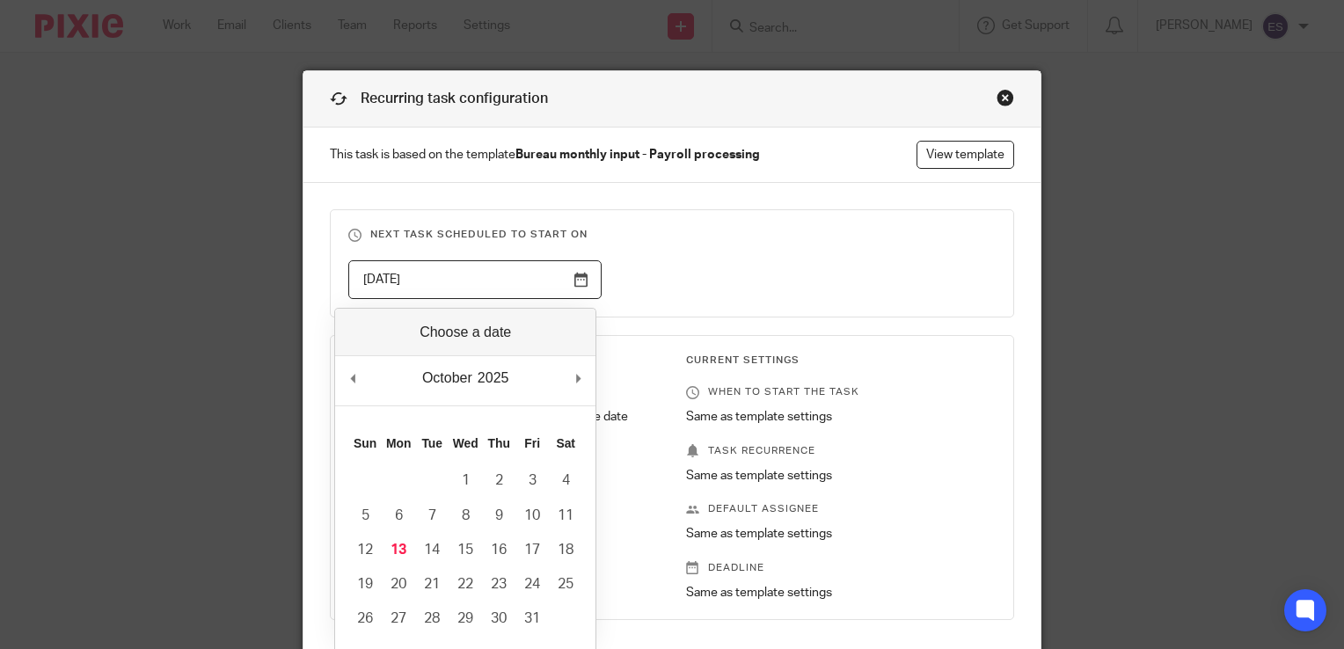
click at [571, 283] on input "2025-10-22" at bounding box center [475, 280] width 254 height 40
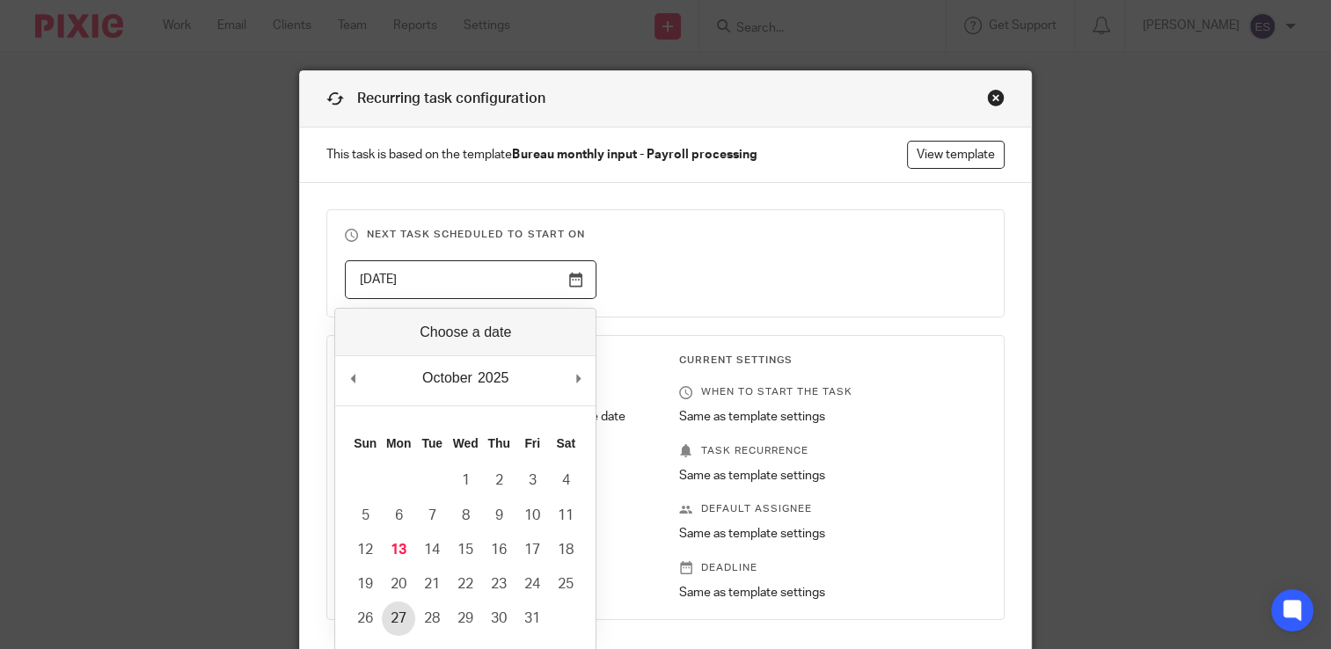
type input "2025-10-27"
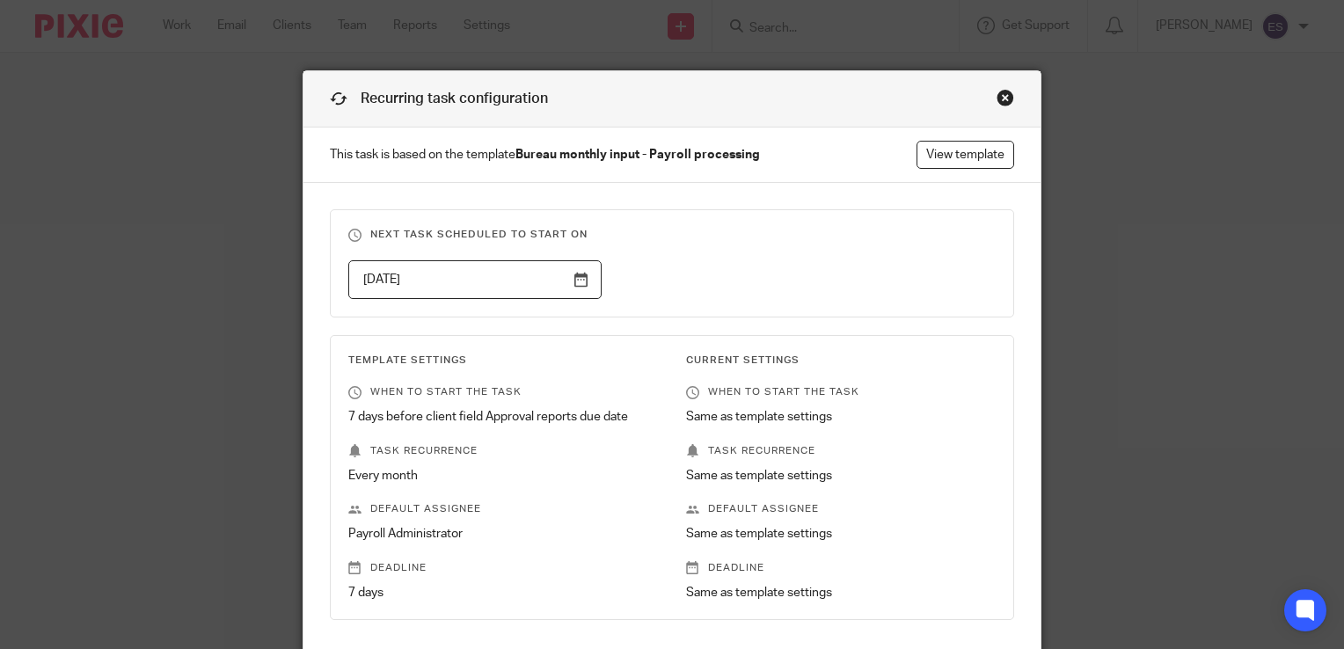
scroll to position [218, 0]
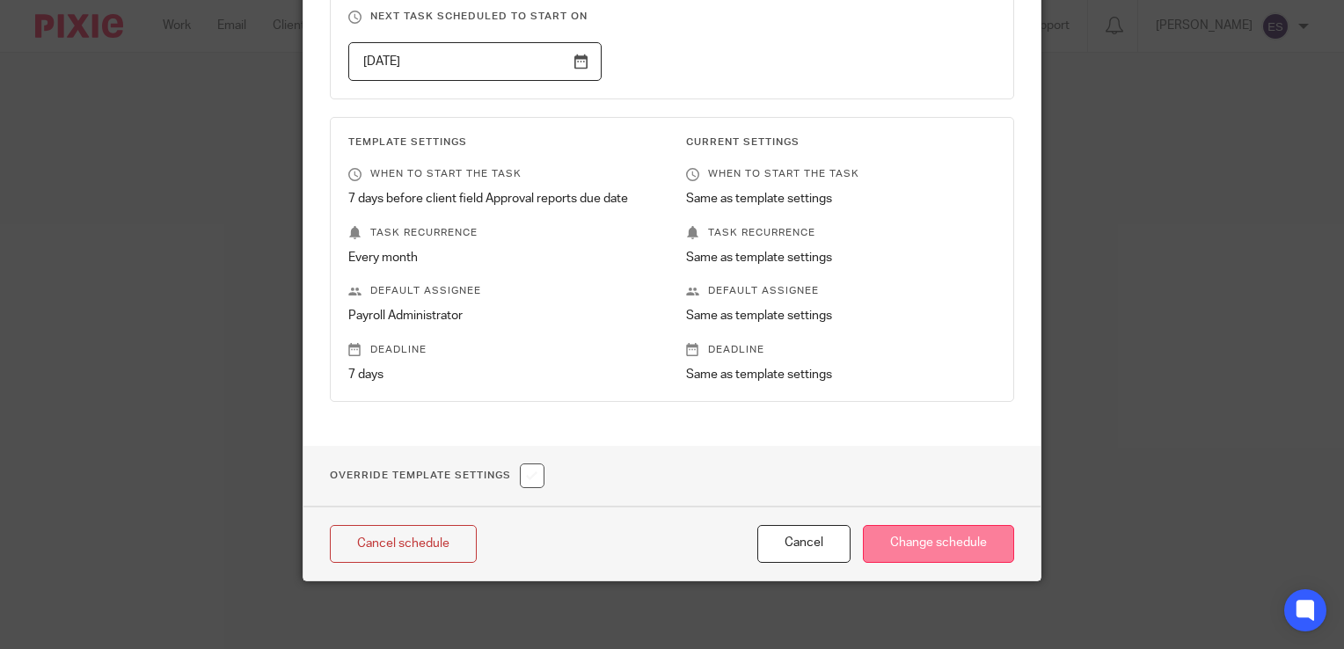
click at [910, 543] on input "Change schedule" at bounding box center [938, 544] width 151 height 38
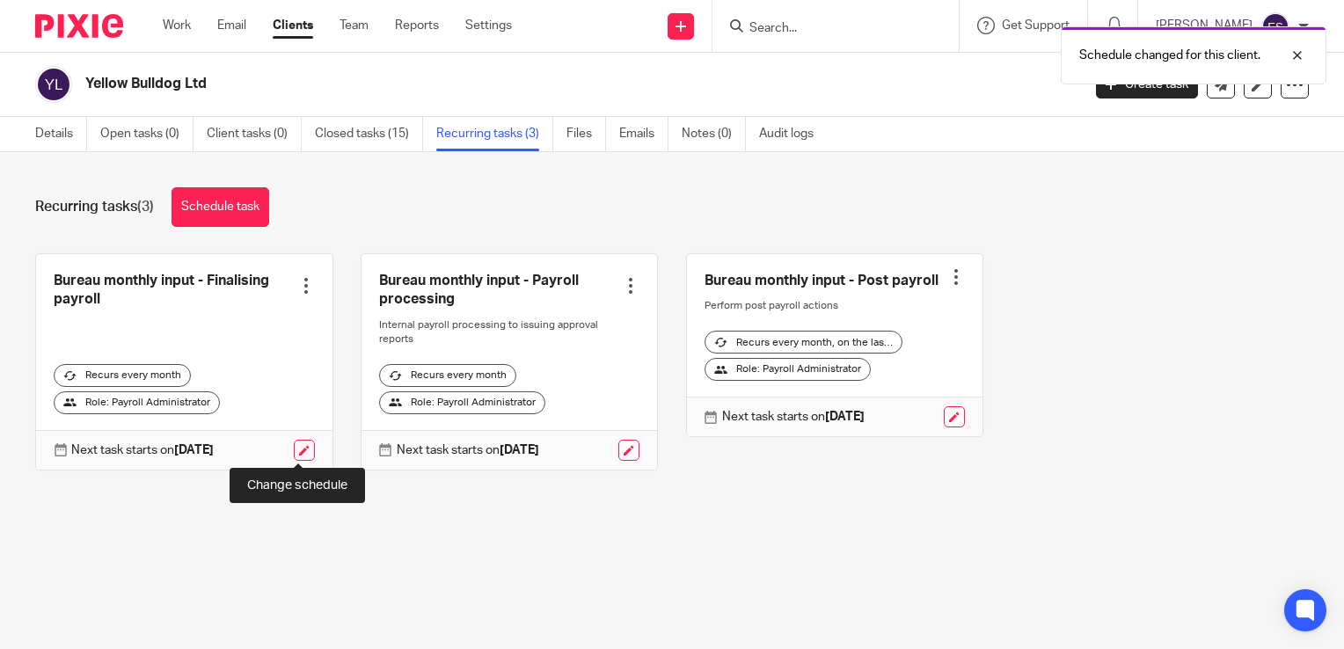
click at [294, 445] on link at bounding box center [304, 450] width 21 height 21
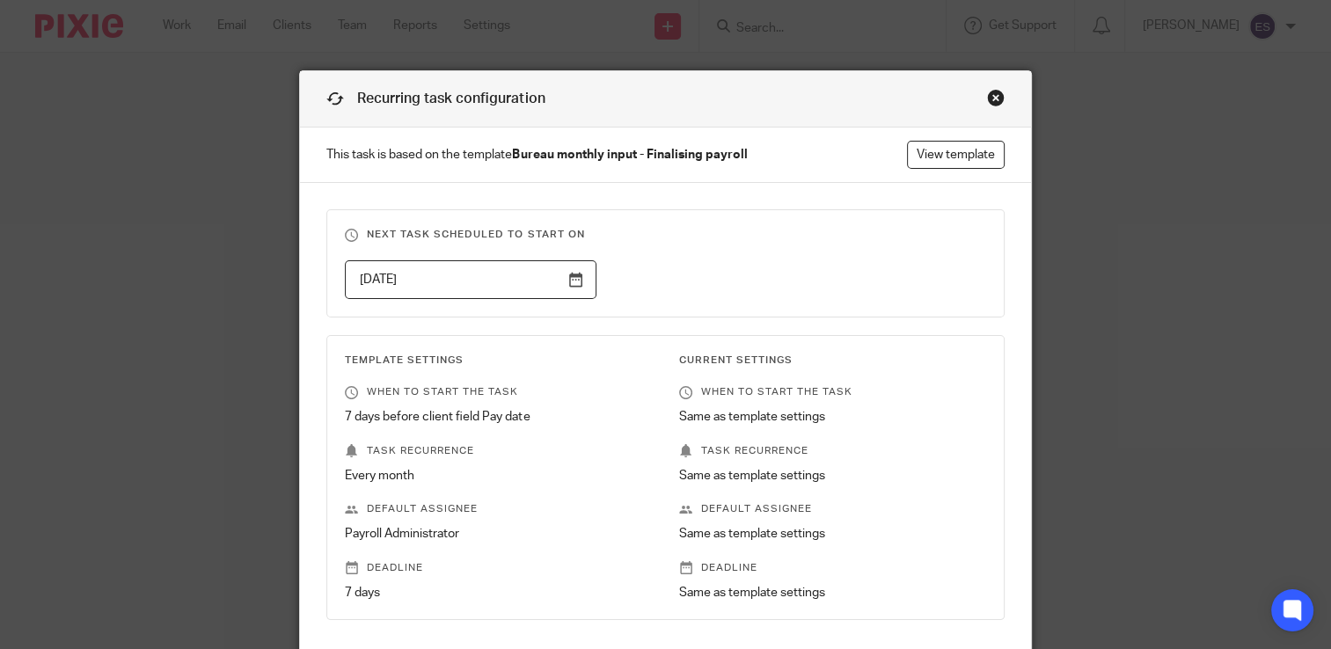
click at [576, 276] on input "2025-10-24" at bounding box center [470, 280] width 251 height 40
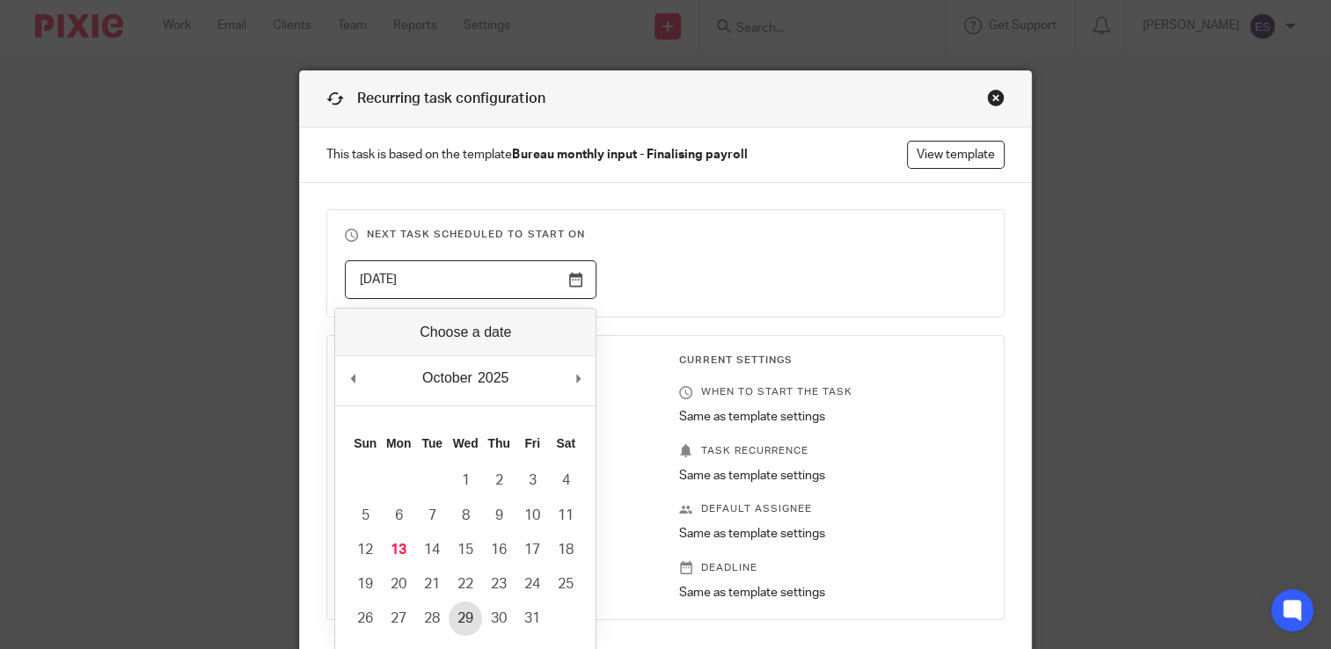
type input "2025-10-29"
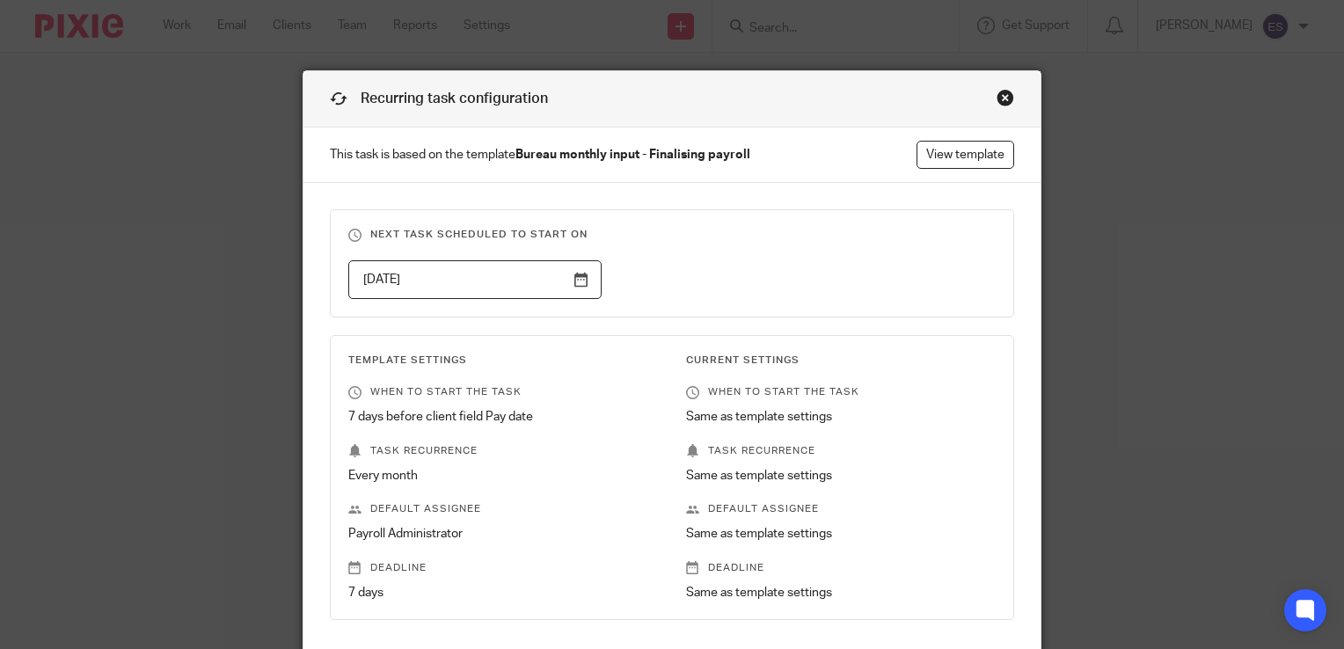
scroll to position [176, 0]
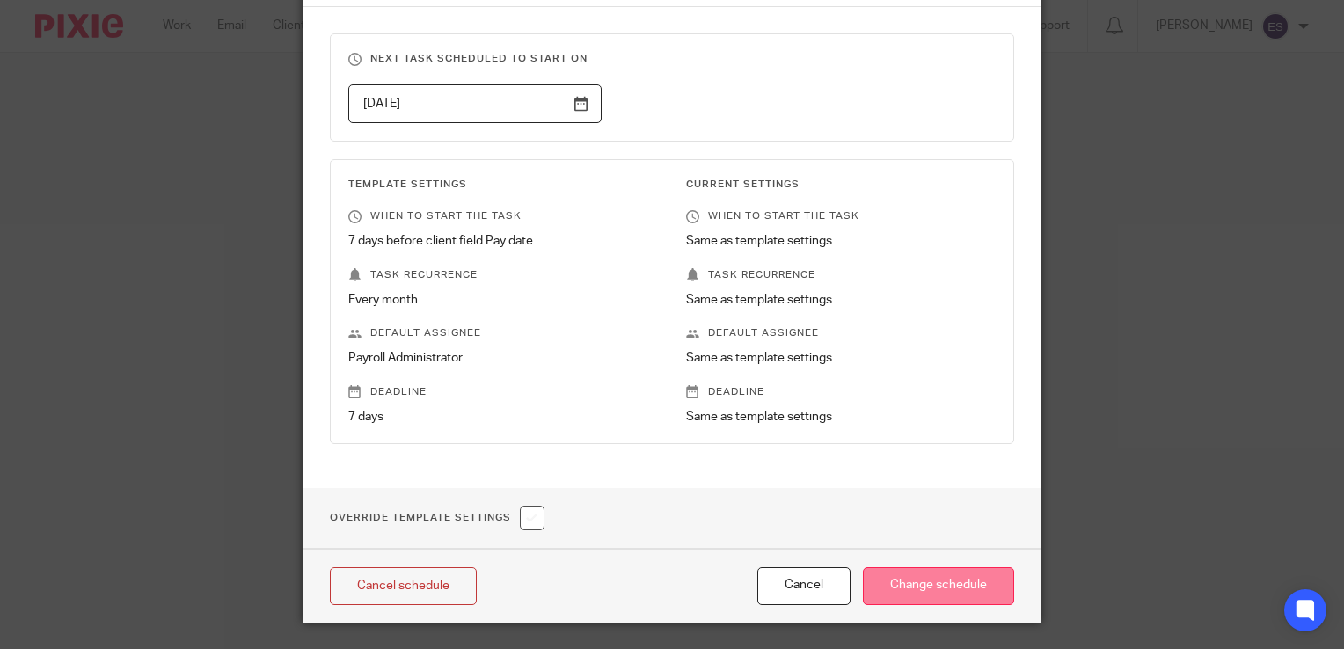
click at [929, 581] on input "Change schedule" at bounding box center [938, 586] width 151 height 38
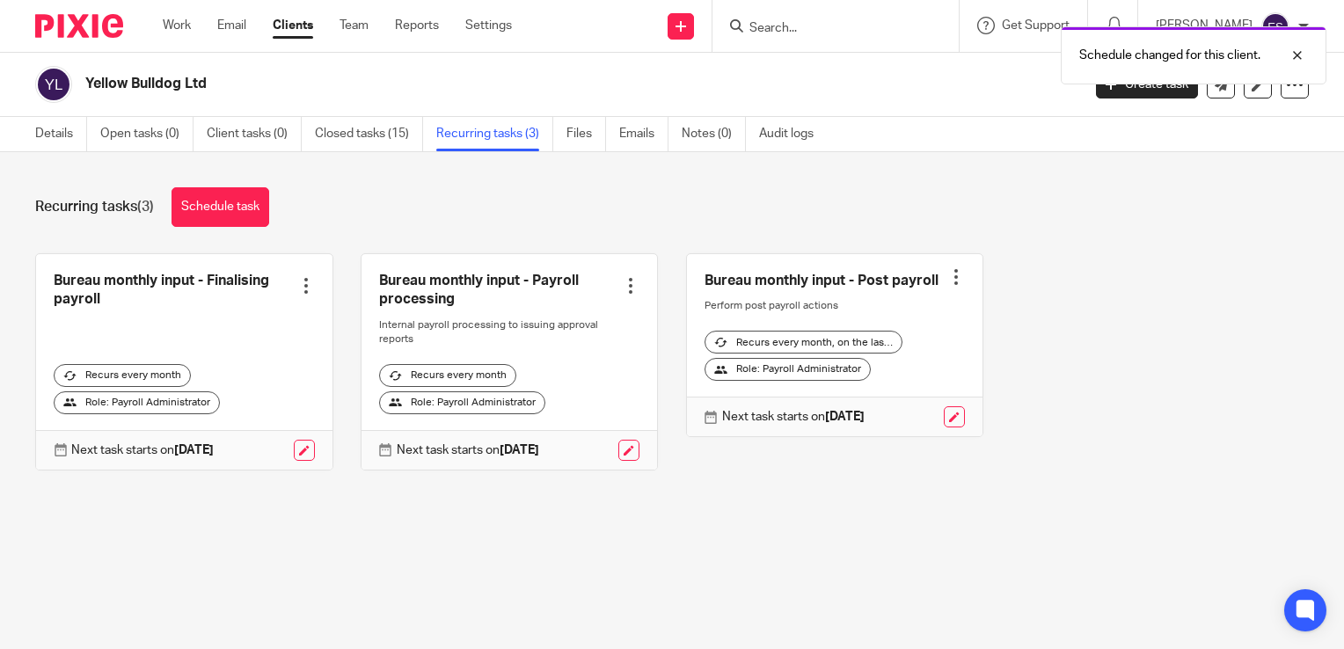
click at [623, 283] on div at bounding box center [631, 286] width 18 height 18
click at [508, 285] on link at bounding box center [510, 362] width 296 height 216
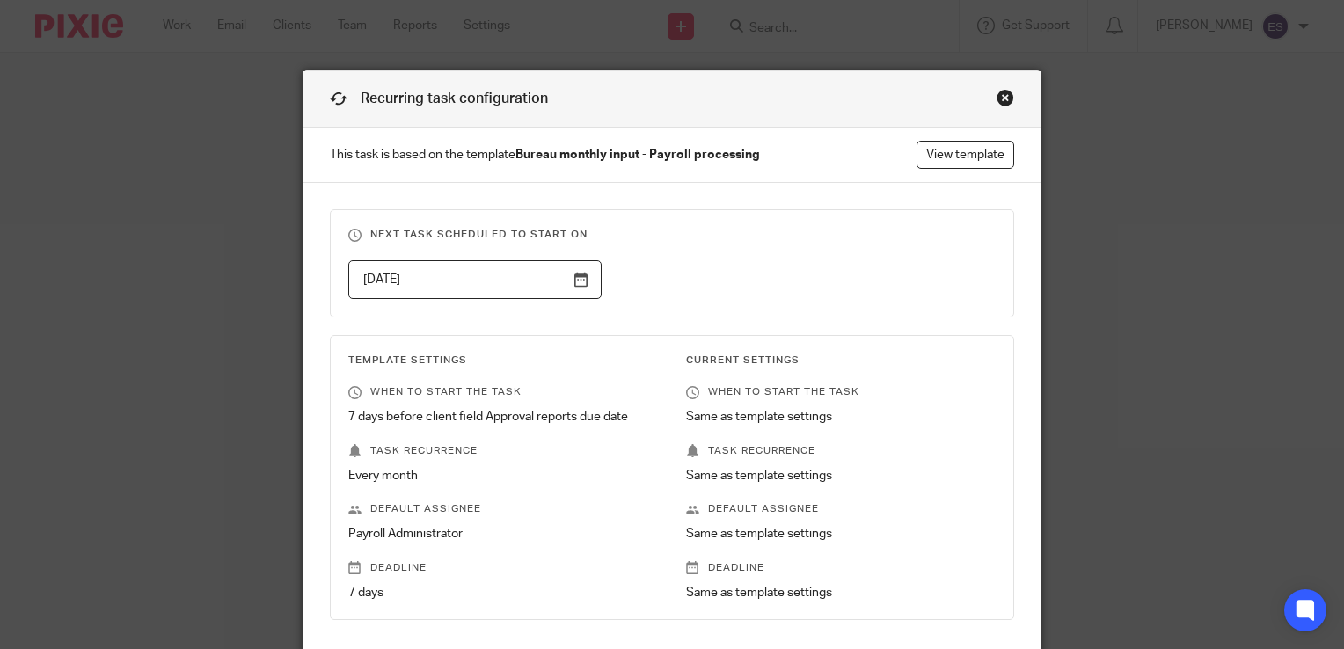
click at [997, 99] on div "Close this dialog window" at bounding box center [1006, 98] width 18 height 18
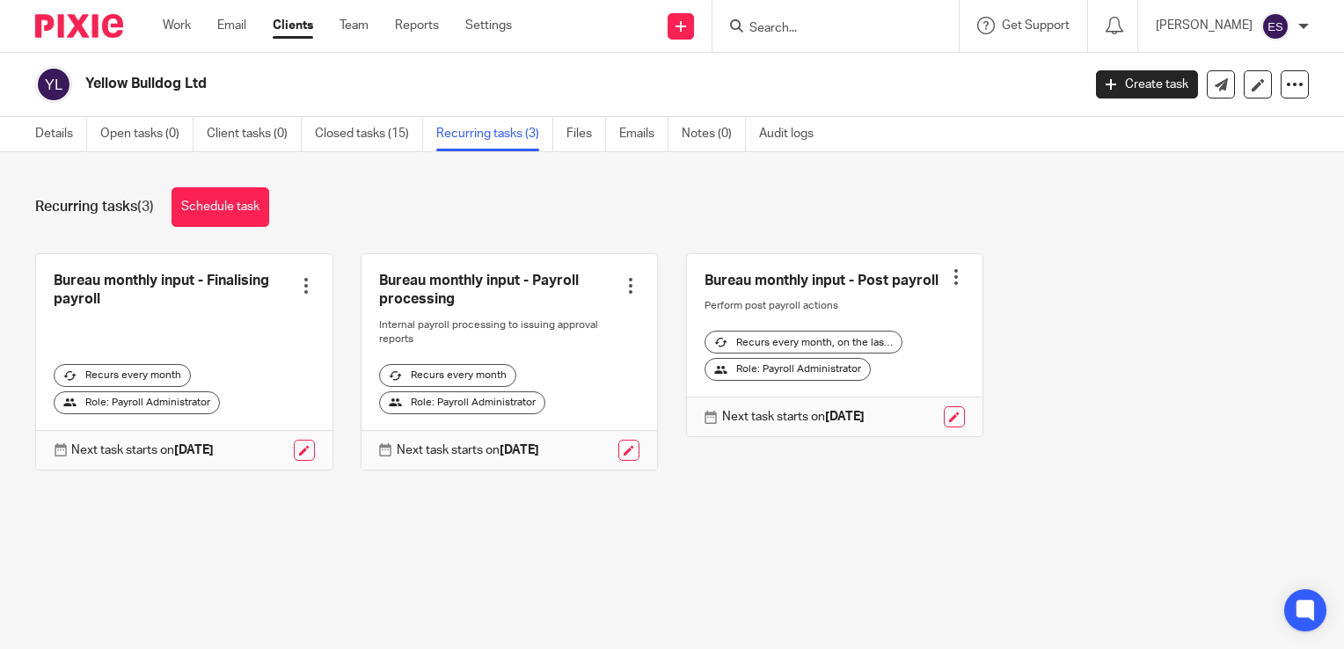
click at [977, 485] on div "Bureau monthly input - Finalising payroll Create task Clone template Recalculat…" at bounding box center [658, 375] width 1301 height 244
click at [496, 135] on link "Recurring tasks (3)" at bounding box center [494, 134] width 117 height 34
click at [174, 30] on link "Work" at bounding box center [177, 26] width 28 height 18
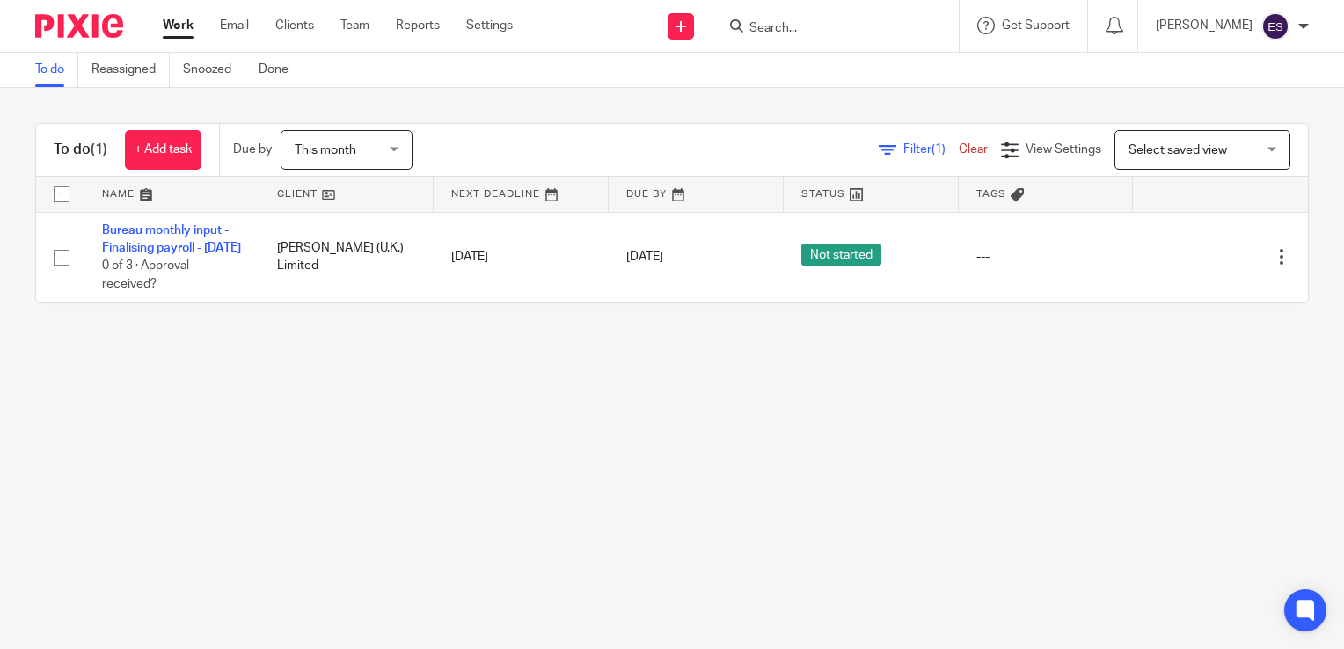
click at [333, 150] on span "This month" at bounding box center [326, 150] width 62 height 12
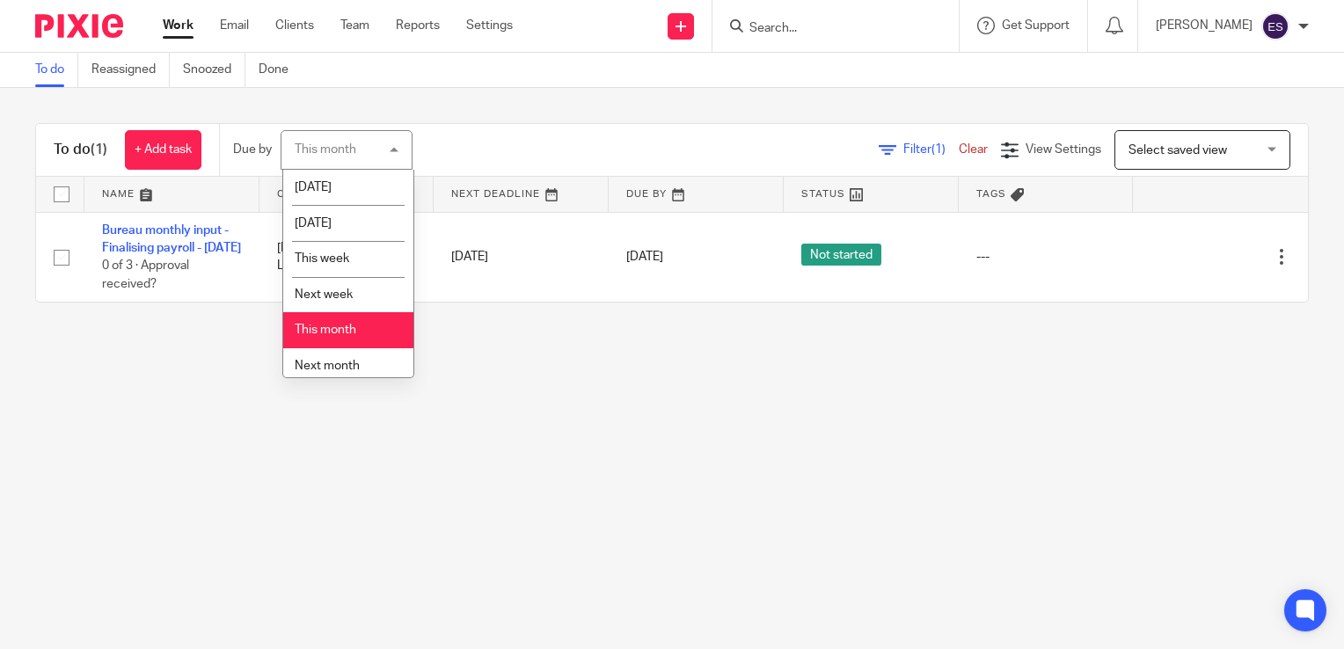
click at [353, 347] on li "This month" at bounding box center [348, 330] width 130 height 36
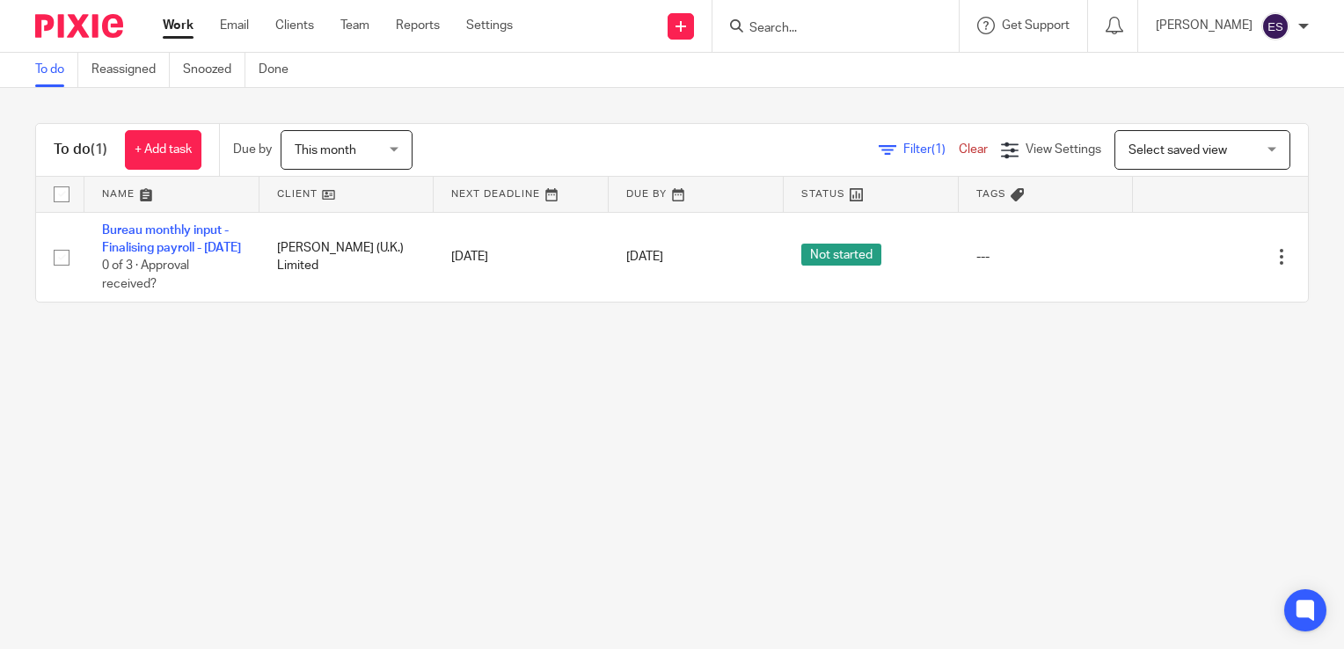
click at [345, 147] on span "This month" at bounding box center [326, 150] width 62 height 12
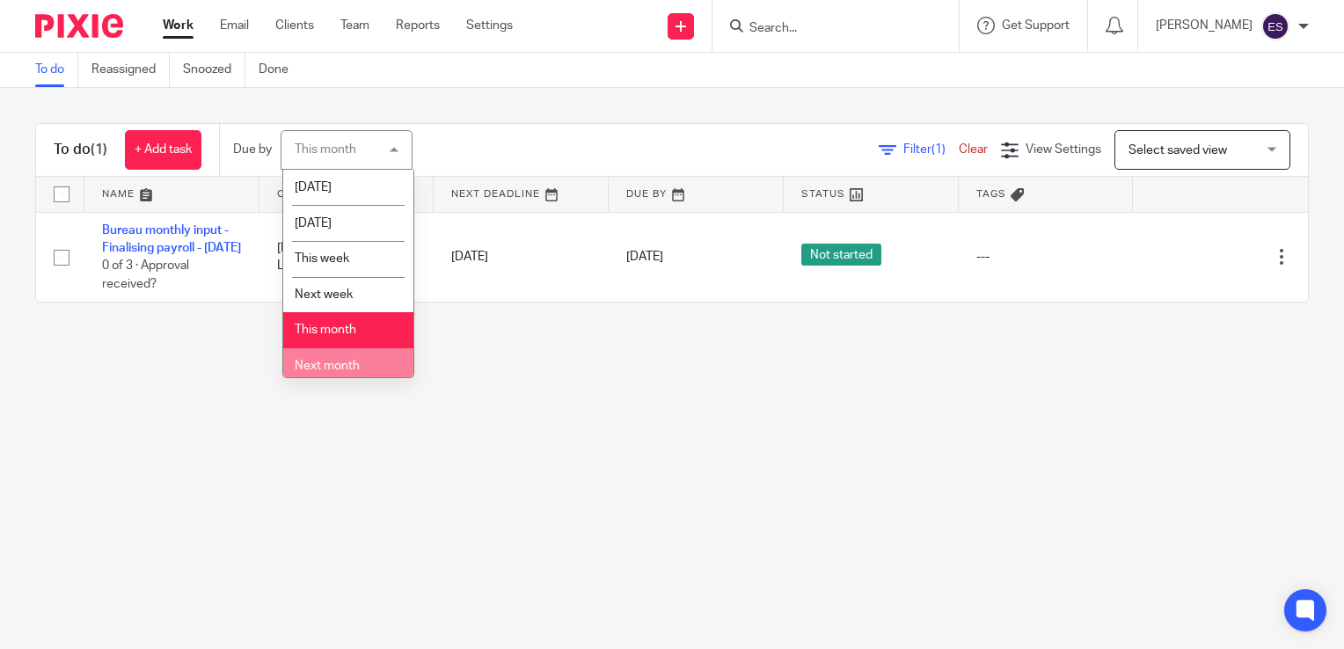
click at [352, 359] on li "Next month" at bounding box center [348, 366] width 130 height 36
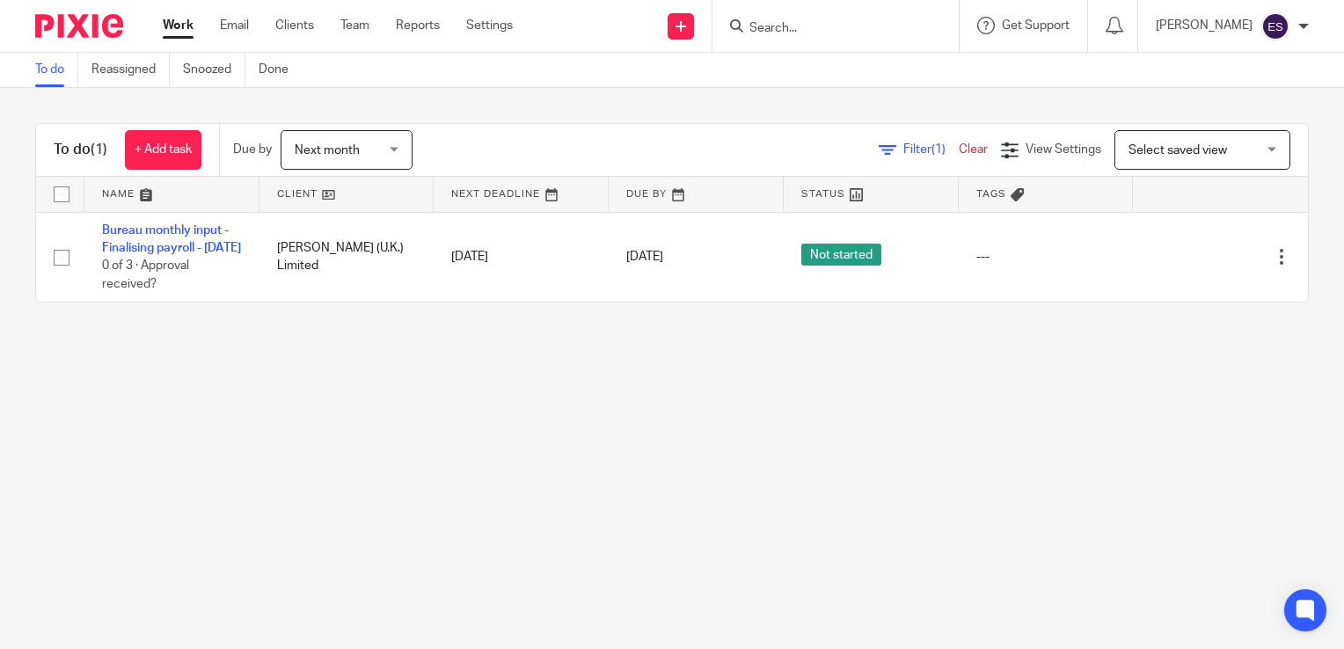
click at [355, 149] on span "Next month" at bounding box center [327, 150] width 65 height 12
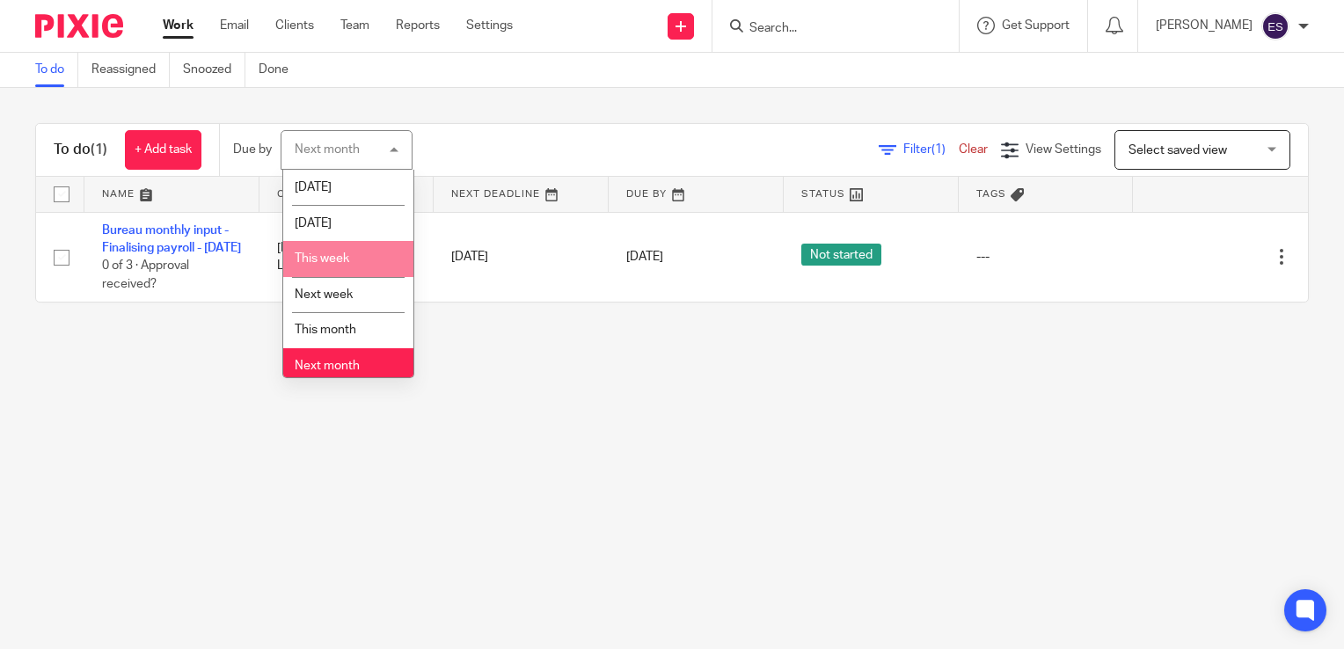
click at [351, 263] on li "This week" at bounding box center [348, 259] width 130 height 36
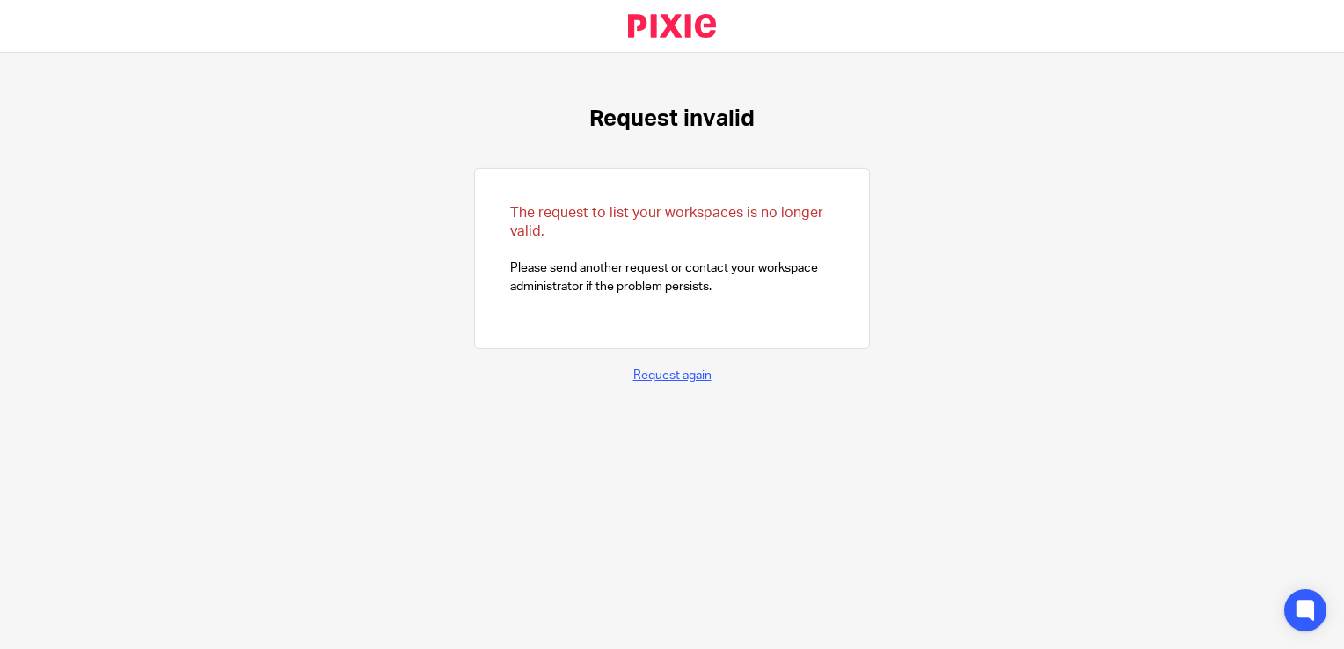
click at [672, 371] on link "Request again" at bounding box center [672, 375] width 78 height 12
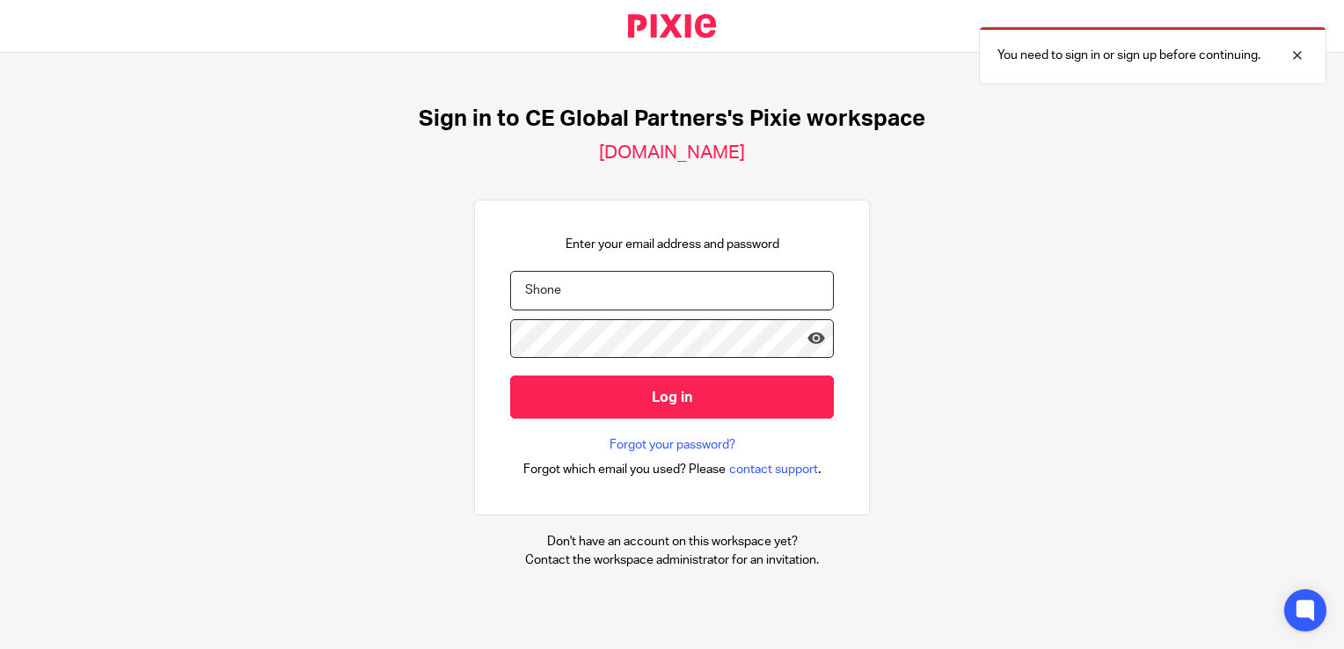
drag, startPoint x: 561, startPoint y: 289, endPoint x: 447, endPoint y: 275, distance: 115.1
click at [447, 275] on div "Sign in to CE Global Partners's Pixie workspace ce-global-partners.usepixie.net…" at bounding box center [672, 337] width 1344 height 569
type input "E"
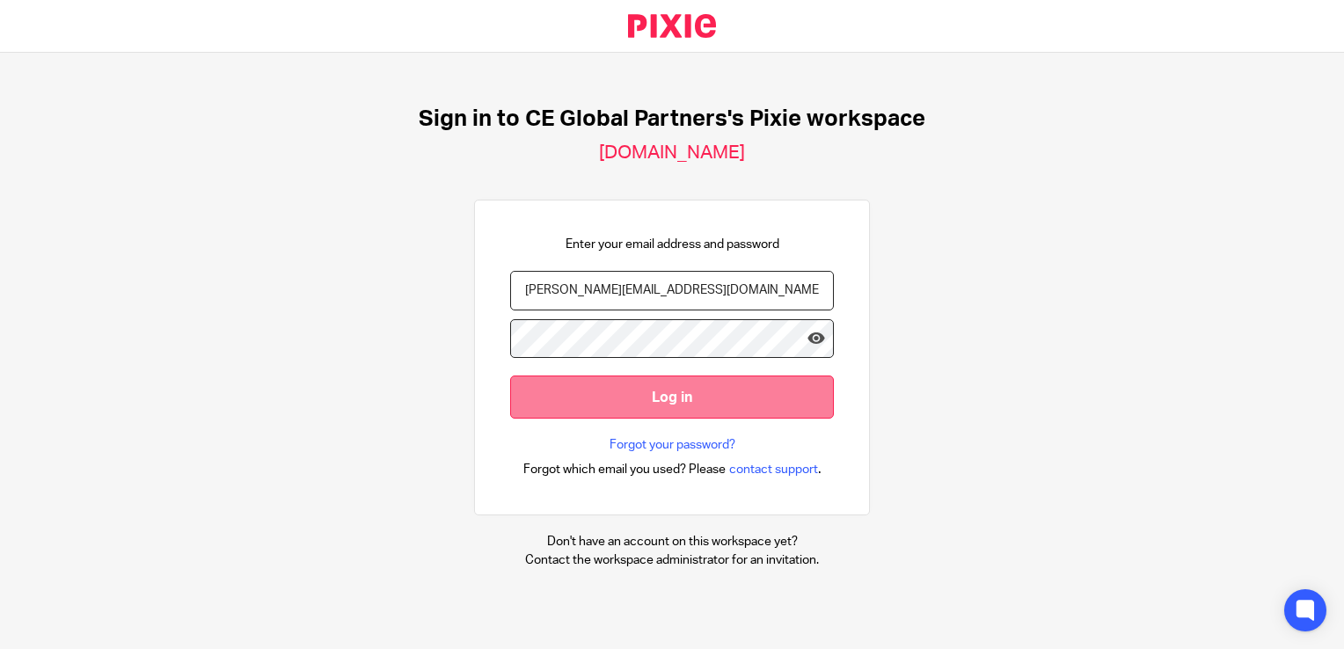
type input "emma.shone@ceglobalpartners.com"
click at [676, 398] on input "Log in" at bounding box center [672, 397] width 324 height 43
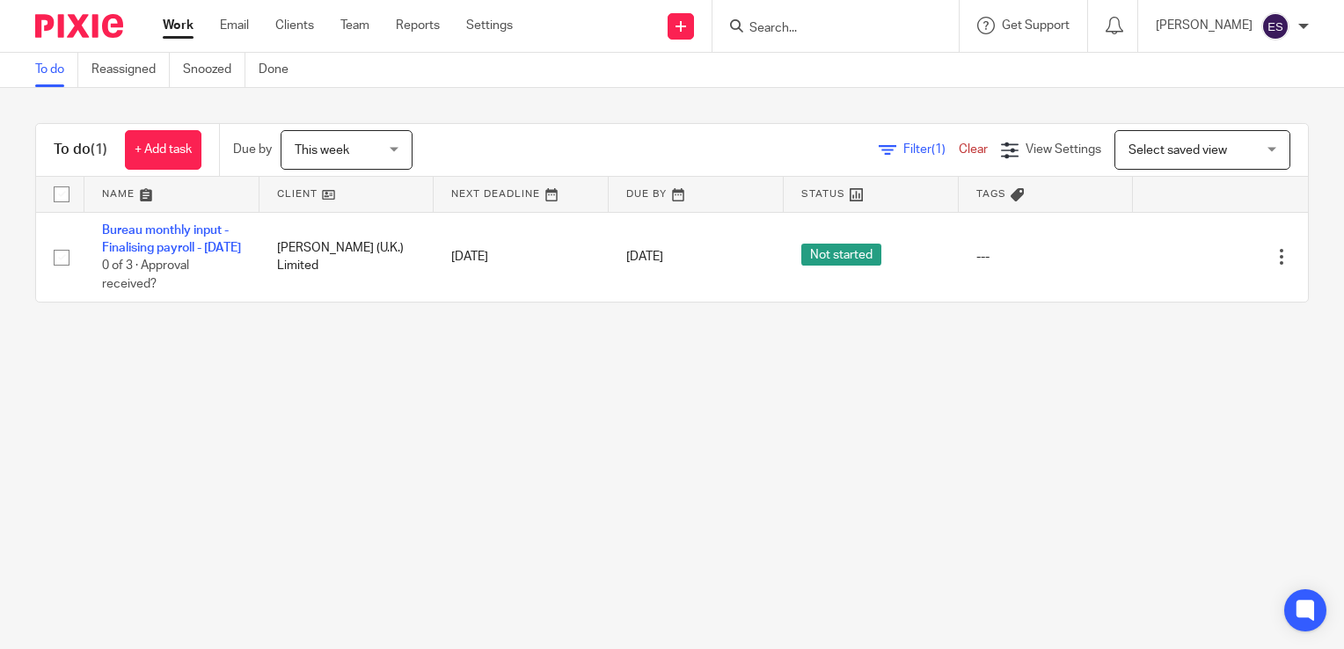
click at [369, 156] on span "This week" at bounding box center [341, 149] width 93 height 37
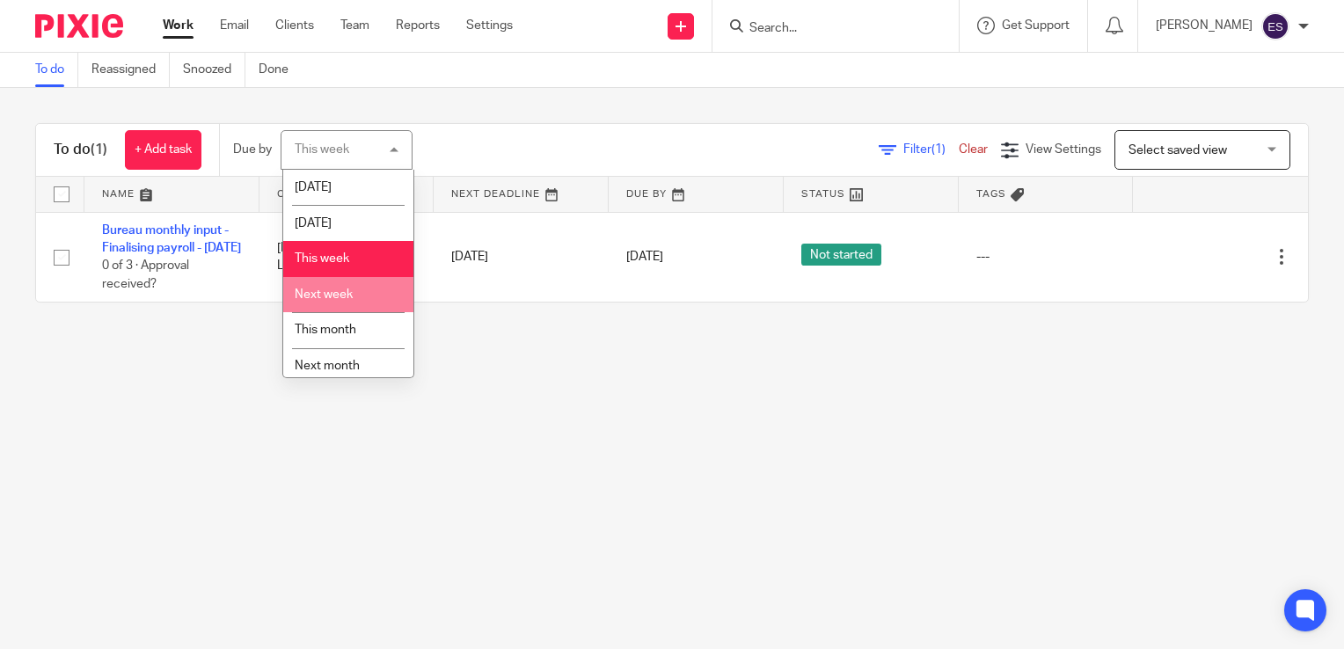
click at [355, 310] on li "Next week" at bounding box center [348, 295] width 130 height 36
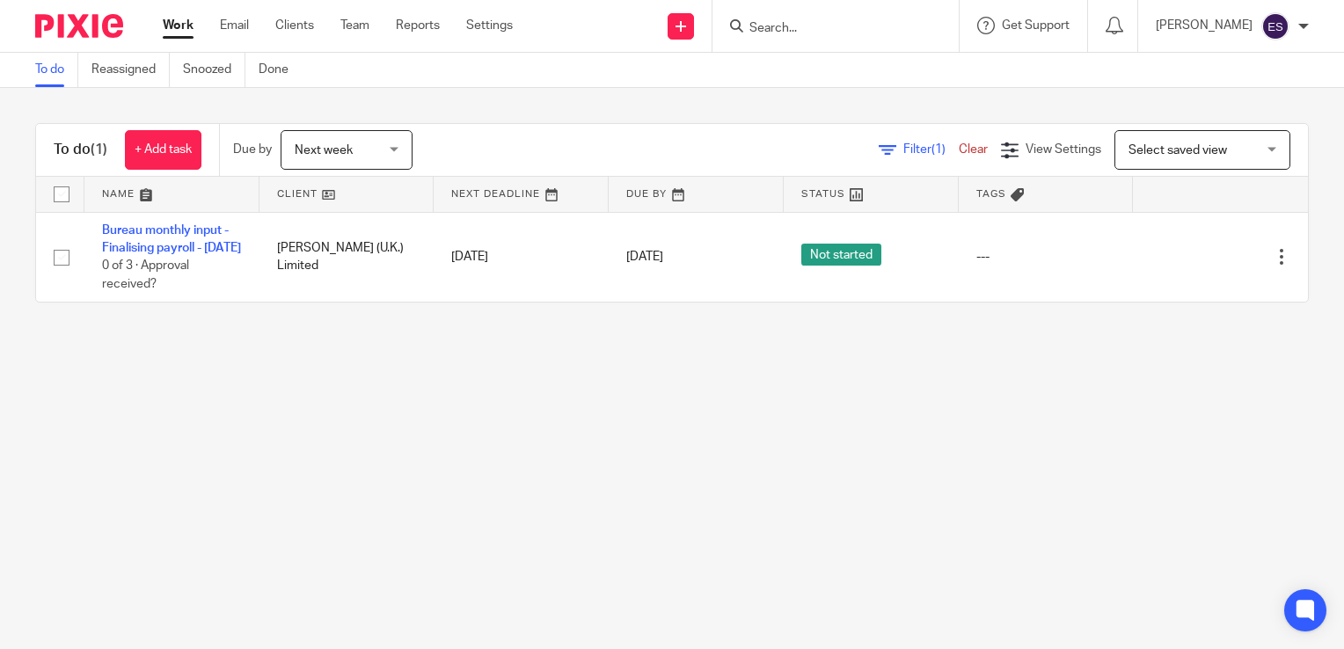
click at [377, 147] on span "Next week" at bounding box center [341, 149] width 93 height 37
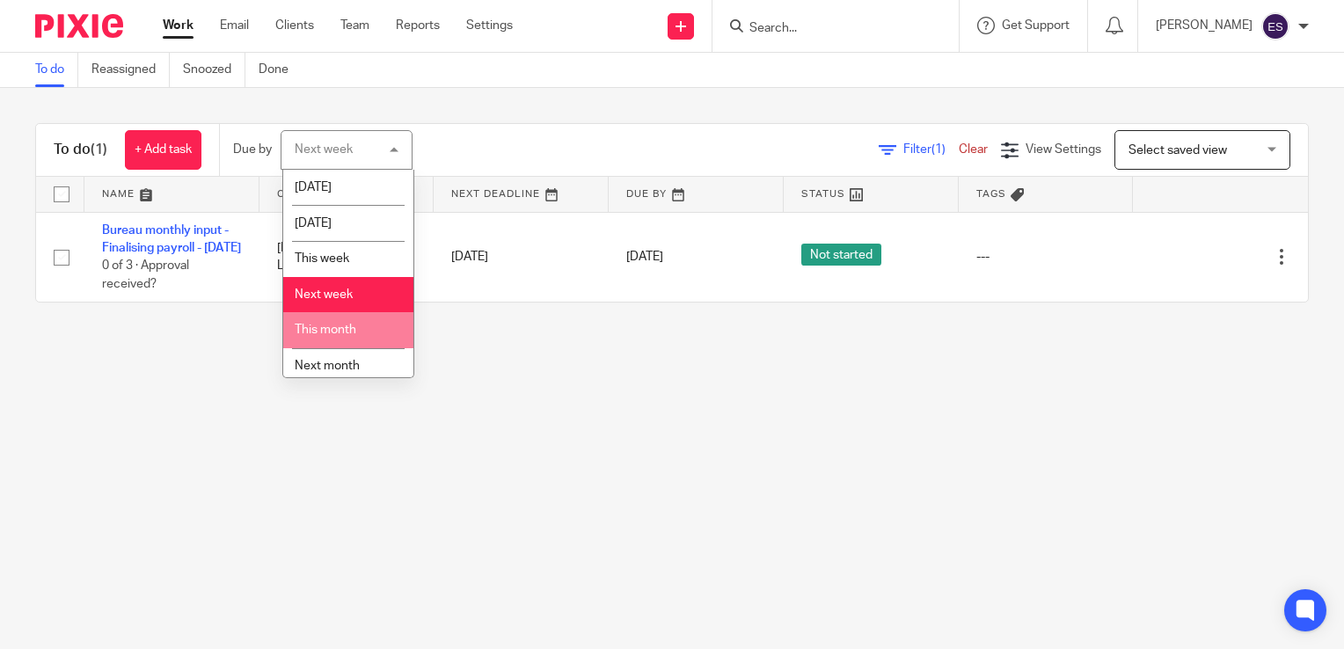
click at [366, 328] on li "This month" at bounding box center [348, 330] width 130 height 36
